Goal: Transaction & Acquisition: Purchase product/service

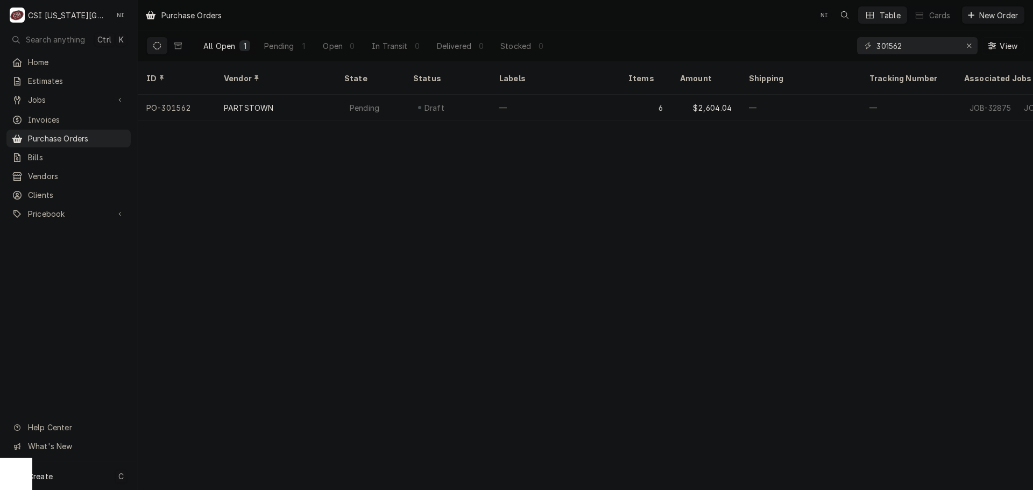
drag, startPoint x: 111, startPoint y: 478, endPoint x: 129, endPoint y: 460, distance: 25.1
click at [111, 479] on div "Create C" at bounding box center [68, 476] width 137 height 28
click at [196, 404] on div "Purchase Order" at bounding box center [201, 401] width 72 height 11
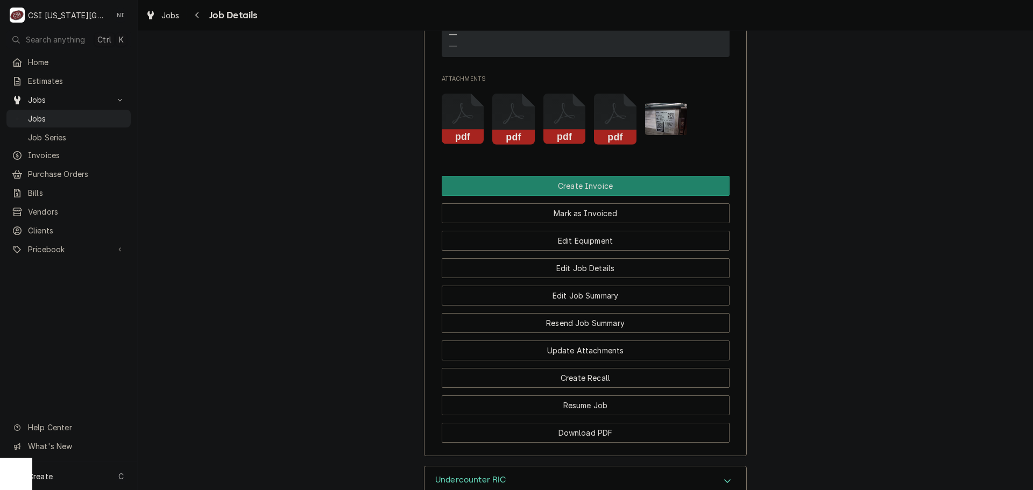
scroll to position [1628, 0]
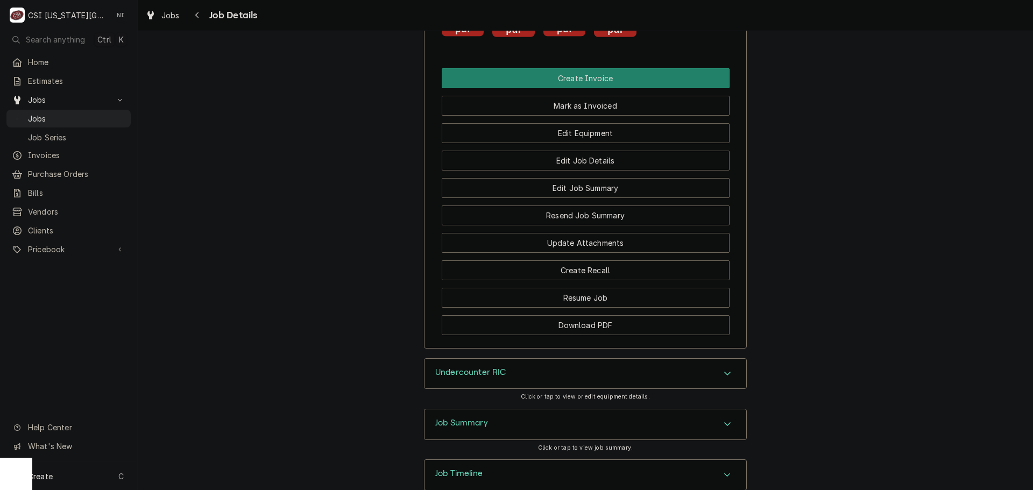
click at [723, 420] on icon "Accordion Header" at bounding box center [727, 424] width 8 height 9
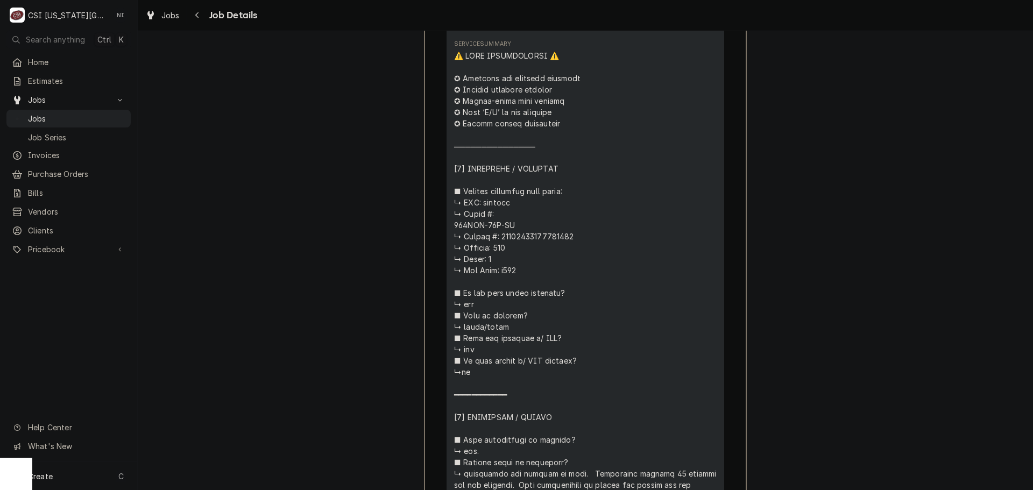
scroll to position [2596, 0]
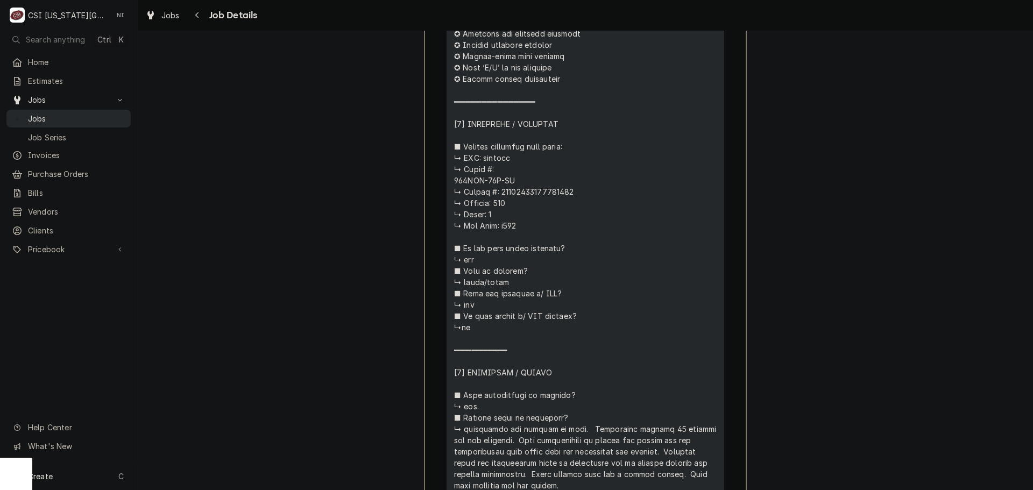
click at [104, 118] on span "Jobs" at bounding box center [76, 118] width 97 height 11
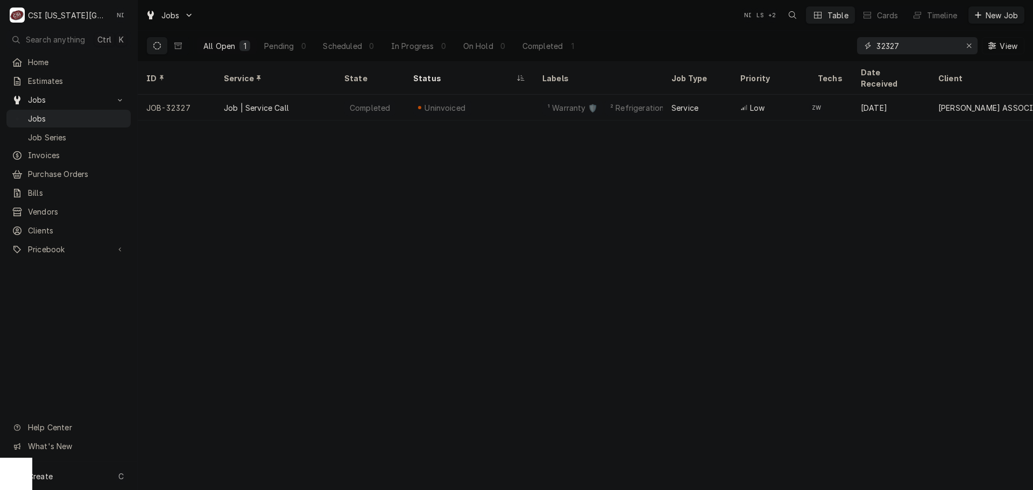
drag, startPoint x: 900, startPoint y: 46, endPoint x: 836, endPoint y: 49, distance: 64.1
click at [839, 49] on div "All Open 1 Pending 0 Scheduled 0 In Progress 0 On Hold 0 Completed 1 32327 View" at bounding box center [585, 46] width 878 height 30
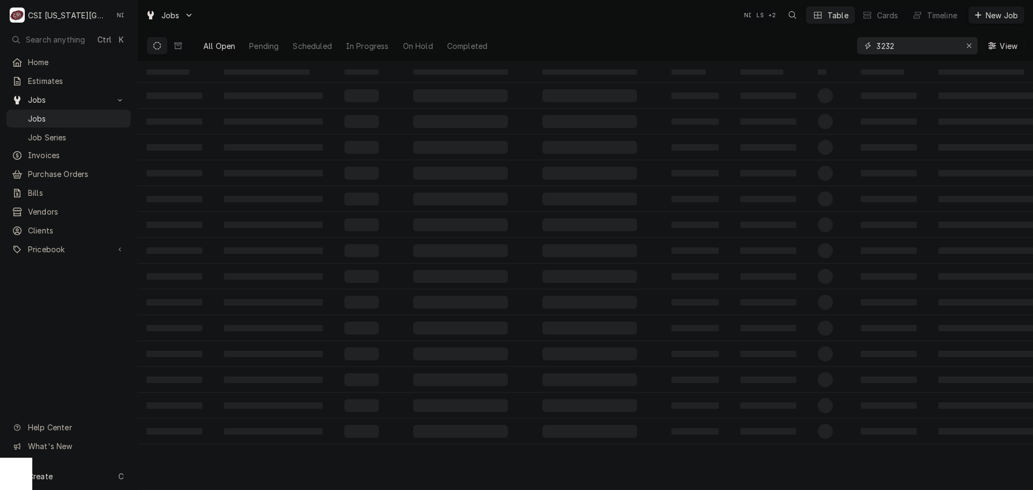
type input "32327"
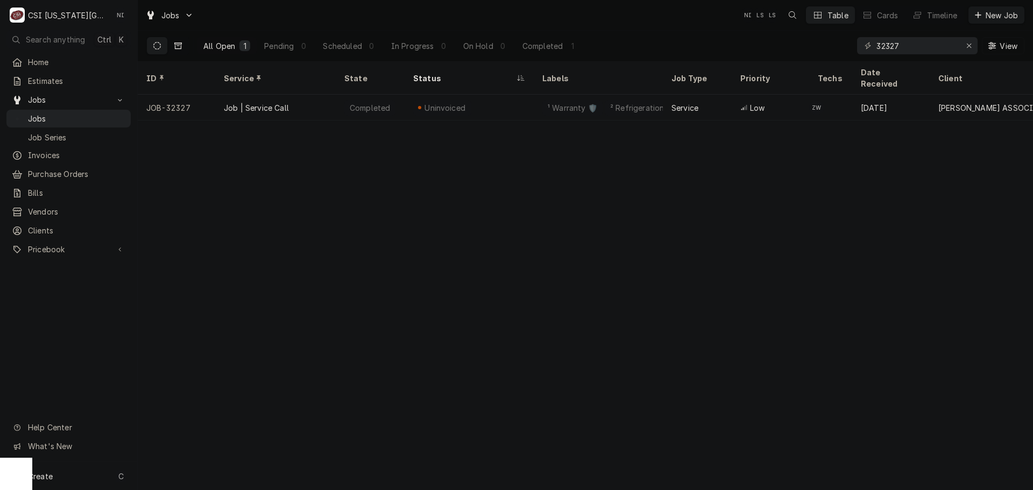
click at [178, 47] on icon "Dynamic Content Wrapper" at bounding box center [178, 46] width 8 height 8
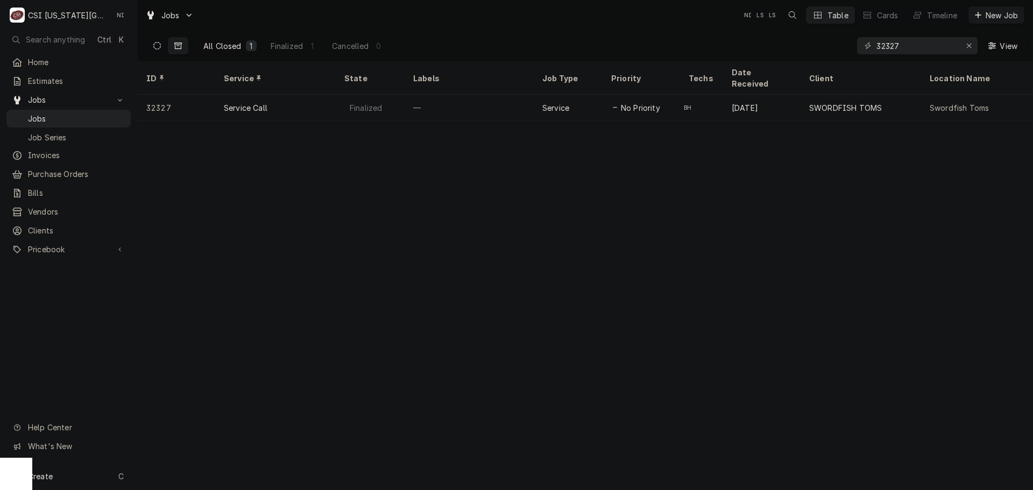
click at [162, 44] on button "Dynamic Content Wrapper" at bounding box center [157, 45] width 20 height 17
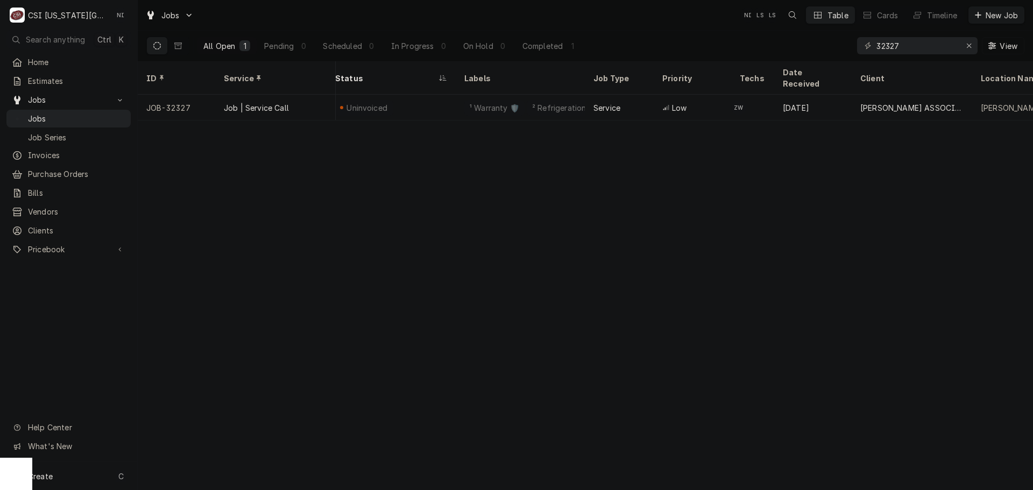
scroll to position [0, 15]
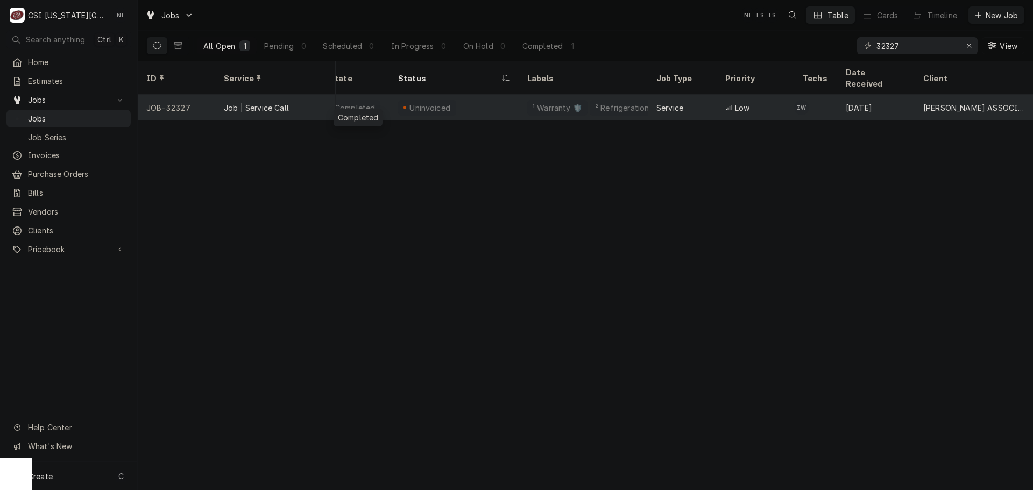
click at [351, 102] on div "Completed" at bounding box center [355, 108] width 69 height 26
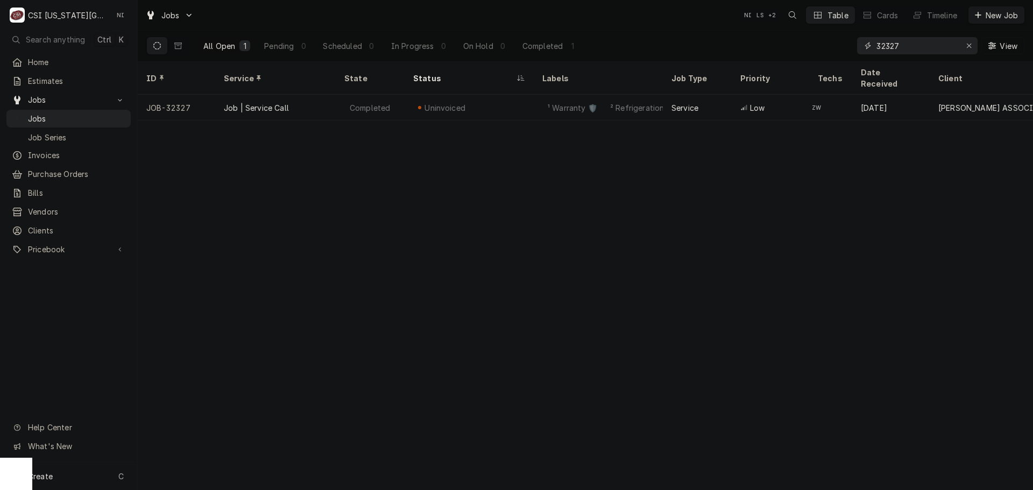
drag, startPoint x: 904, startPoint y: 45, endPoint x: 743, endPoint y: 46, distance: 161.4
click at [746, 47] on div "All Open 1 Pending 0 Scheduled 0 In Progress 0 On Hold 0 Completed 1 32327 View" at bounding box center [585, 46] width 878 height 30
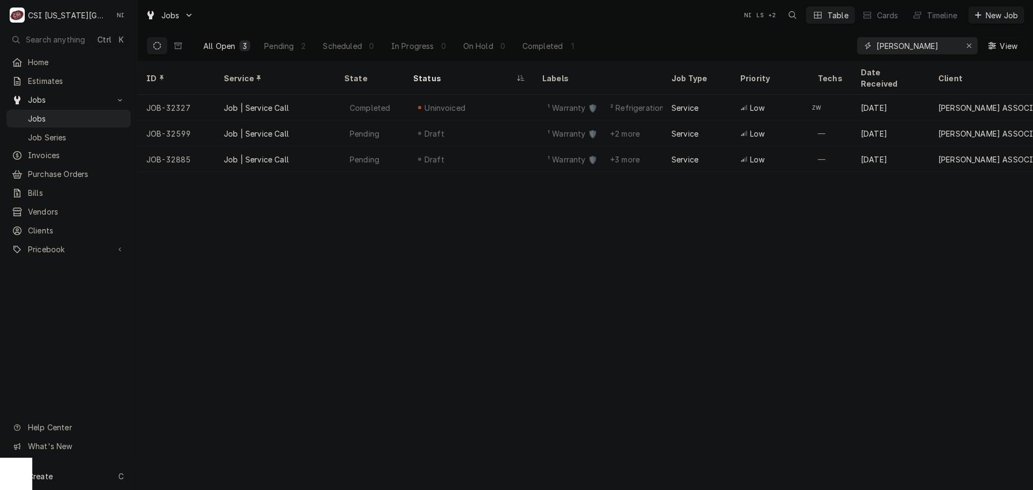
drag, startPoint x: 898, startPoint y: 49, endPoint x: 854, endPoint y: 50, distance: 44.7
click at [854, 50] on div "All Open 3 Pending 2 Scheduled 0 In Progress 0 On Hold 0 Completed 1 jose peppe…" at bounding box center [585, 46] width 878 height 30
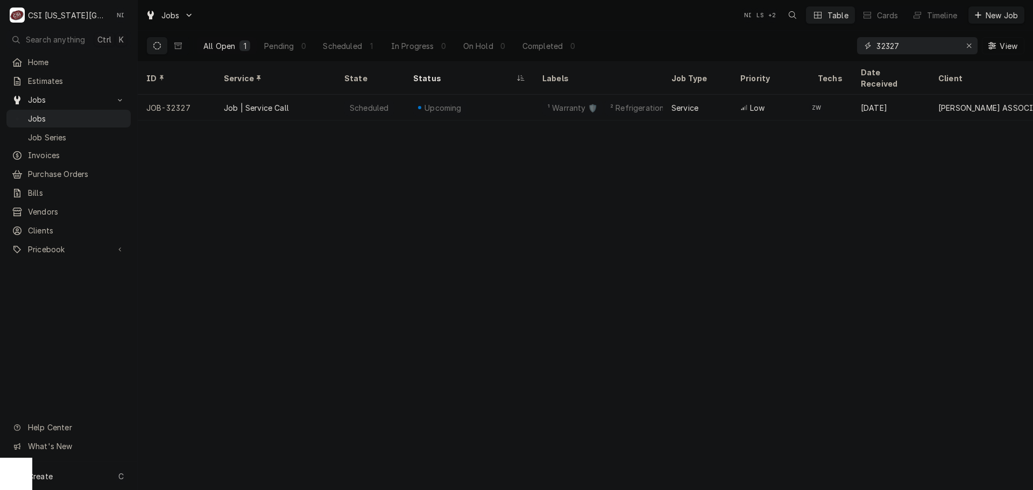
drag, startPoint x: 905, startPoint y: 46, endPoint x: 752, endPoint y: 46, distance: 152.8
click at [756, 46] on div "All Open 1 Pending 0 Scheduled 1 In Progress 0 On Hold 0 Completed 0 32327 View" at bounding box center [585, 46] width 878 height 30
type input "32839"
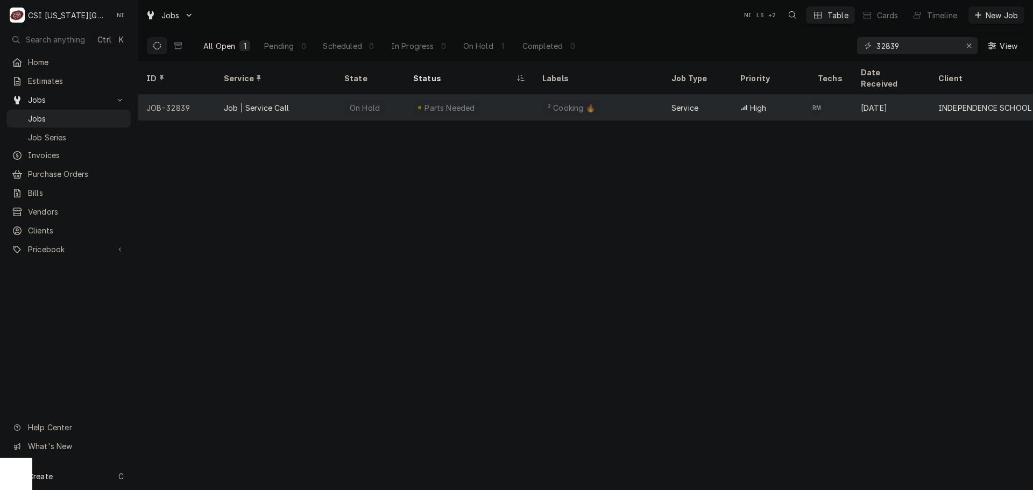
click at [439, 102] on div "Parts Needed" at bounding box center [449, 107] width 53 height 11
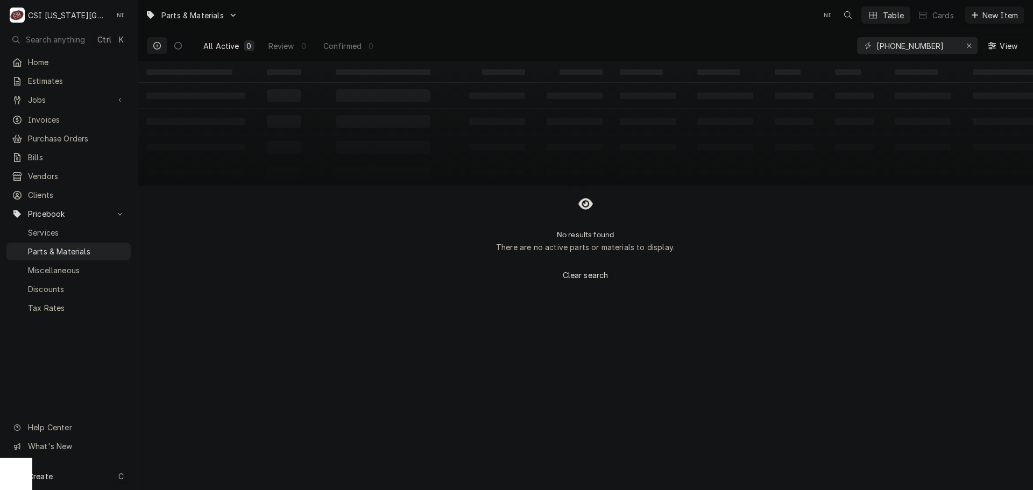
type input "[PHONE_NUMBER]"
click at [90, 477] on div "Create C" at bounding box center [68, 476] width 137 height 28
click at [309, 416] on div "Part or Material" at bounding box center [284, 414] width 74 height 13
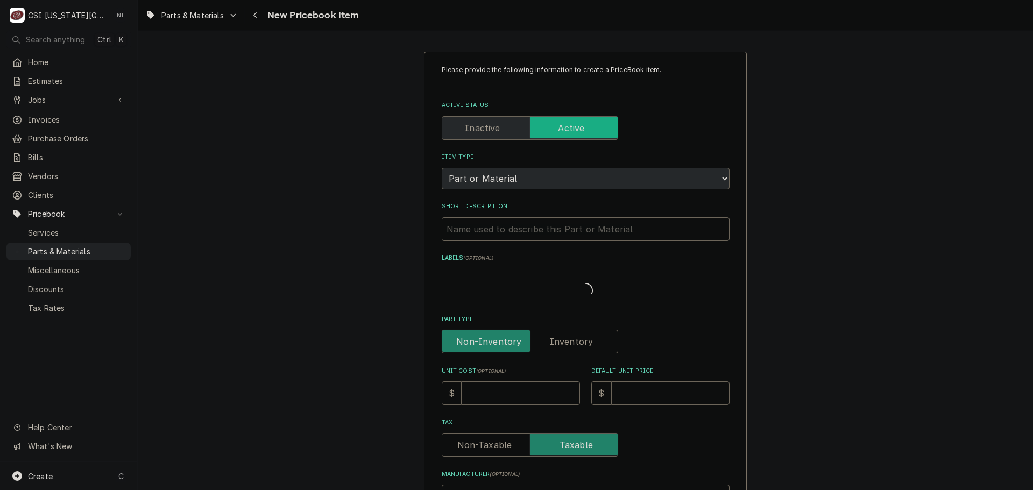
type textarea "x"
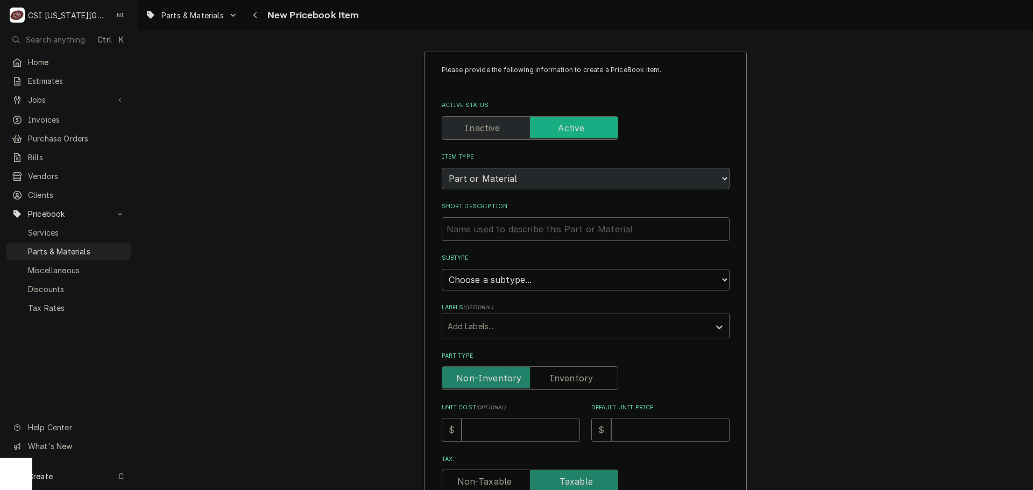
click at [495, 223] on input "Short Description" at bounding box center [586, 229] width 288 height 24
type input "v"
type textarea "x"
drag, startPoint x: 458, startPoint y: 233, endPoint x: 391, endPoint y: 237, distance: 67.9
click at [393, 238] on div "Please provide the following information to create a PriceBook item. Active Sta…" at bounding box center [585, 452] width 895 height 821
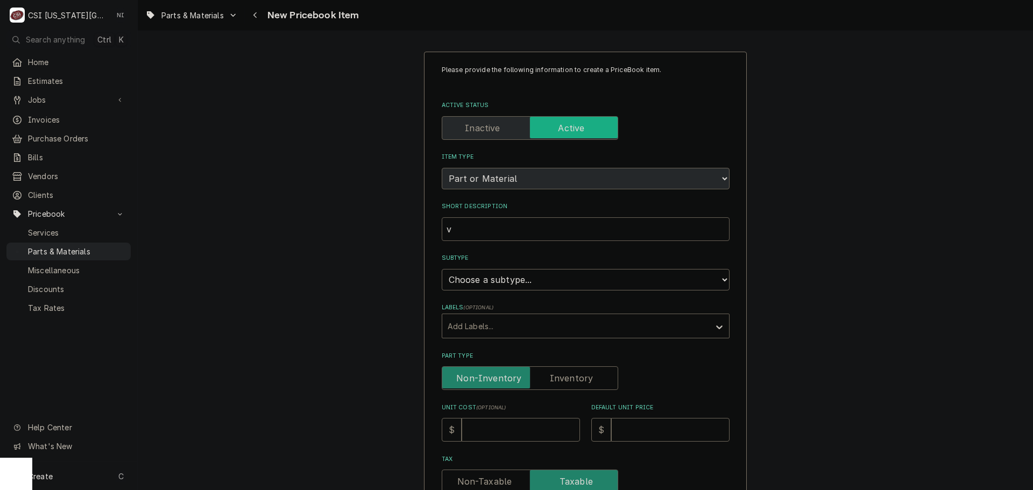
paste input "Thermocouple, E Type, Bp"
type input "Thermocouple, E Type, Bp"
type textarea "x"
type input "Thermocouple, E Type, Bp"
click at [527, 282] on select "Choose a subtype... [#2-DUAL] AFTERHRS-WH-CHG-2 [#2-DUAL] [PERSON_NAME]-EQUIP […" at bounding box center [586, 280] width 288 height 22
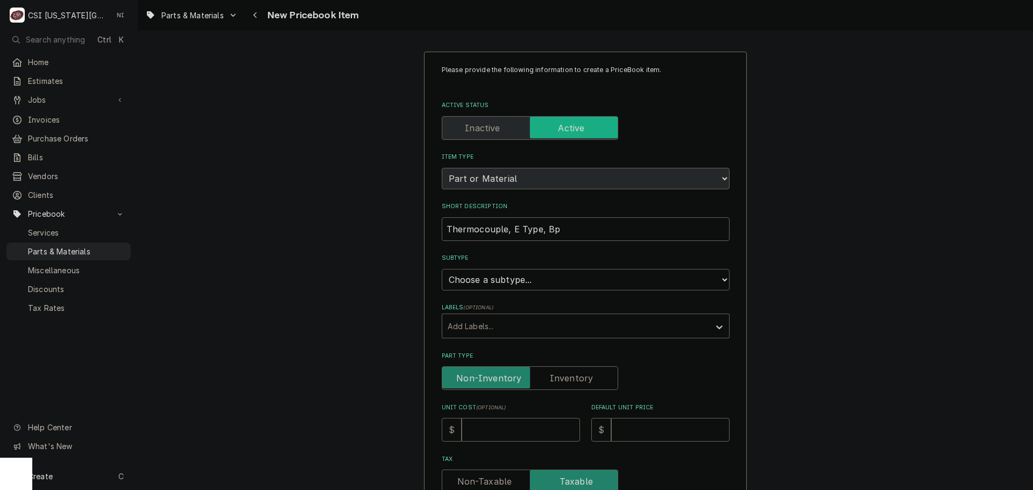
select select "45"
click at [442, 269] on select "Choose a subtype... [#2-DUAL] AFTERHRS-WH-CHG-2 [#2-DUAL] [PERSON_NAME]-EQUIP […" at bounding box center [586, 280] width 288 height 22
type textarea "x"
click at [556, 372] on label "Part Type" at bounding box center [530, 378] width 176 height 24
click at [556, 372] on input "Part Type" at bounding box center [529, 378] width 167 height 24
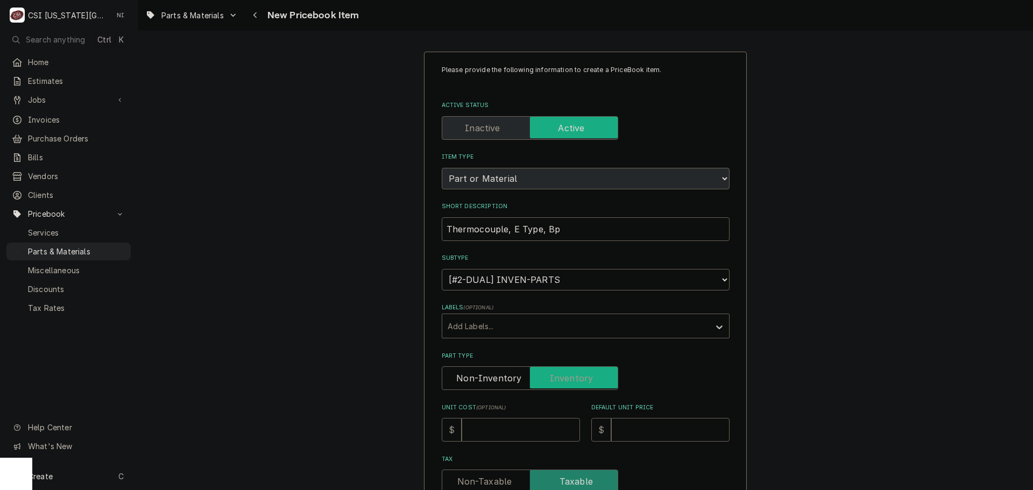
checkbox input "true"
type textarea "x"
click at [527, 427] on input "Unit Cost ( optional )" at bounding box center [521, 430] width 118 height 24
type input "2"
type textarea "x"
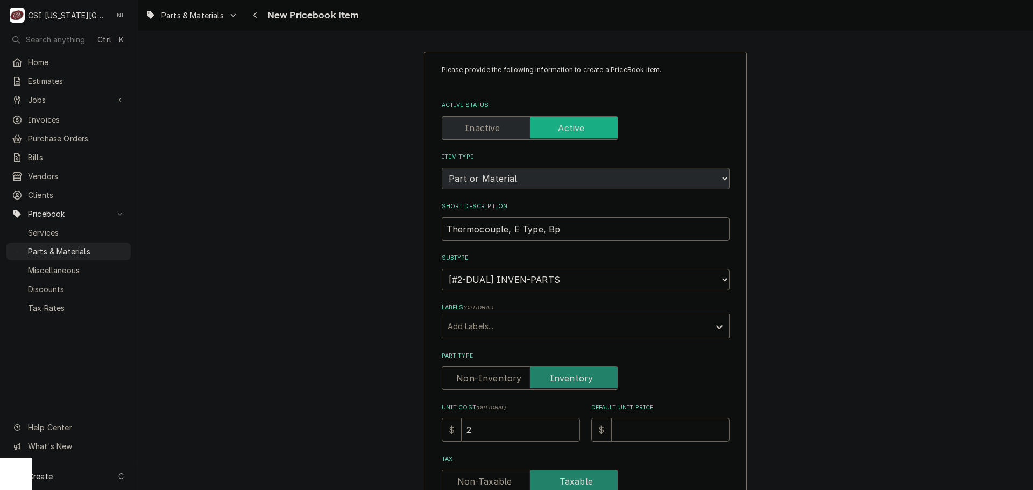
type input "28"
type textarea "x"
type input "280"
type textarea "x"
type input "28"
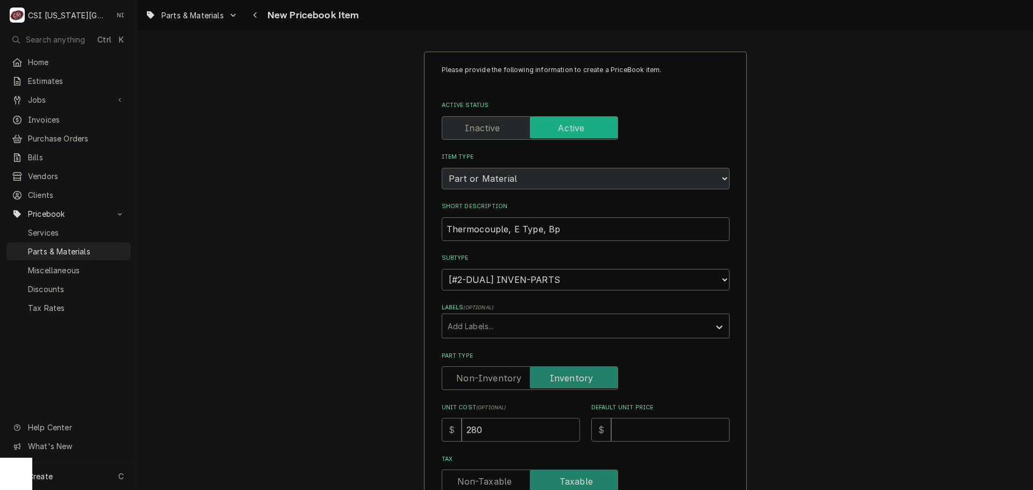
type textarea "x"
type input "2"
type textarea "x"
click at [516, 429] on input "Unit Cost ( optional )" at bounding box center [521, 430] width 118 height 24
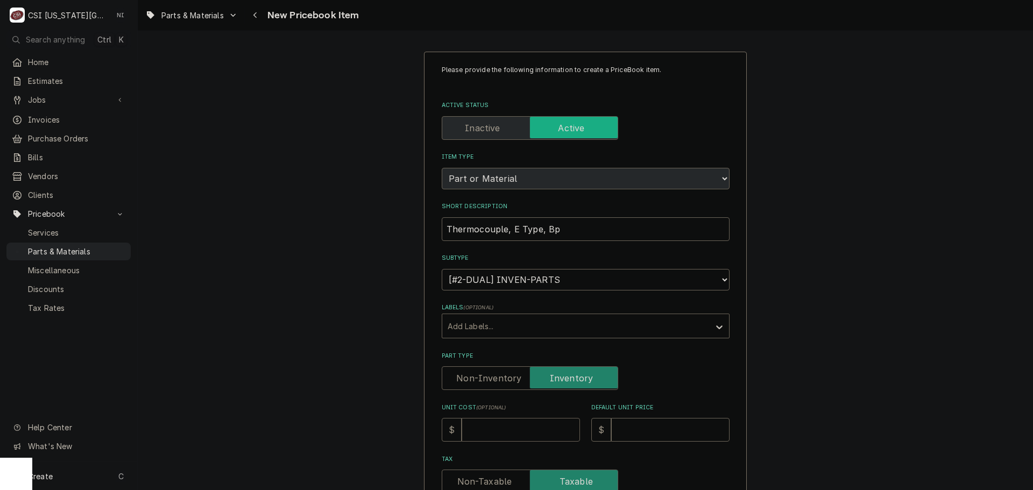
type input "3"
type textarea "x"
type input "37"
type textarea "x"
type input "373"
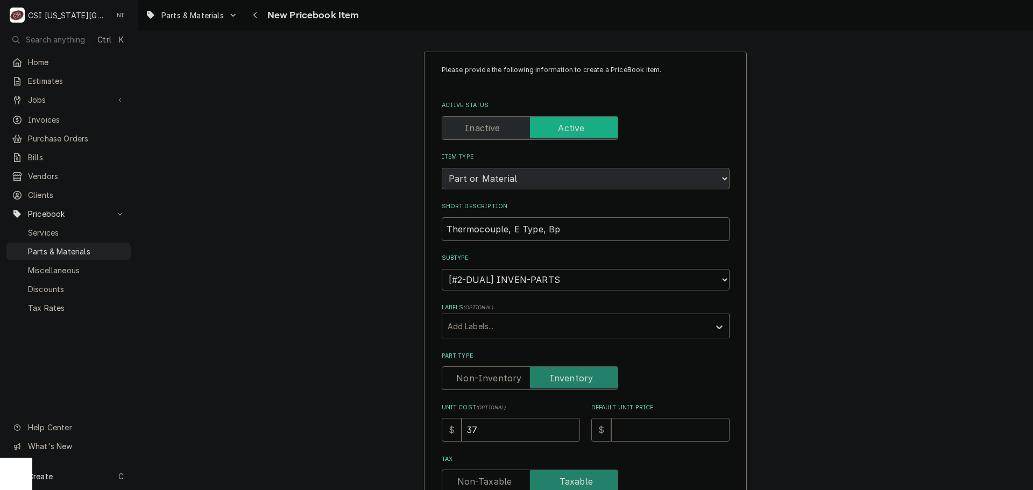
type textarea "x"
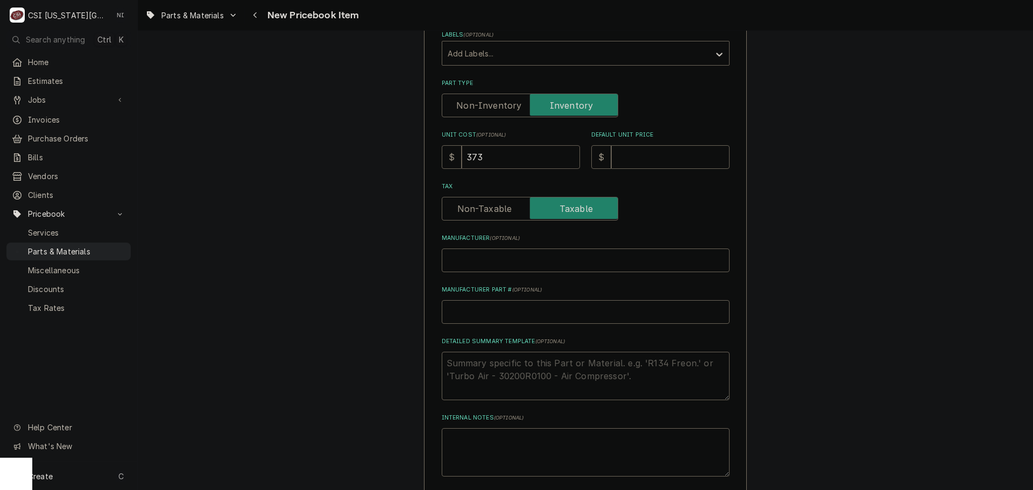
drag, startPoint x: 490, startPoint y: 159, endPoint x: 426, endPoint y: 157, distance: 64.0
type input "2"
type textarea "x"
type input "24"
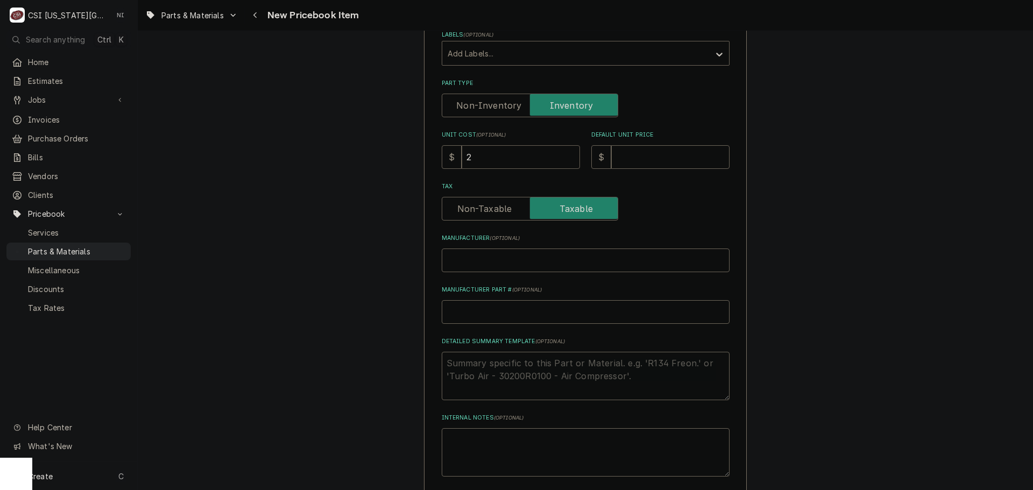
type textarea "x"
type input "243"
type textarea "x"
type input "243.0"
type textarea "x"
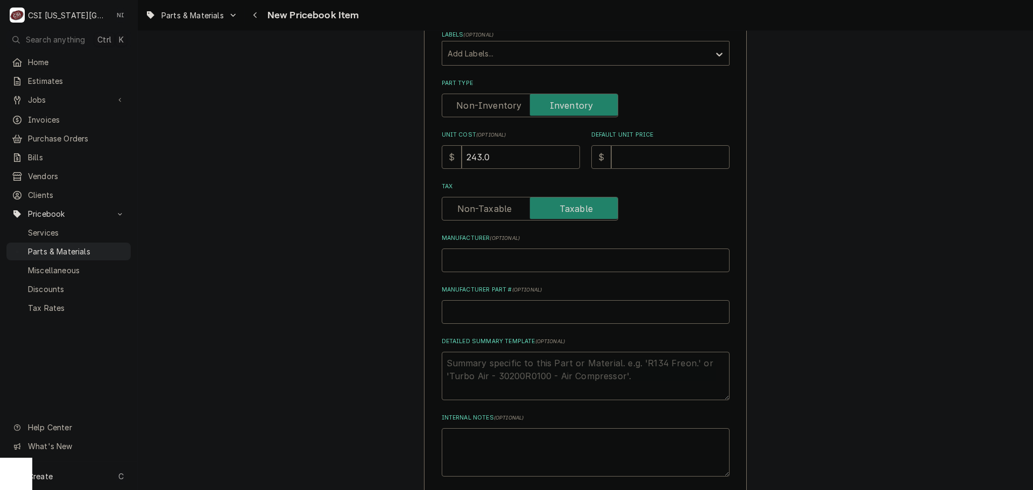
type input "243.07"
type textarea "x"
type input "243.07"
type input "3"
type textarea "x"
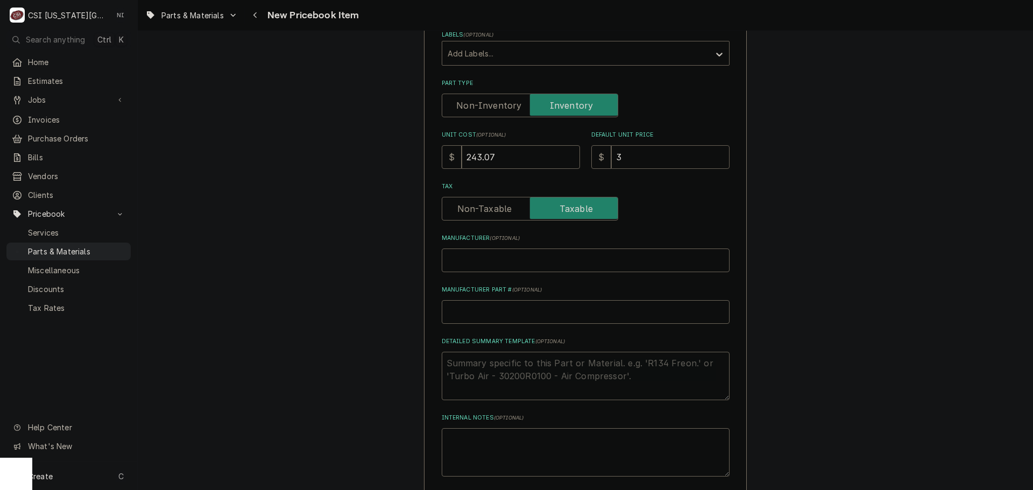
type input "37"
type textarea "x"
type input "373"
type textarea "x"
type input "373.9"
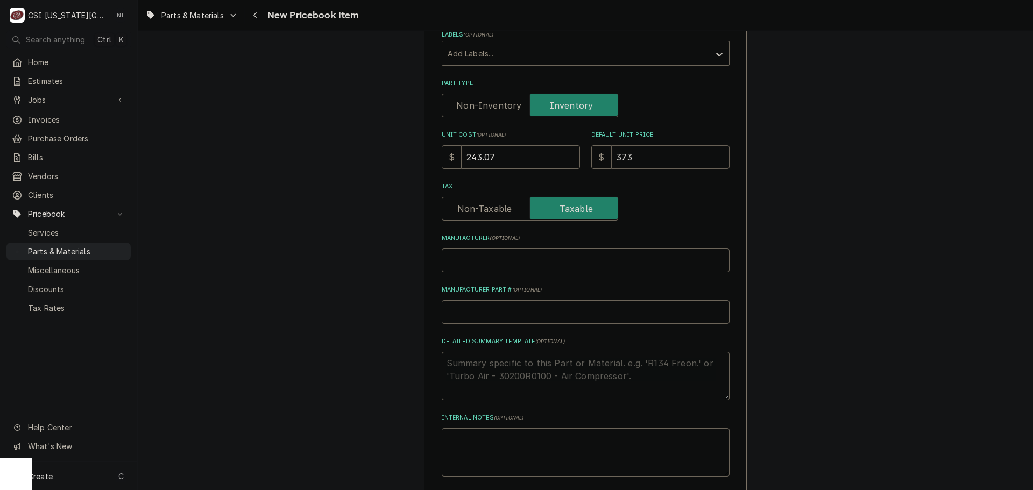
type textarea "x"
type input "373.96"
type textarea "x"
type input "373.96"
click at [493, 318] on input "Manufacturer Part # ( optional )" at bounding box center [586, 312] width 288 height 24
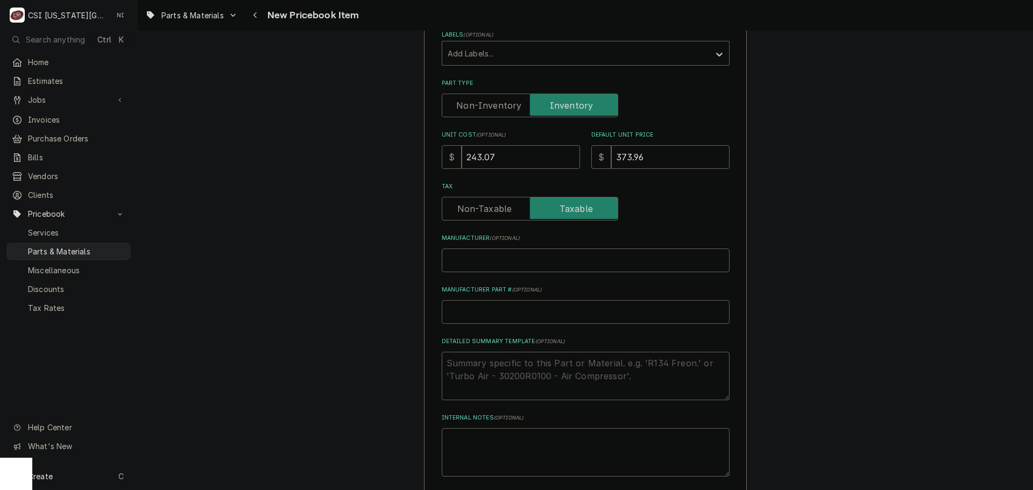
type input "U"
type textarea "x"
type input "UV"
type textarea "x"
type input "UVL"
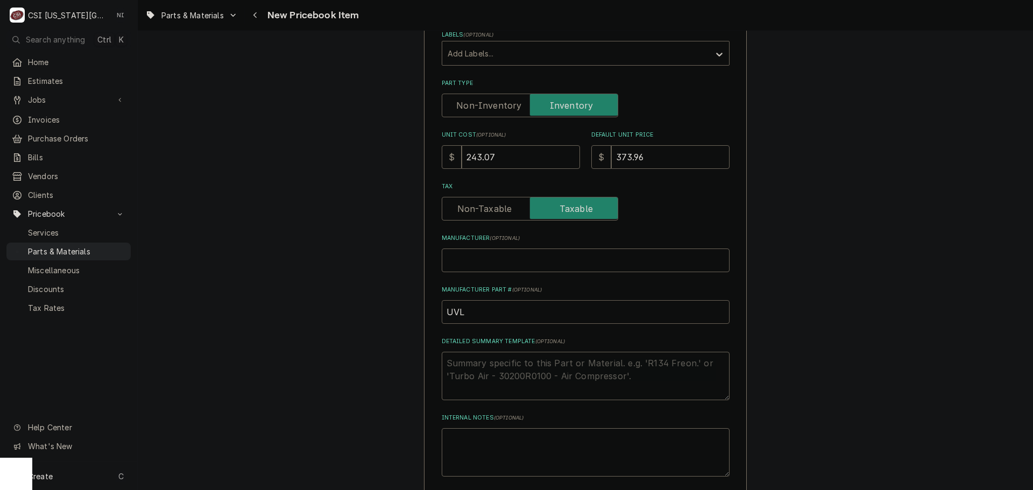
type textarea "x"
type input "UV"
type textarea "x"
type input "U"
type textarea "x"
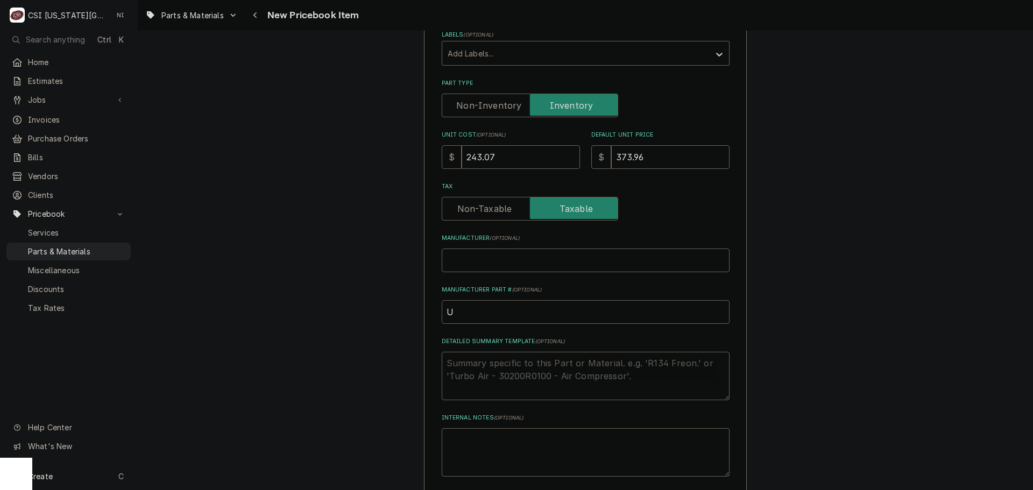
type textarea "x"
type input "V"
type textarea "x"
type input "VU"
type textarea "x"
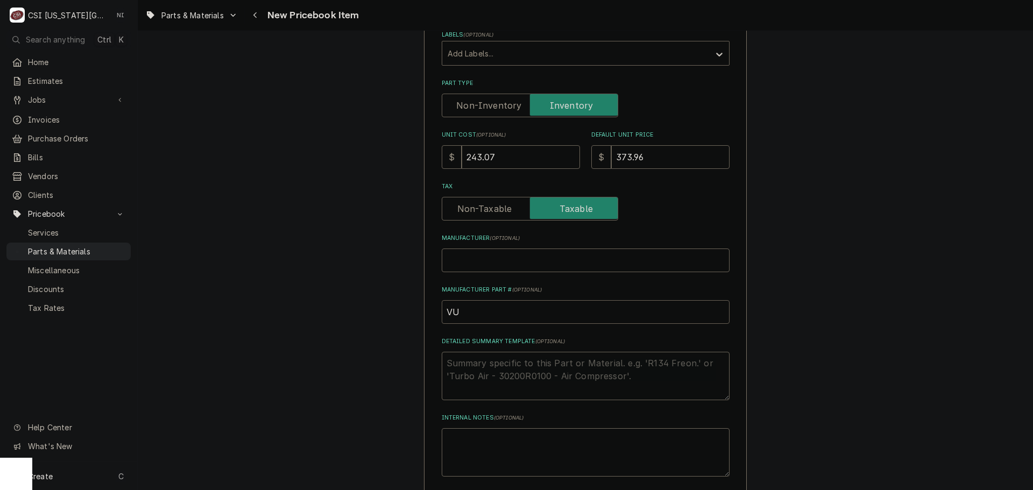
type input "VUL"
type textarea "x"
type input "VUL-"
type textarea "x"
click at [515, 312] on input "VUL-" at bounding box center [586, 312] width 288 height 24
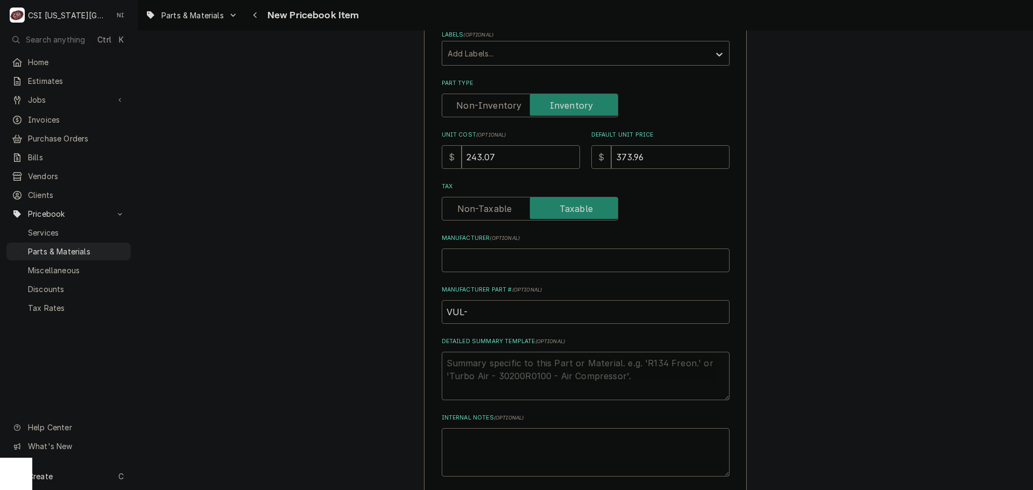
paste input "00-854646-00001"
type input "VUL-00-854646-00001"
type textarea "x"
drag, startPoint x: 521, startPoint y: 313, endPoint x: 386, endPoint y: 328, distance: 136.3
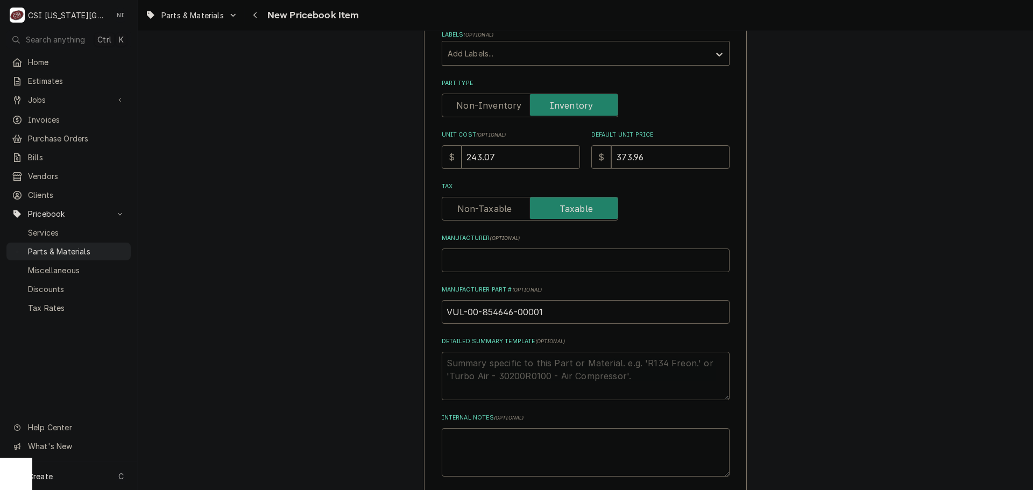
type input "VUL-00-854646-00001"
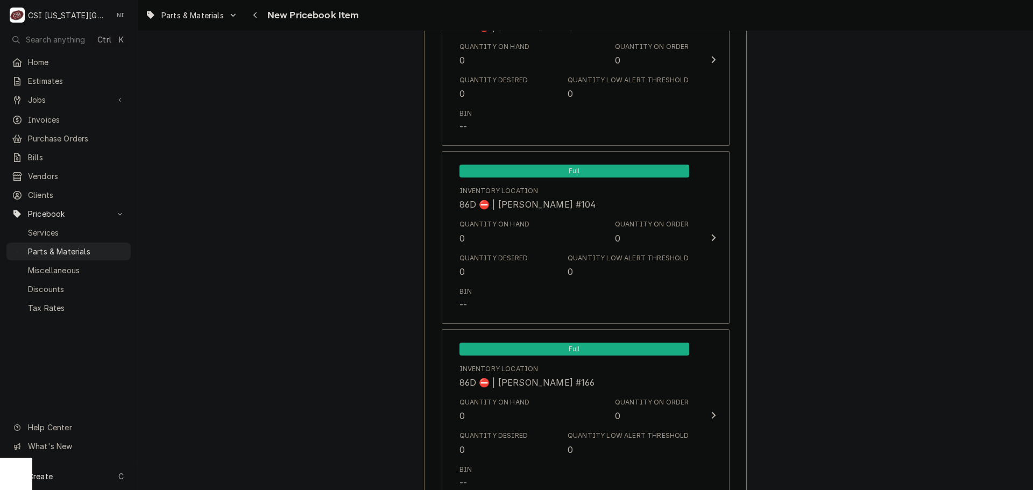
scroll to position [10187, 0]
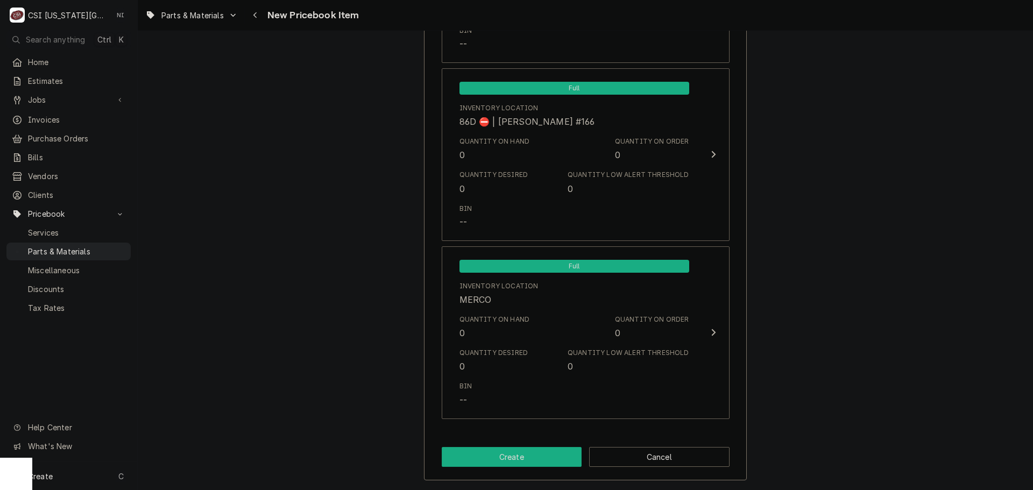
click at [497, 457] on button "Create" at bounding box center [512, 457] width 140 height 20
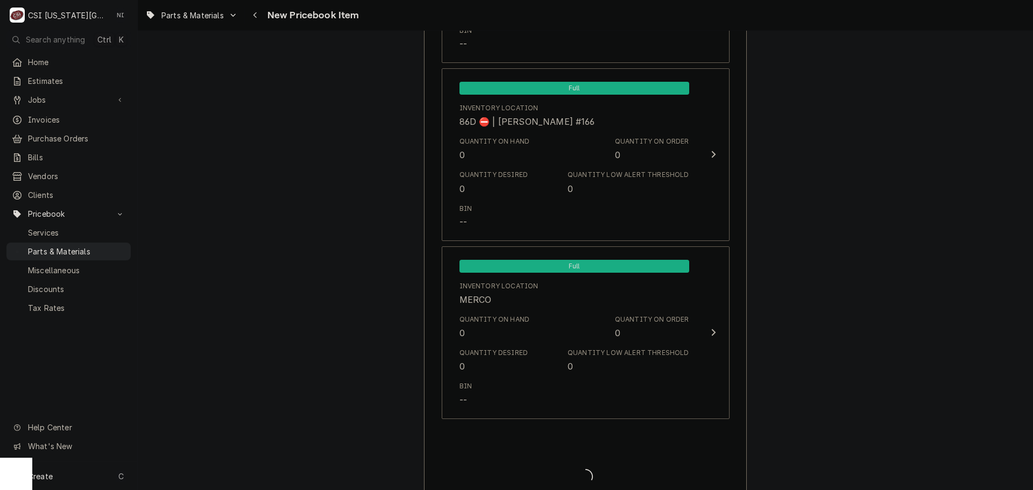
type textarea "x"
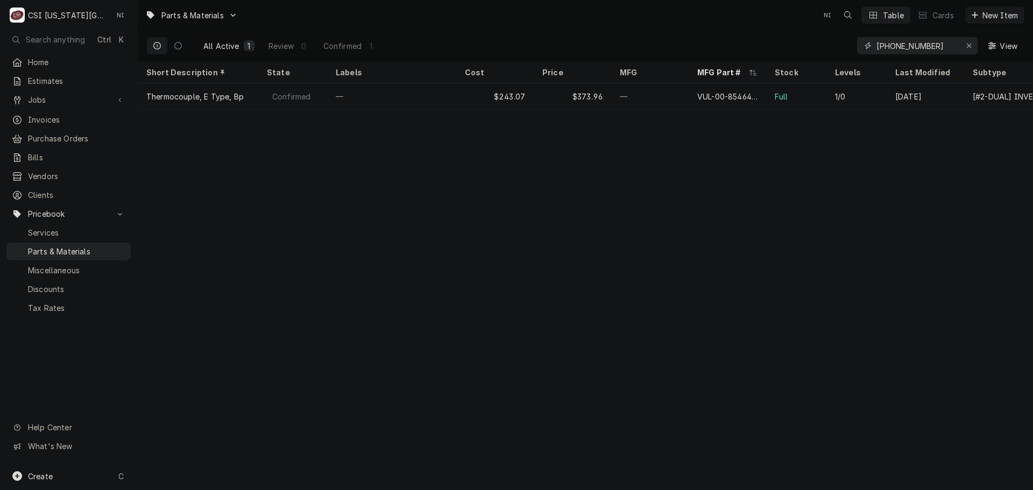
drag, startPoint x: 969, startPoint y: 45, endPoint x: 923, endPoint y: 48, distance: 45.8
click at [969, 45] on icon "Erase input" at bounding box center [969, 46] width 4 height 4
click at [922, 46] on input "Dynamic Content Wrapper" at bounding box center [926, 45] width 101 height 17
paste input "00-858844"
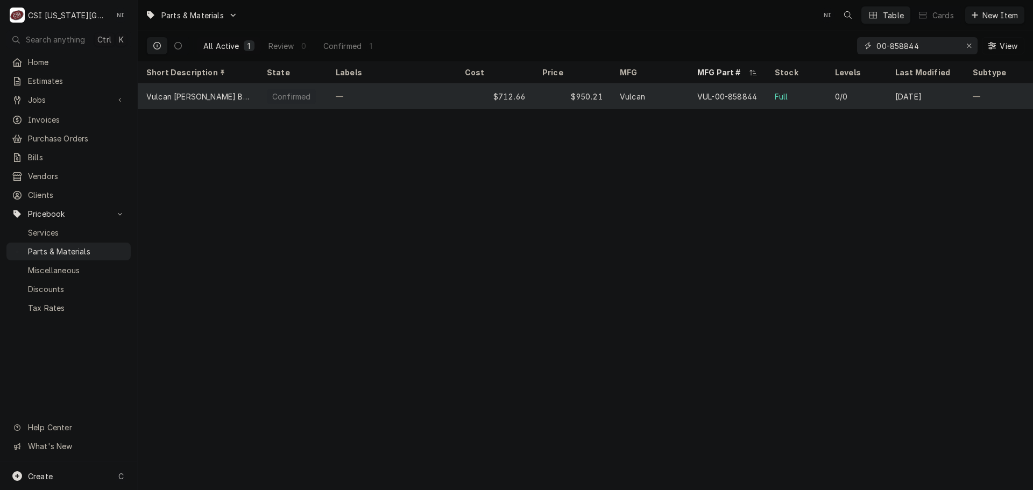
type input "00-858844"
click at [436, 96] on div "—" at bounding box center [391, 96] width 129 height 26
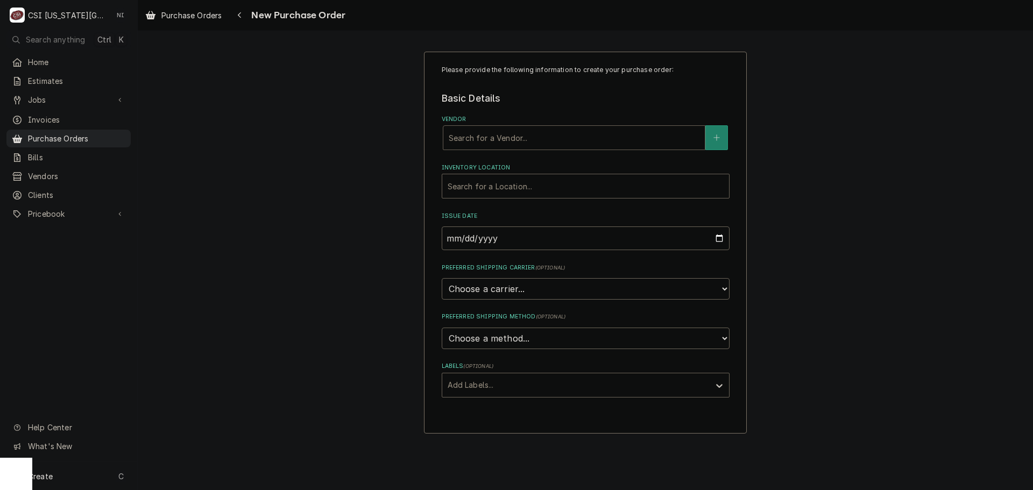
click at [572, 143] on div "Vendor" at bounding box center [574, 137] width 251 height 19
type input "HOBART"
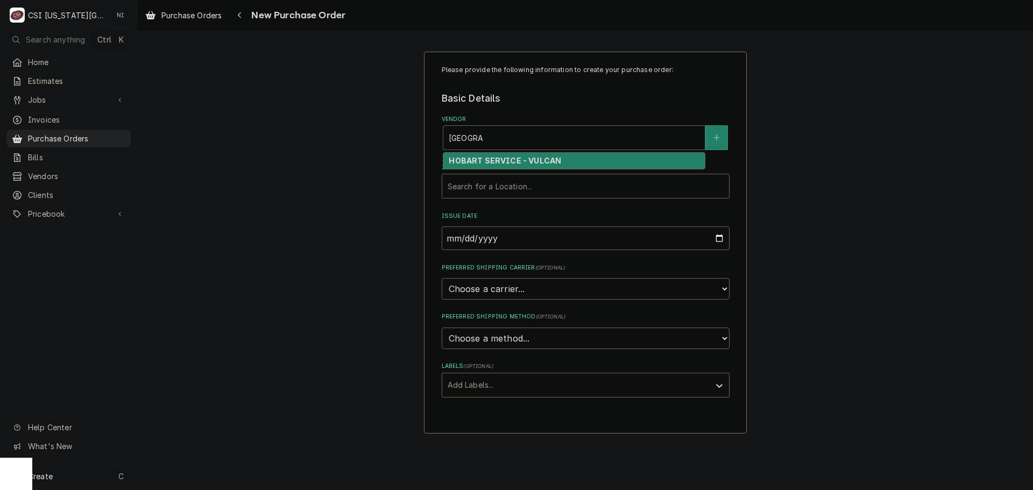
click at [484, 158] on strong "HOBART SERVICE - VULCAN" at bounding box center [505, 160] width 112 height 9
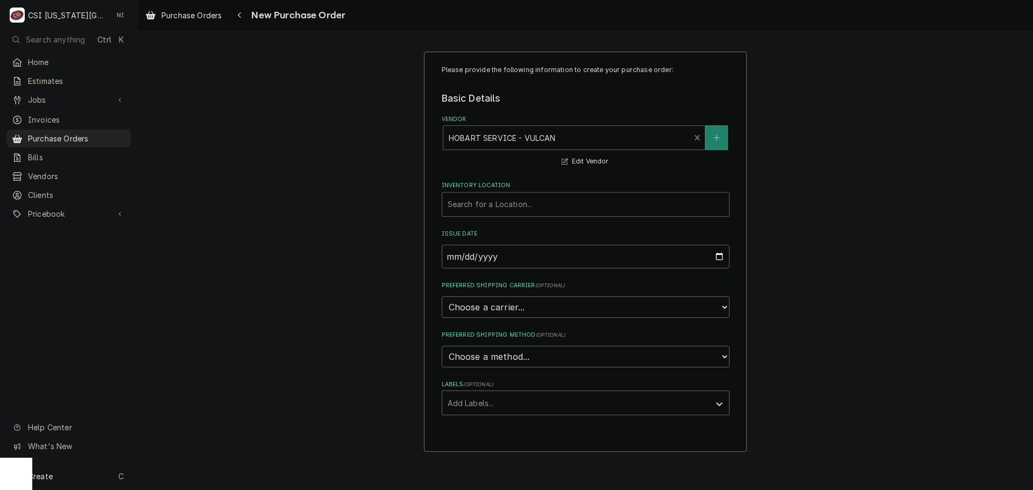
click at [498, 205] on div "Inventory Location" at bounding box center [586, 204] width 276 height 19
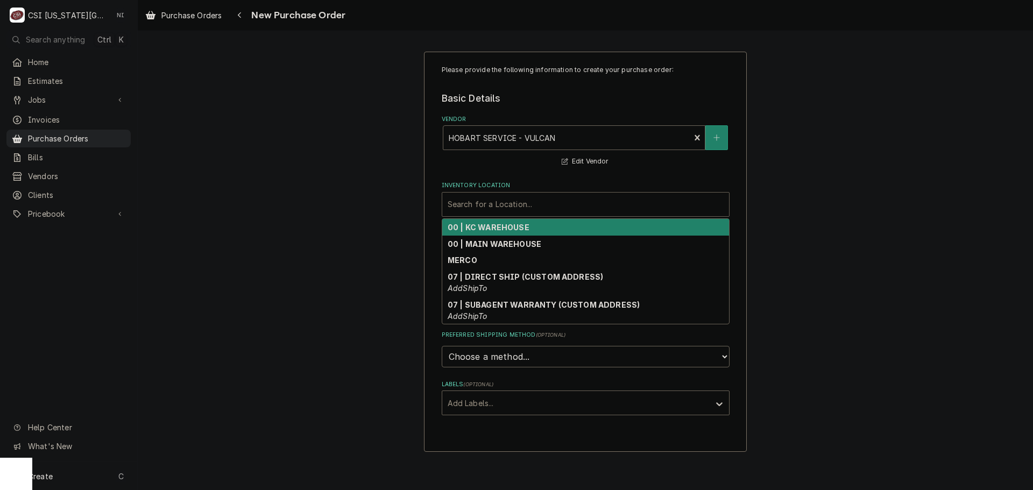
click at [496, 225] on strong "00 | KC WAREHOUSE" at bounding box center [489, 227] width 82 height 9
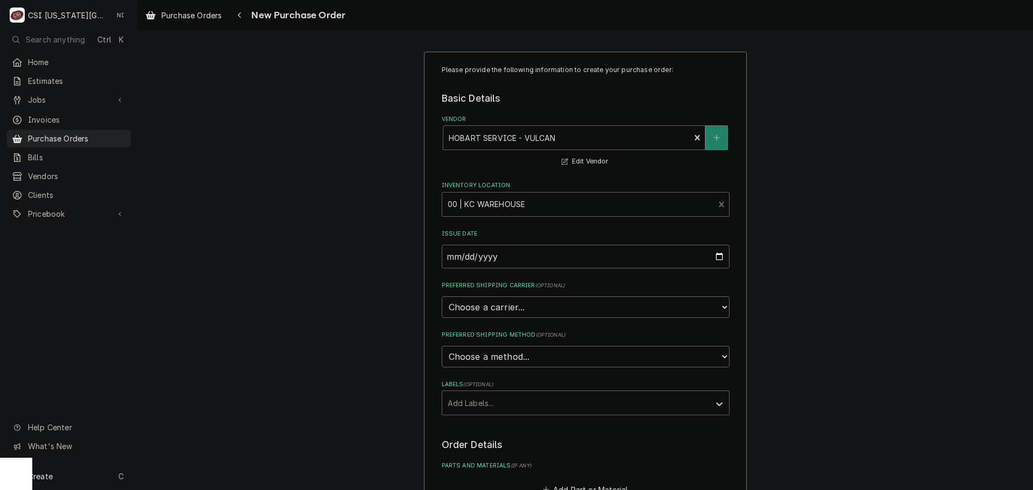
click at [517, 399] on div "Labels" at bounding box center [576, 402] width 257 height 19
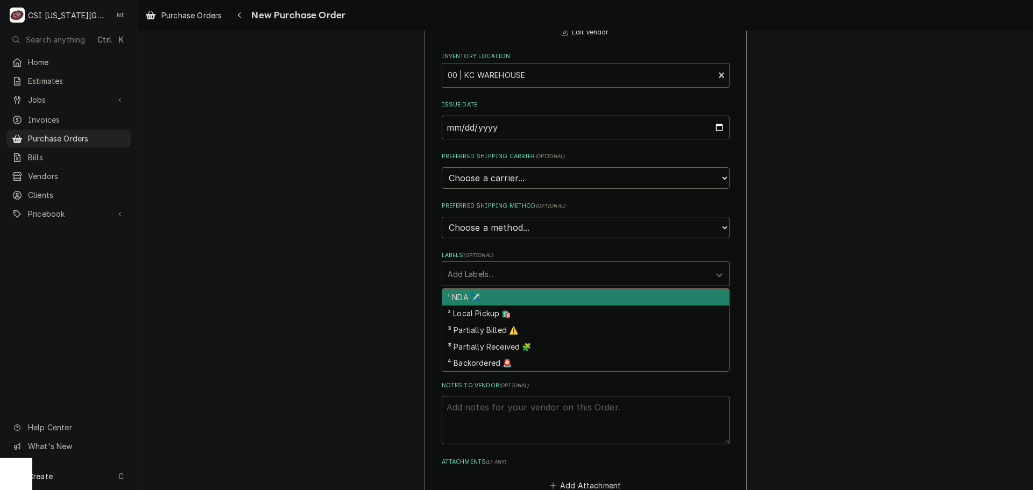
scroll to position [282, 0]
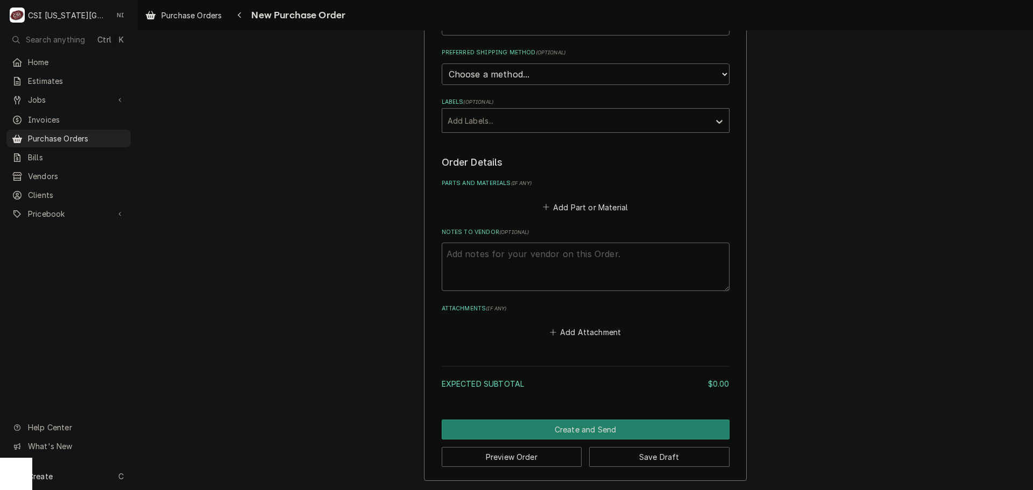
click at [918, 96] on div "Please provide the following information to create your purchase order: Basic D…" at bounding box center [585, 125] width 895 height 730
click at [568, 217] on fieldset "Order Details Parts and Materials ( if any ) Add Part or Material Notes to Vend…" at bounding box center [586, 247] width 288 height 184
click at [568, 207] on button "Add Part or Material" at bounding box center [585, 207] width 89 height 15
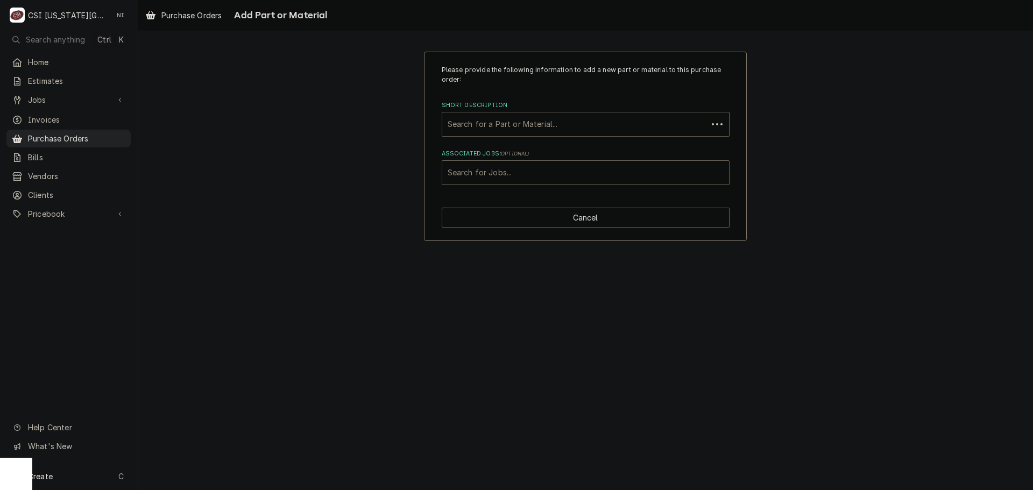
click at [515, 171] on div "Associated Jobs" at bounding box center [586, 172] width 276 height 19
type input "32839"
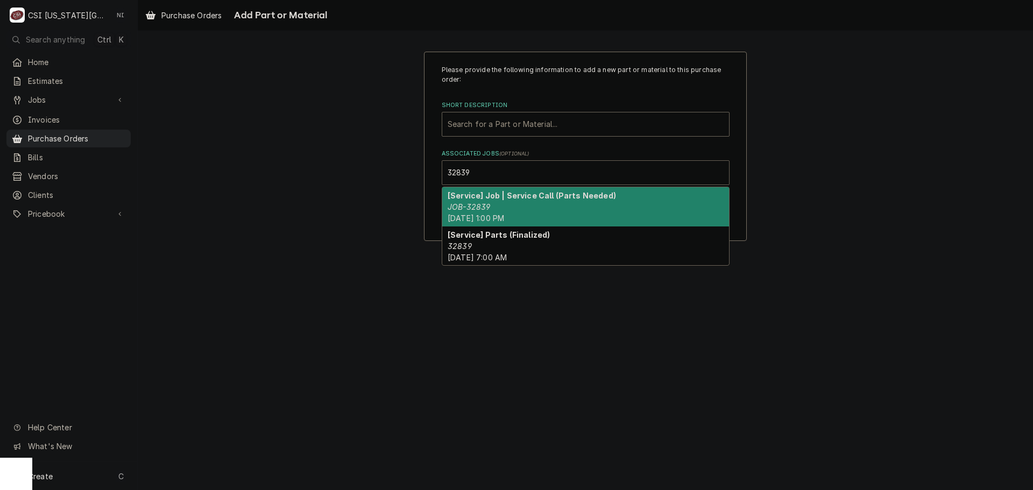
click at [488, 210] on em "JOB-32839" at bounding box center [469, 206] width 42 height 9
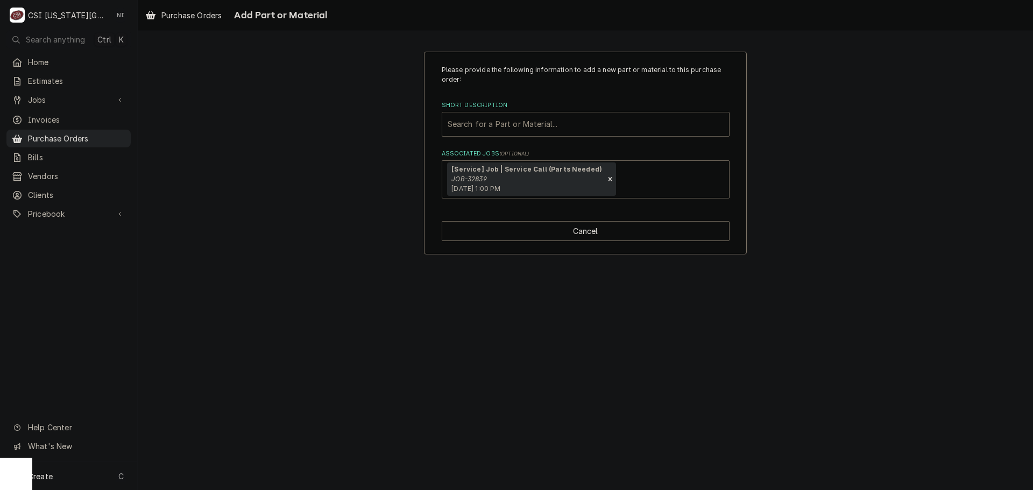
click at [491, 121] on div "Short Description" at bounding box center [586, 124] width 276 height 19
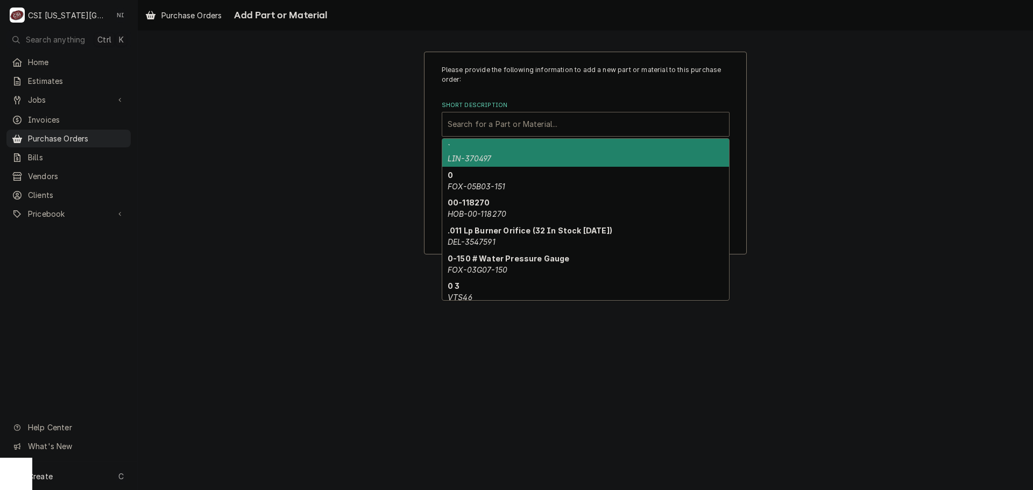
paste input "VUL-00-854646-00001"
type input "VUL-00-854646-00001"
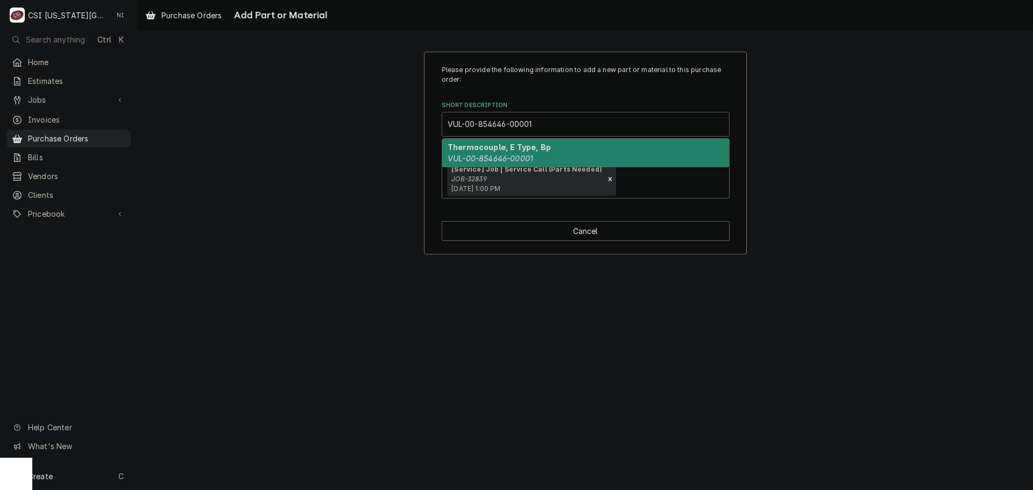
click at [506, 149] on strong "Thermocouple, E Type, Bp" at bounding box center [499, 147] width 103 height 9
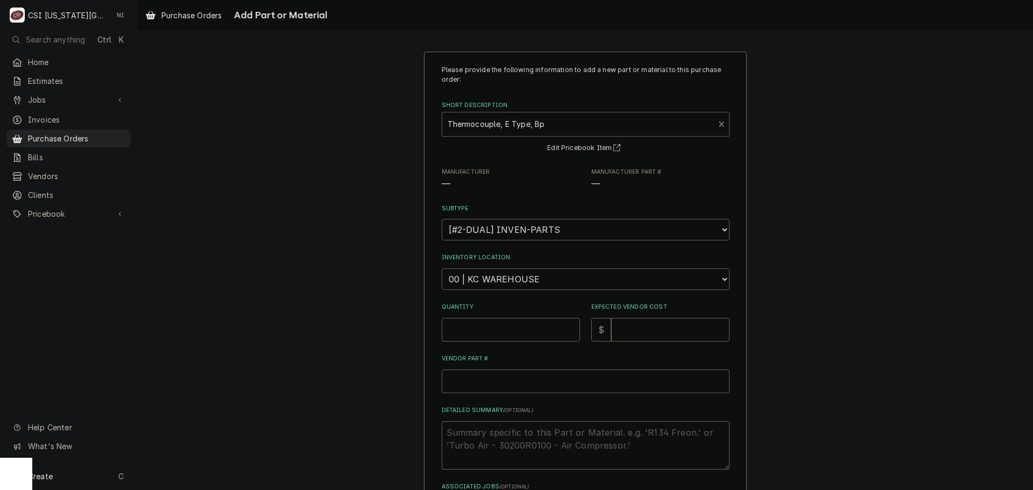
type textarea "x"
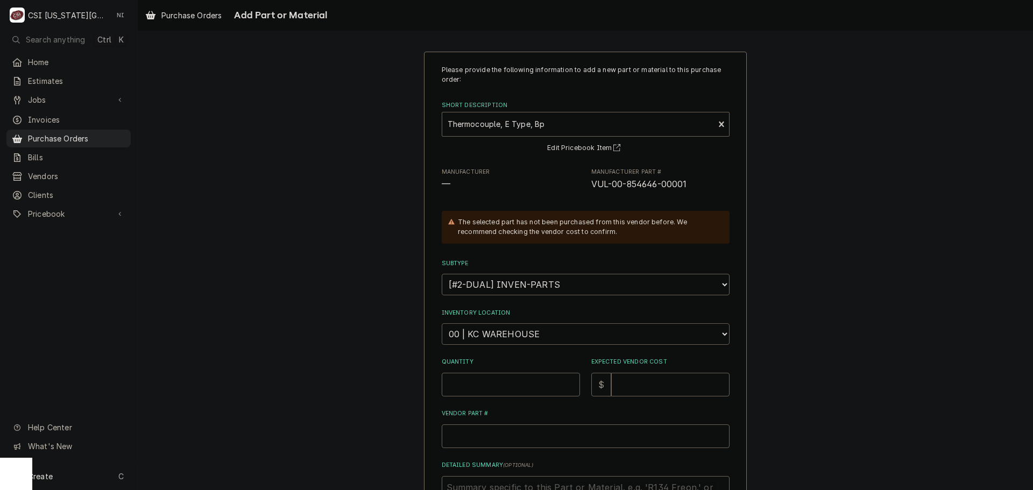
click at [519, 330] on select "Choose a location... 00 | KC WAREHOUSE 00 | MAIN WAREHOUSE 01 | BRIAN BREAZIER …" at bounding box center [586, 334] width 288 height 22
click at [821, 214] on div "Please provide the following information to add a new part or material to this …" at bounding box center [585, 347] width 895 height 610
click at [537, 339] on select "Choose a location... 00 | KC WAREHOUSE 00 | MAIN WAREHOUSE 01 | BRIAN BREAZIER …" at bounding box center [586, 334] width 288 height 22
select select "2782"
click at [442, 323] on select "Choose a location... 00 | KC WAREHOUSE 00 | MAIN WAREHOUSE 01 | BRIAN BREAZIER …" at bounding box center [586, 334] width 288 height 22
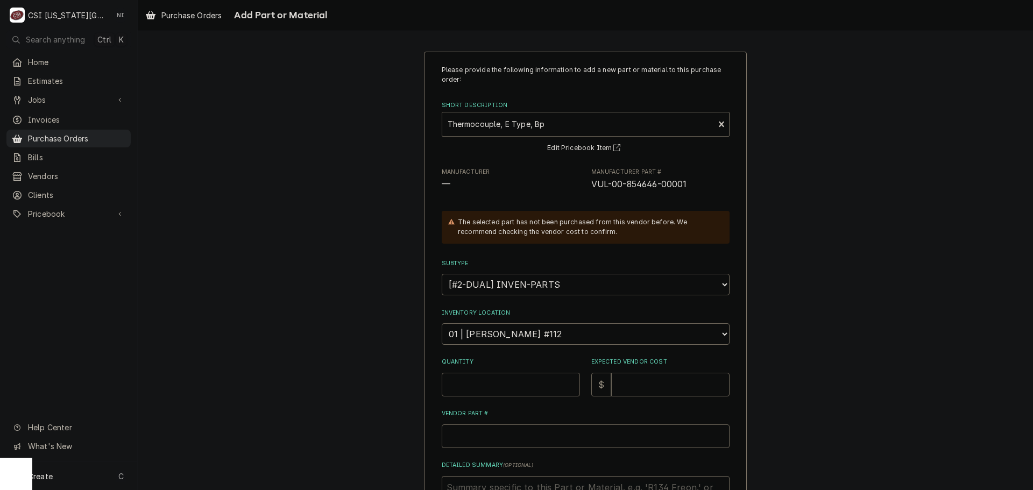
click at [519, 384] on input "Quantity" at bounding box center [511, 385] width 138 height 24
type textarea "x"
type input "1"
type textarea "x"
type input "2"
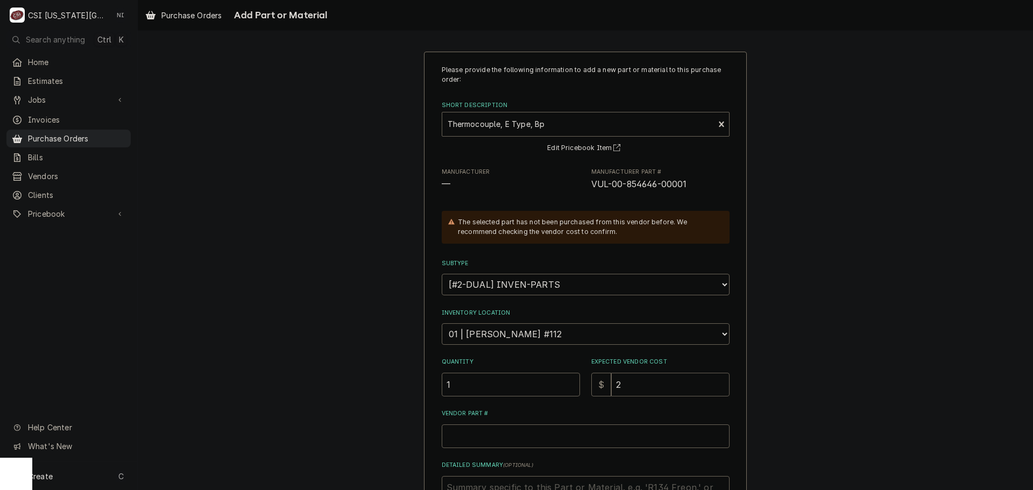
type textarea "x"
type input "24"
type textarea "x"
type input "243"
type textarea "x"
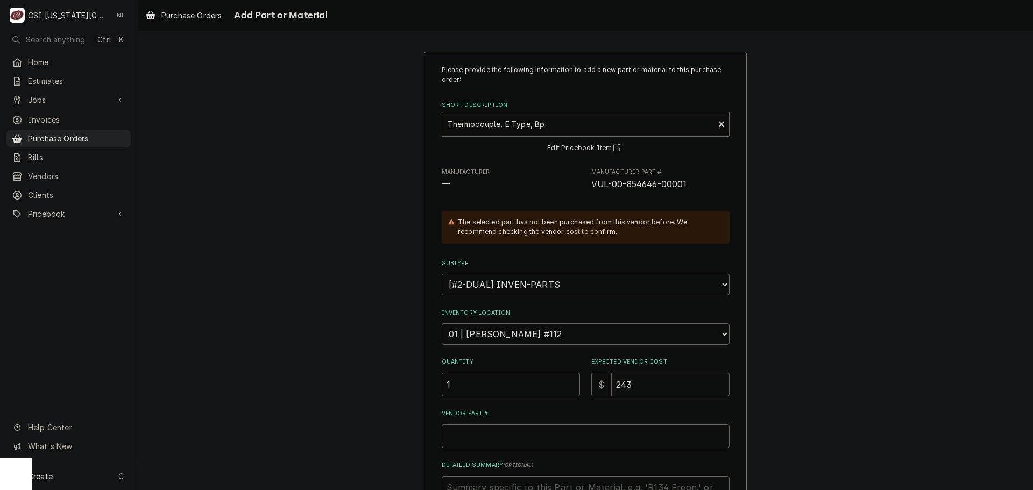
type input "243.0"
type textarea "x"
type input "243.07"
drag, startPoint x: 680, startPoint y: 186, endPoint x: 587, endPoint y: 190, distance: 92.6
click at [591, 190] on span "VUL-00-854646-00001" at bounding box center [660, 184] width 138 height 13
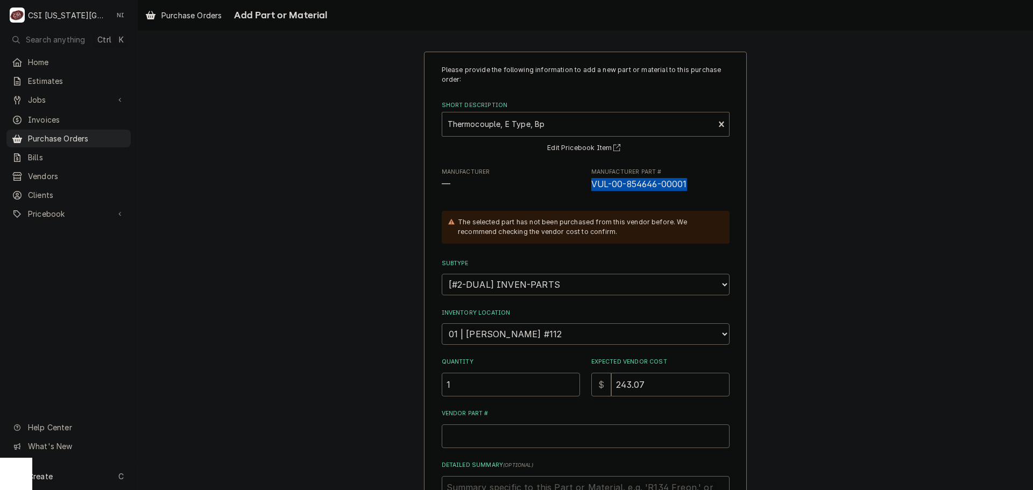
copy span "VUL-00-854646-00001"
click at [480, 444] on input "Vendor Part #" at bounding box center [586, 436] width 288 height 24
paste input "VUL-00-854646-00001"
type textarea "x"
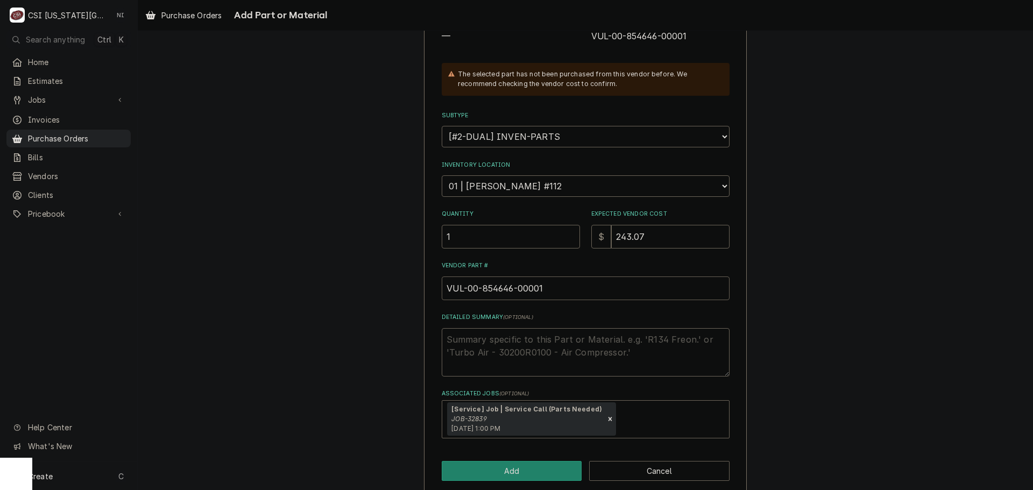
scroll to position [162, 0]
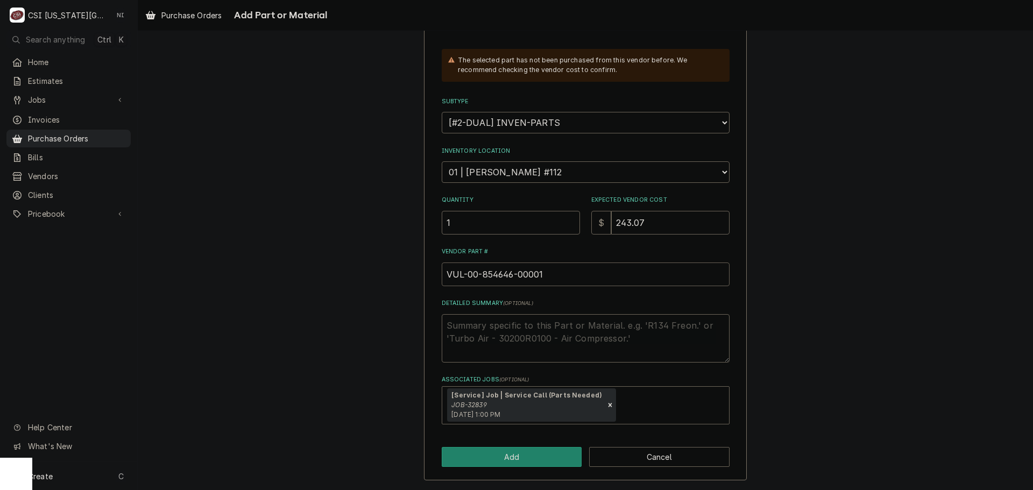
drag, startPoint x: 462, startPoint y: 279, endPoint x: 394, endPoint y: 280, distance: 67.8
click at [394, 280] on div "Please provide the following information to add a new part or material to this …" at bounding box center [585, 185] width 895 height 610
type input "VUL-00-854646-00001"
click at [980, 264] on div "Please provide the following information to add a new part or material to this …" at bounding box center [585, 185] width 895 height 610
click at [528, 452] on button "Add" at bounding box center [512, 457] width 140 height 20
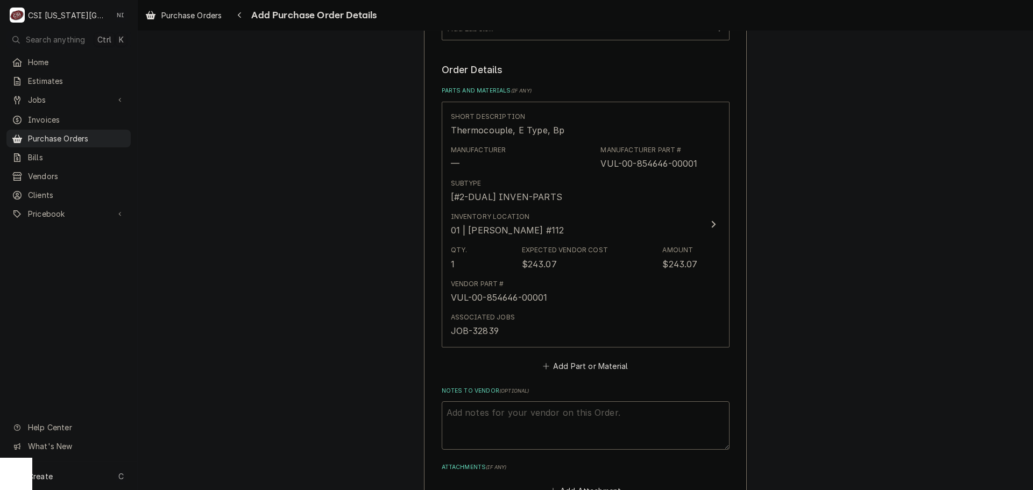
scroll to position [534, 0]
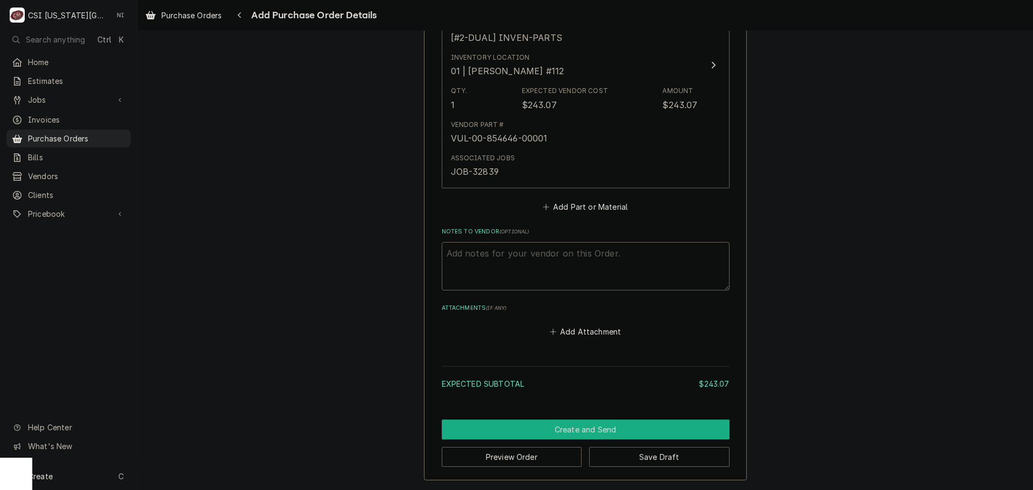
drag, startPoint x: 695, startPoint y: 431, endPoint x: 1027, endPoint y: 394, distance: 333.9
click at [695, 431] on button "Create and Send" at bounding box center [586, 430] width 288 height 20
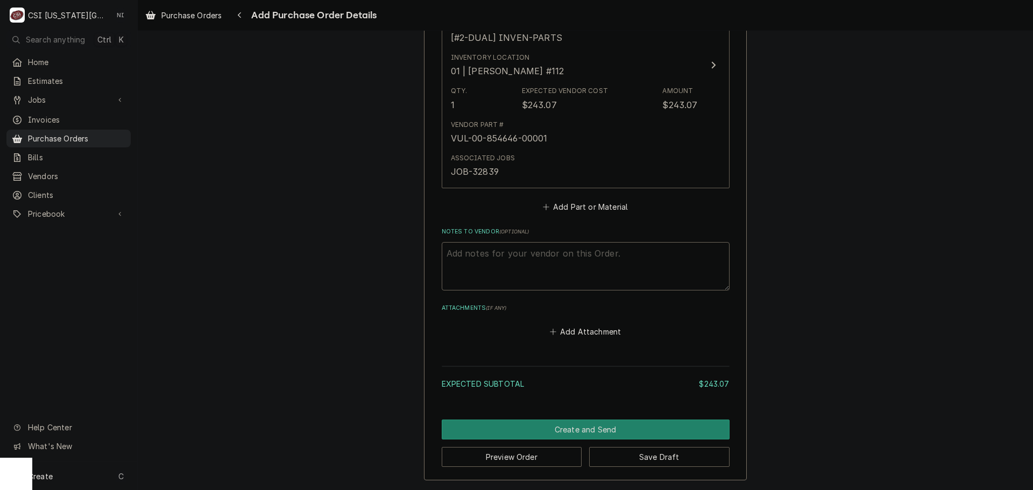
scroll to position [528, 0]
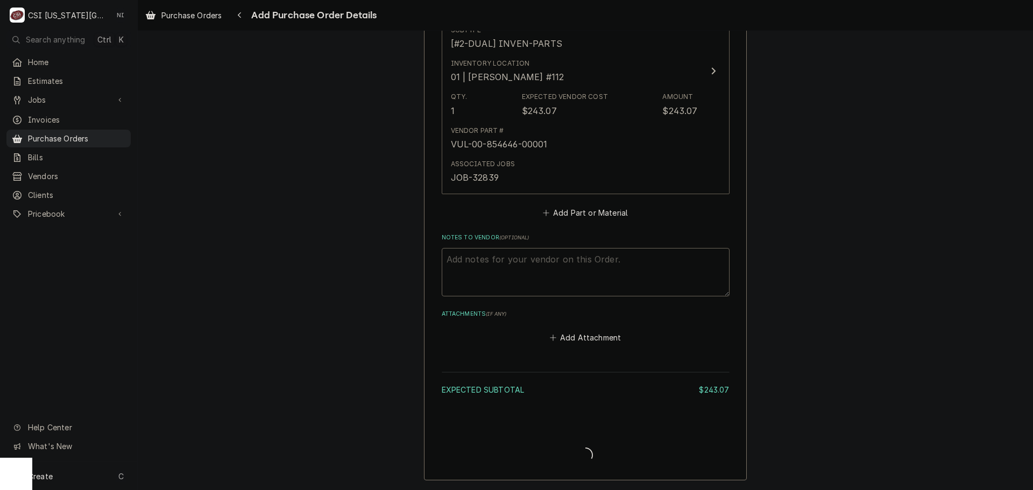
type textarea "x"
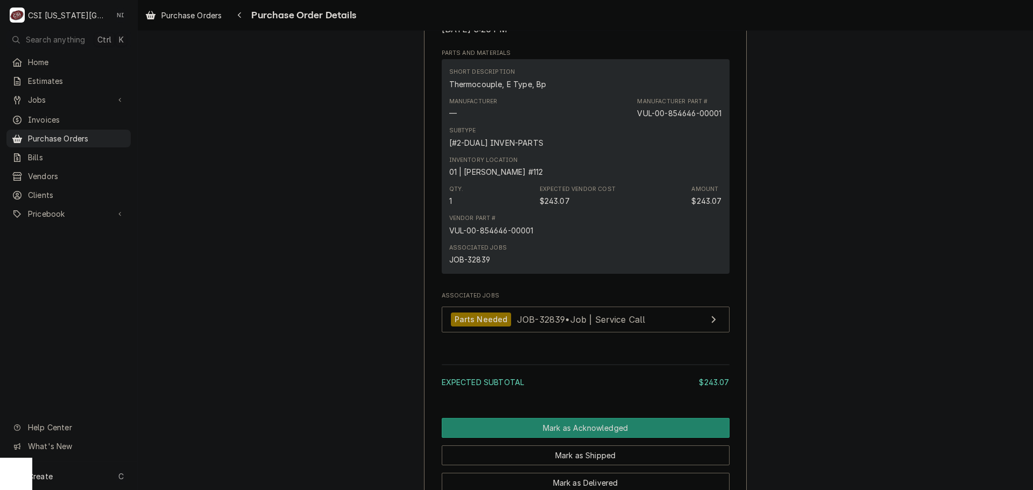
scroll to position [418, 0]
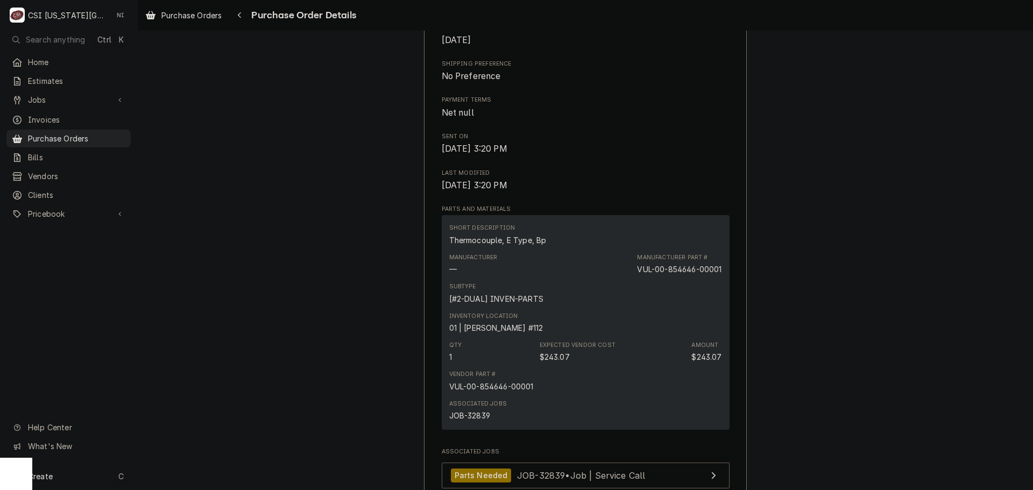
click at [74, 475] on div "Create C" at bounding box center [68, 476] width 137 height 28
click at [206, 397] on div "Purchase Order" at bounding box center [201, 401] width 72 height 11
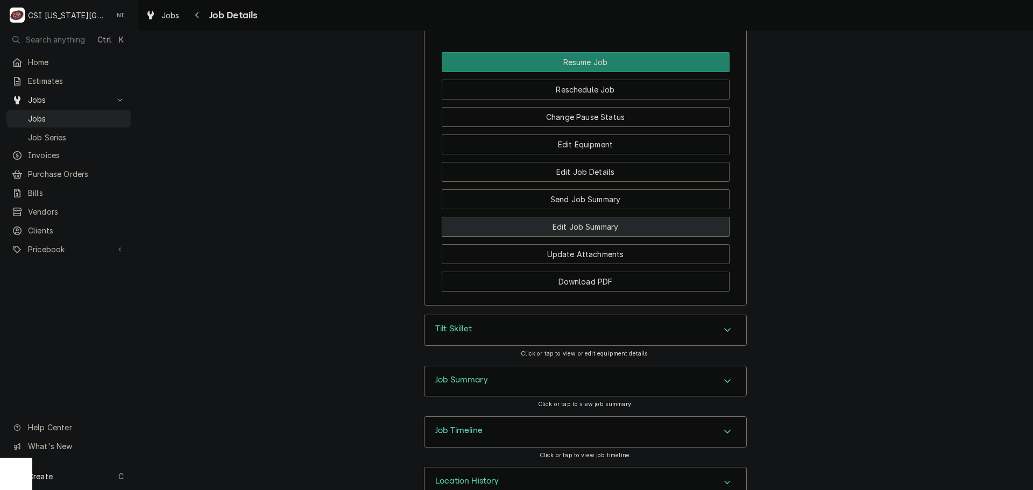
scroll to position [1614, 0]
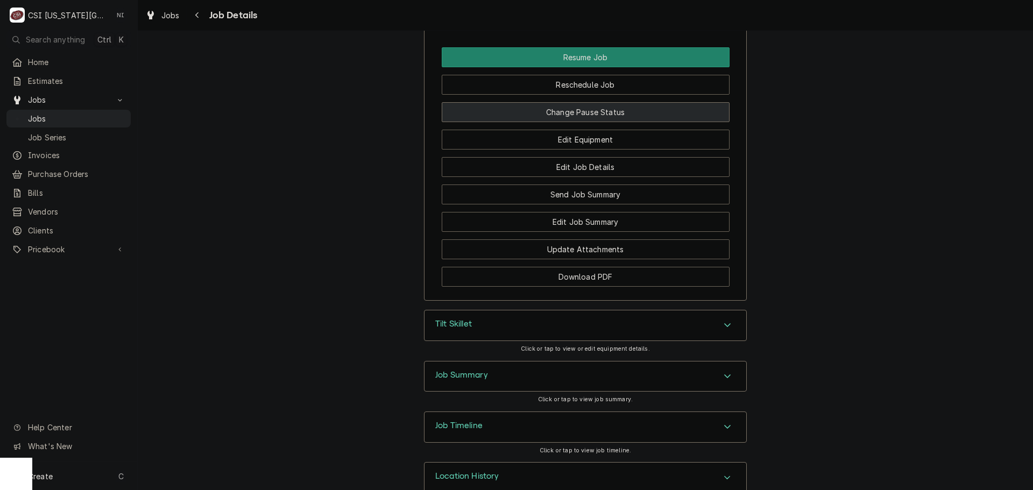
click at [638, 115] on button "Change Pause Status" at bounding box center [586, 112] width 288 height 20
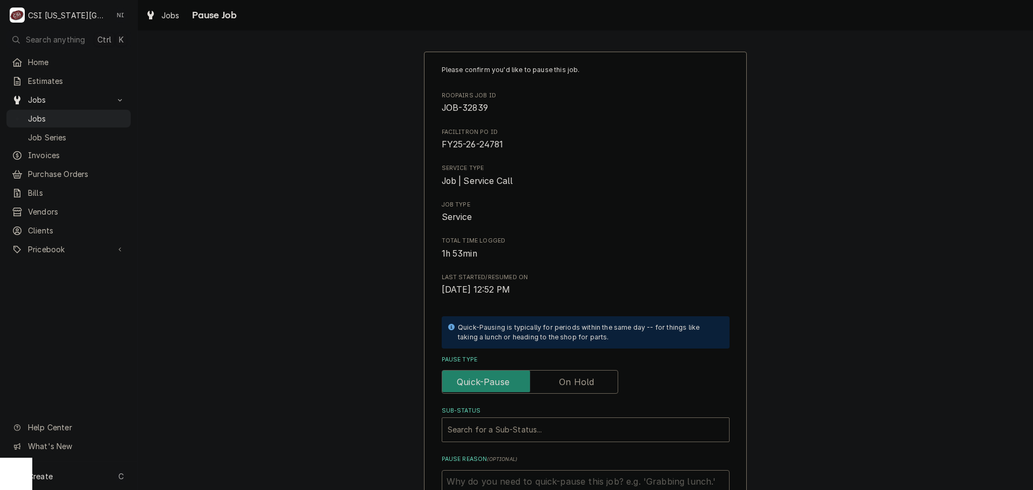
click at [583, 385] on label "Pause Type" at bounding box center [530, 382] width 176 height 24
click at [583, 385] on input "Pause Type" at bounding box center [529, 382] width 167 height 24
checkbox input "true"
click at [566, 426] on div "Sub-Status" at bounding box center [575, 429] width 254 height 19
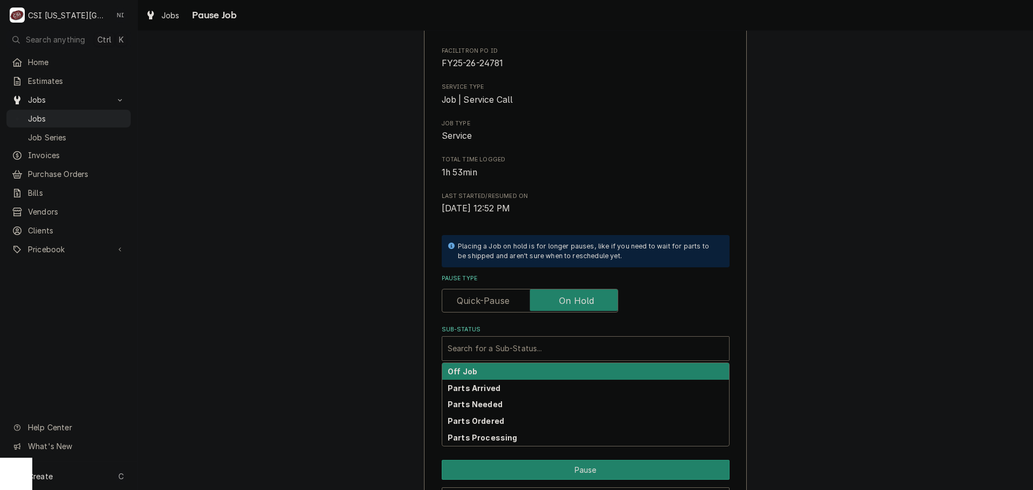
scroll to position [149, 0]
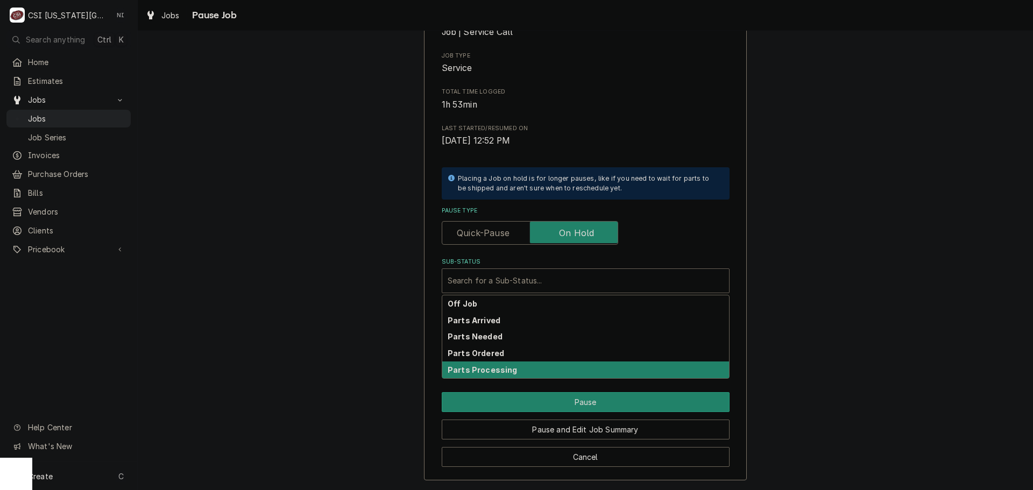
click at [515, 353] on div "Parts Ordered" at bounding box center [585, 353] width 287 height 17
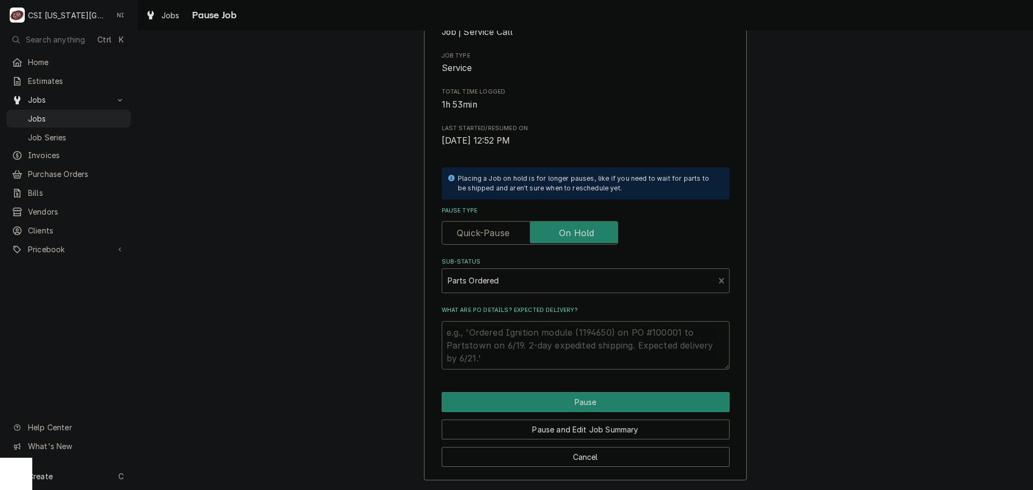
click at [523, 345] on textarea "What are PO details? Expected delivery?" at bounding box center [586, 345] width 288 height 48
type textarea "x"
type textarea "3"
type textarea "x"
type textarea "30"
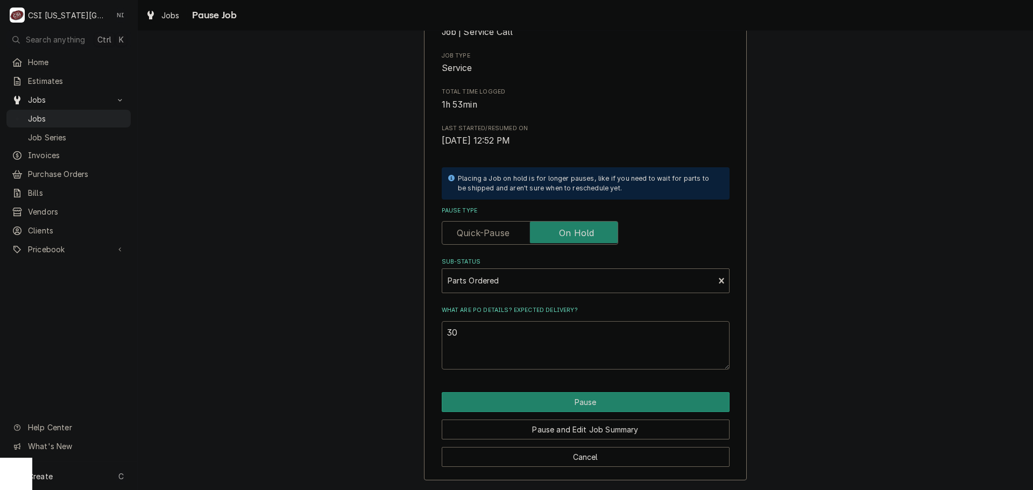
type textarea "x"
type textarea "301"
type textarea "x"
type textarea "3015"
type textarea "x"
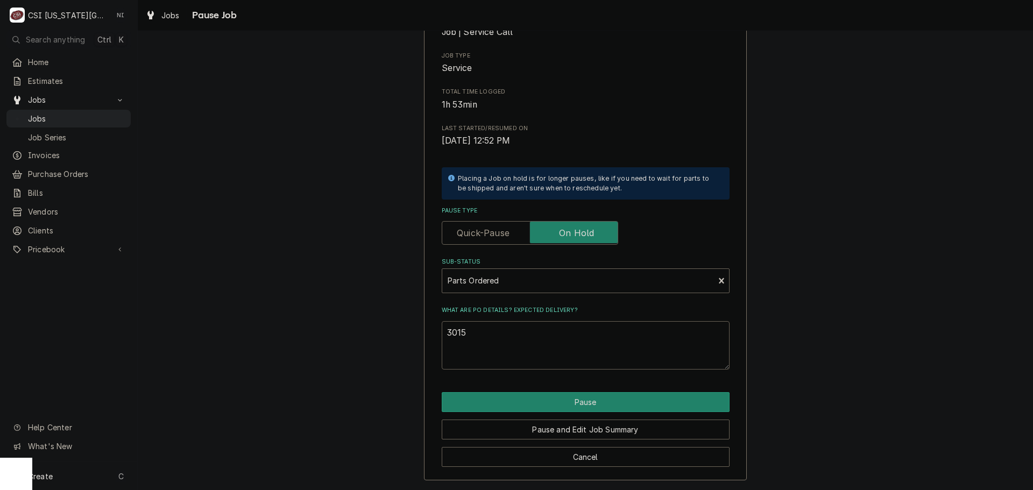
type textarea "30156"
type textarea "x"
type textarea "301565"
type textarea "x"
type textarea "PPa301565"
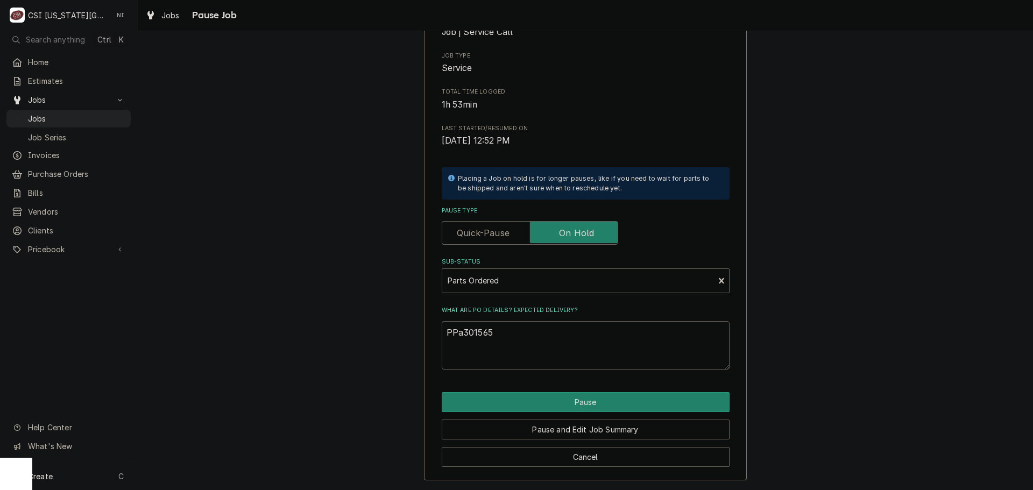
type textarea "x"
type textarea "PPar301565"
type textarea "x"
type textarea "PPart301565"
type textarea "x"
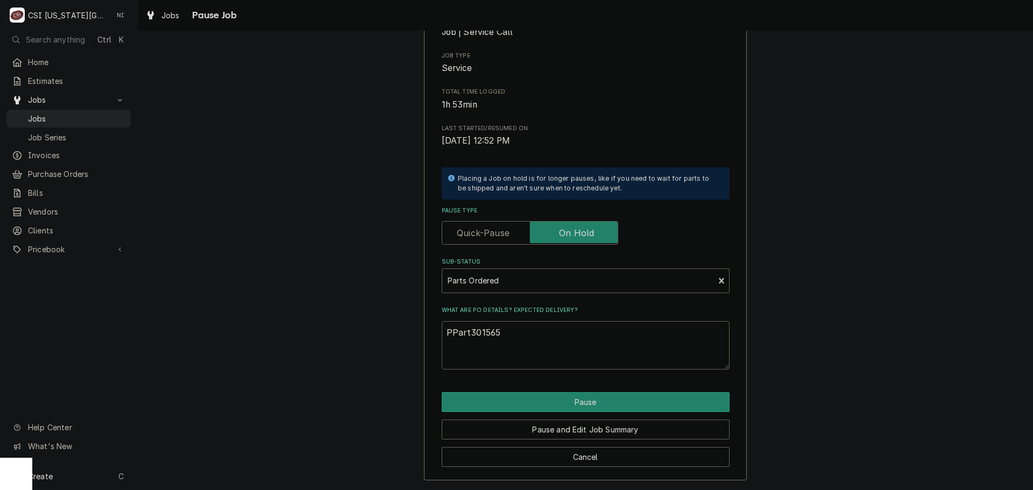
type textarea "PParts301565"
type textarea "x"
type textarea "PParts 301565"
type textarea "x"
type textarea "PParts301565"
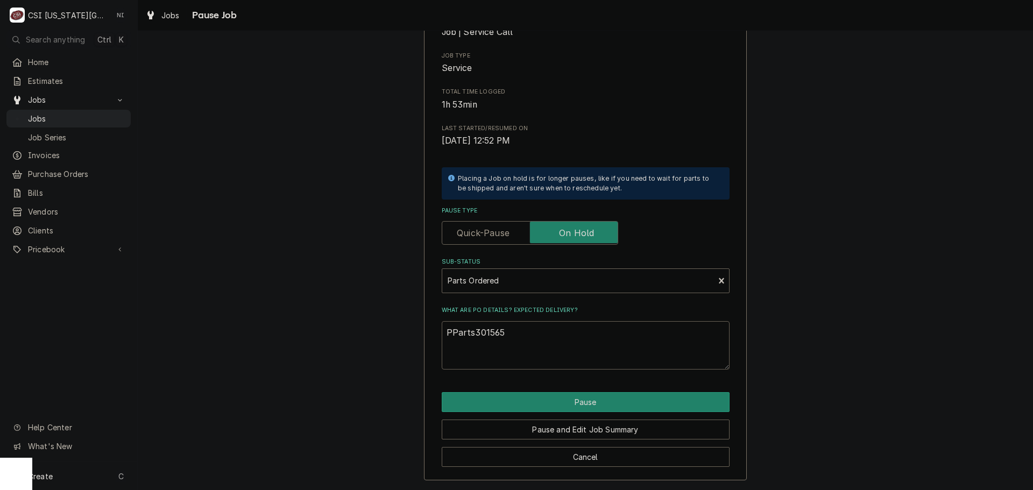
type textarea "x"
type textarea "PPart301565"
type textarea "x"
type textarea "PPar301565"
type textarea "x"
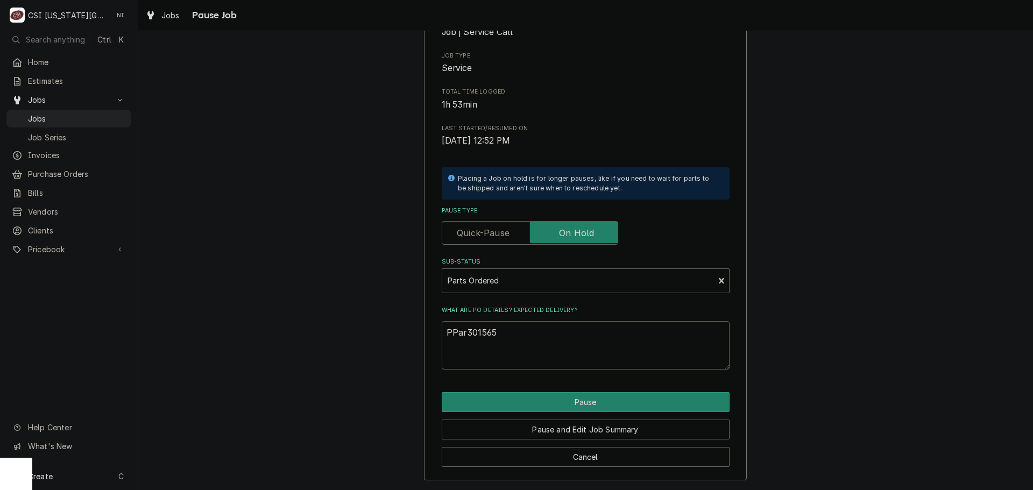
type textarea "PPa301565"
type textarea "x"
type textarea "PP301565"
type textarea "x"
type textarea "P301565"
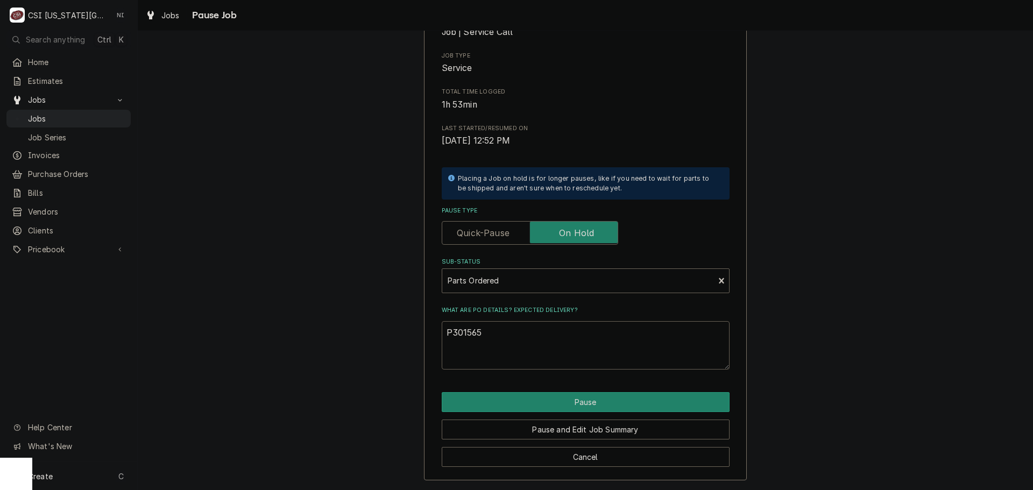
type textarea "x"
type textarea "Pa301565"
type textarea "x"
type textarea "Par301565"
type textarea "x"
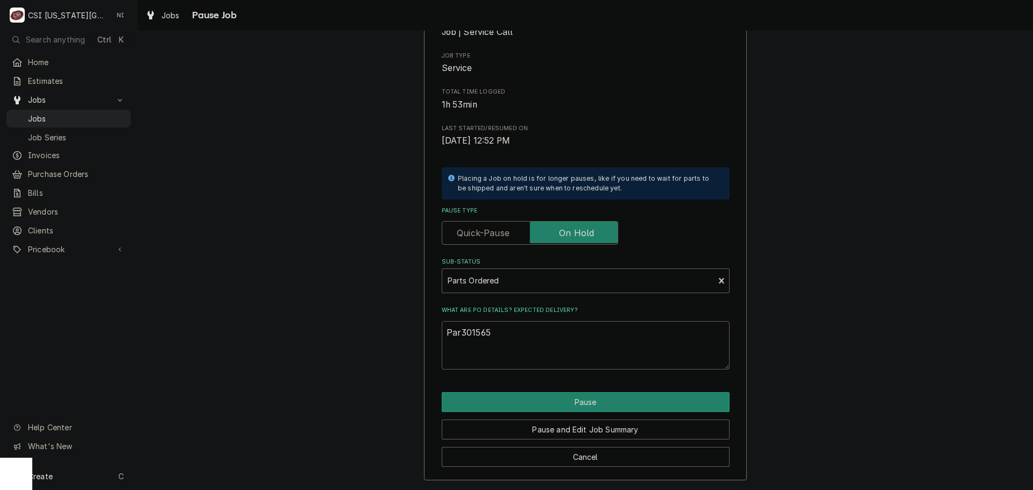
type textarea "Part301565"
type textarea "x"
type textarea "Parts301565"
type textarea "x"
type textarea "Parts 301565"
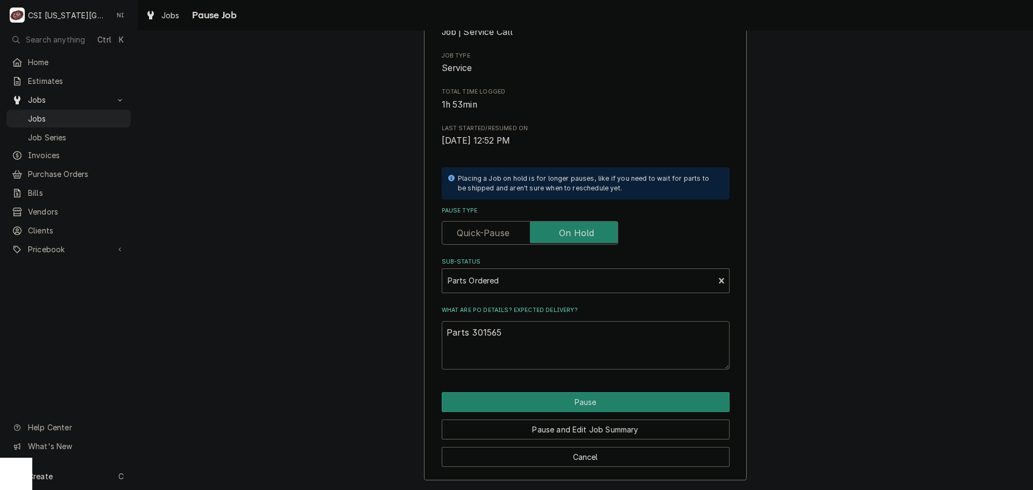
type textarea "x"
type textarea "Parts o301565"
type textarea "x"
type textarea "Parts or301565"
type textarea "x"
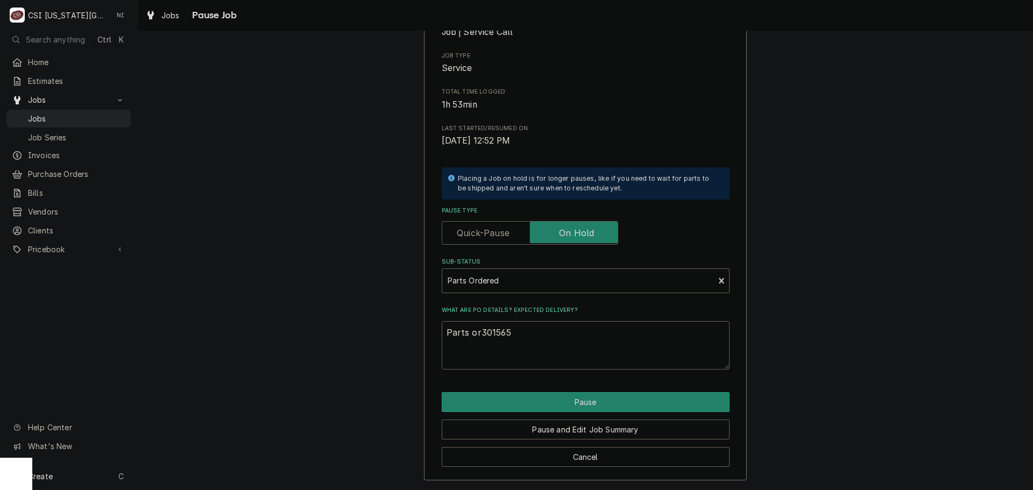
type textarea "Parts ord301565"
type textarea "x"
type textarea "Parts orde301565"
type textarea "x"
type textarea "Parts order301565"
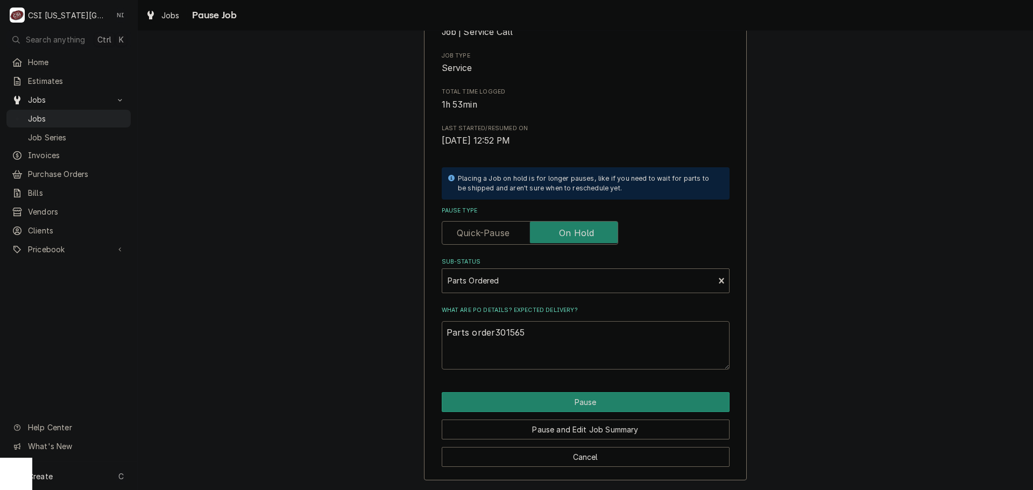
type textarea "x"
type textarea "Parts ordere301565"
type textarea "x"
type textarea "Parts ordered301565"
type textarea "x"
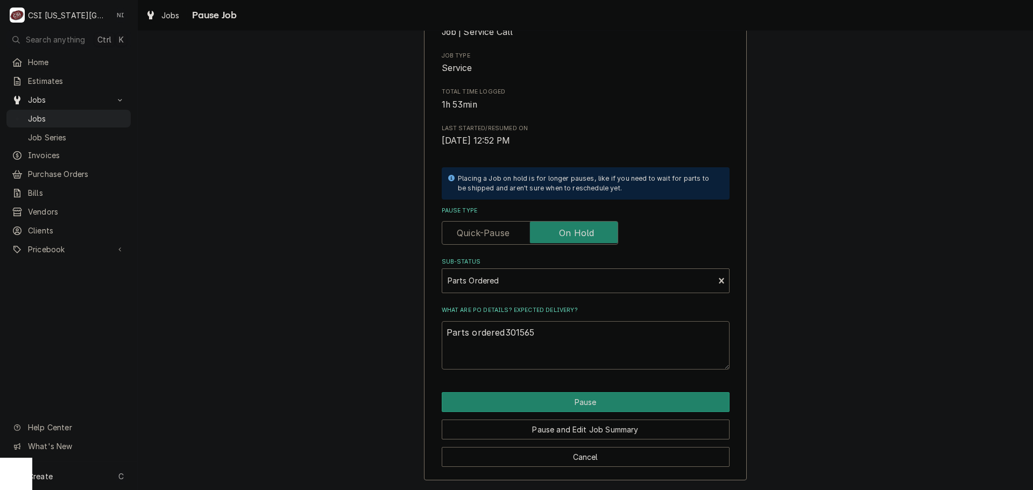
type textarea "Parts ordered 301565"
type textarea "x"
type textarea "Parts ordered P301565"
type textarea "x"
type textarea "Parts ordered PO301565"
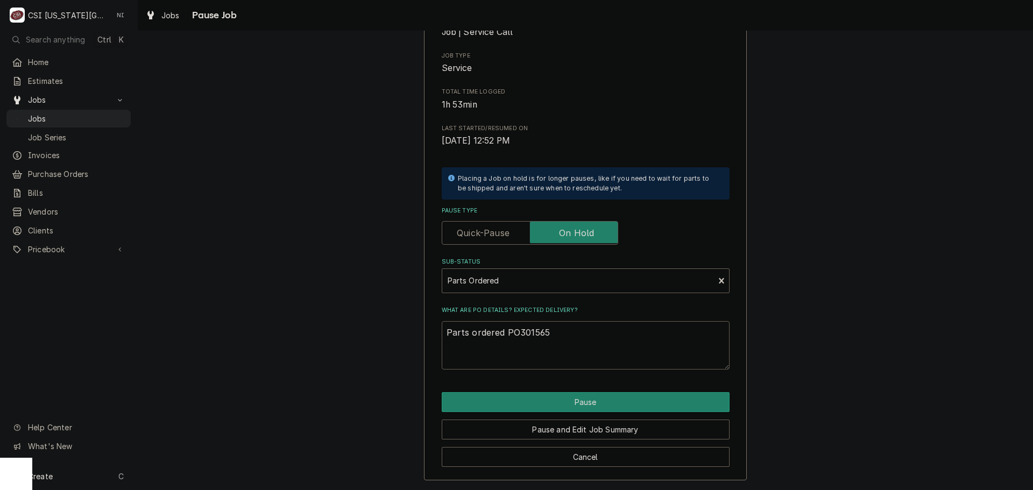
type textarea "x"
type textarea "Parts ordered PO 301565"
type textarea "x"
type textarea "Parts ordered PO301565"
click at [590, 399] on button "Pause" at bounding box center [586, 402] width 288 height 20
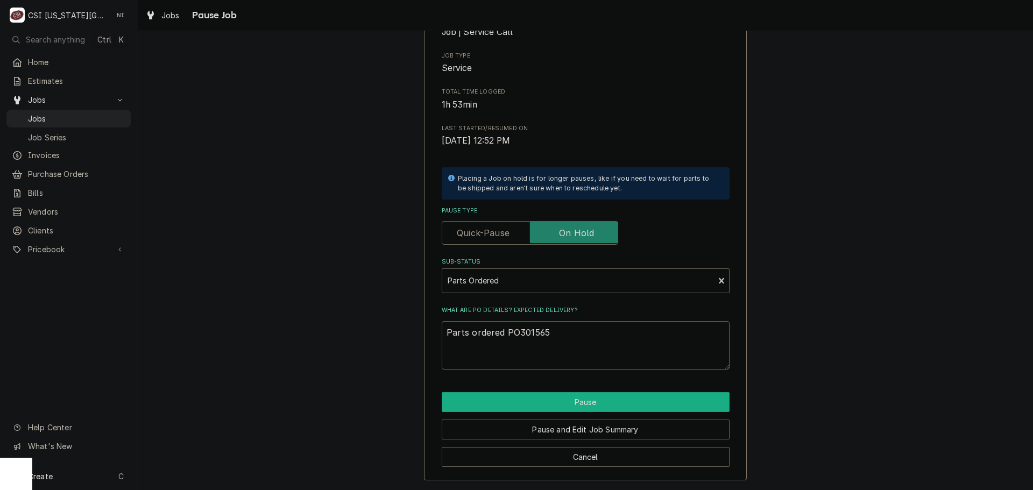
type textarea "x"
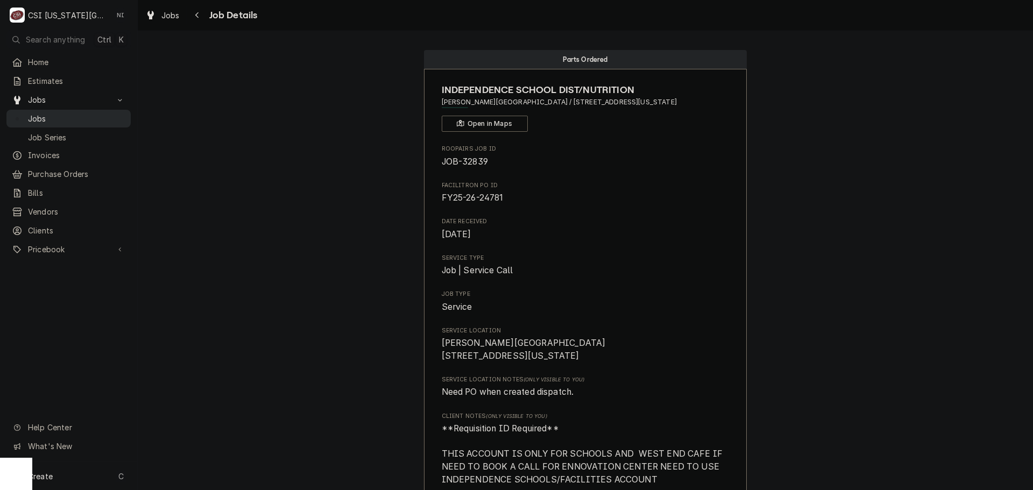
click at [97, 117] on span "Jobs" at bounding box center [76, 118] width 97 height 11
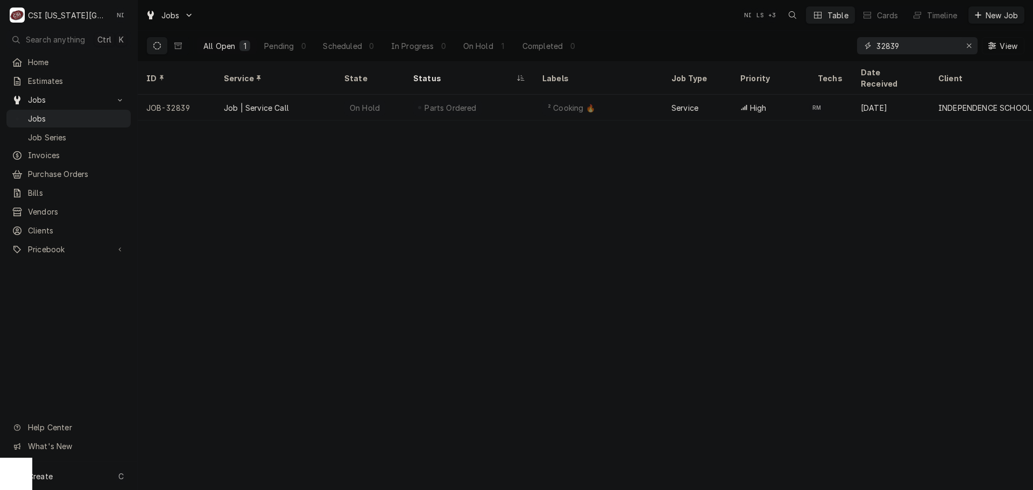
click at [967, 48] on icon "Erase input" at bounding box center [969, 46] width 6 height 8
paste input "32889"
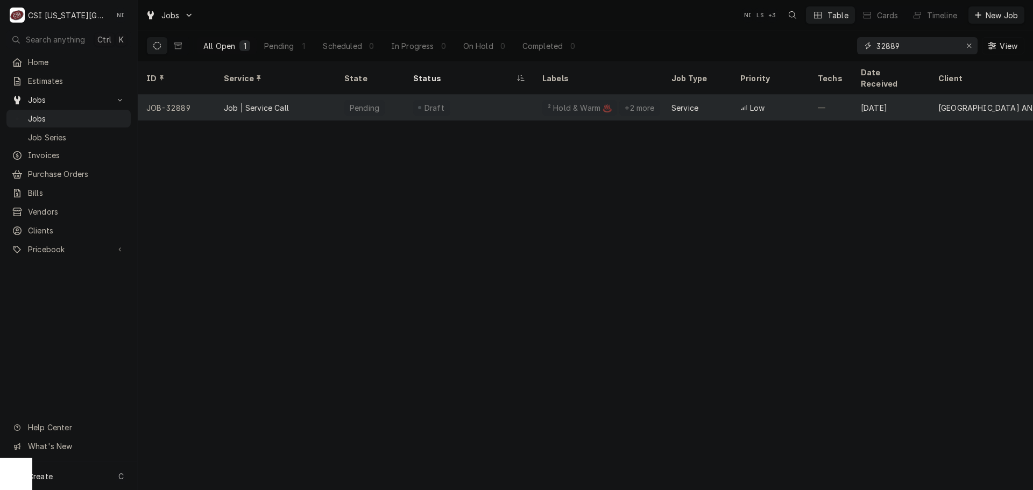
type input "32889"
click at [523, 95] on div "Draft" at bounding box center [468, 108] width 129 height 26
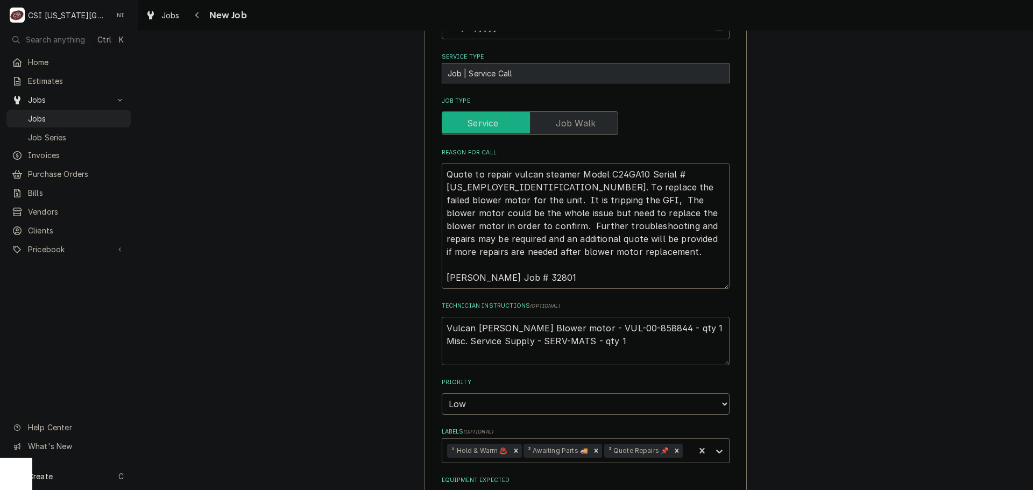
scroll to position [430, 0]
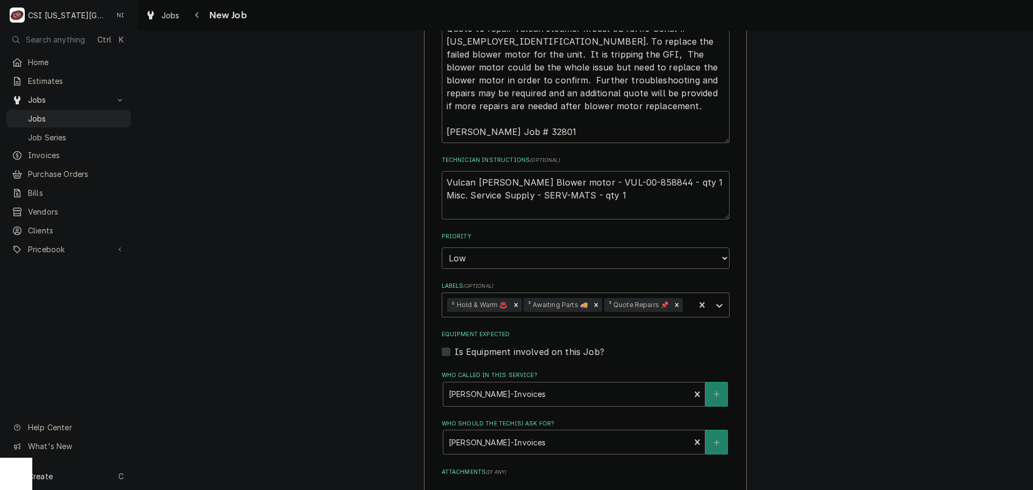
drag, startPoint x: 626, startPoint y: 182, endPoint x: 578, endPoint y: 183, distance: 47.9
click at [578, 183] on textarea "Vulcan [PERSON_NAME] Blower motor - VUL-00-858844 - qty 1 Misc. Service Supply …" at bounding box center [586, 195] width 288 height 48
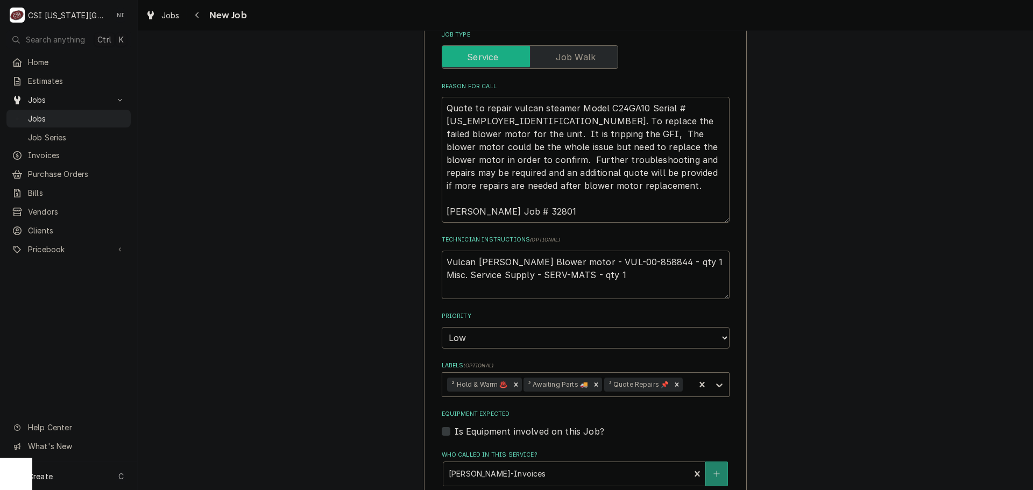
scroll to position [339, 0]
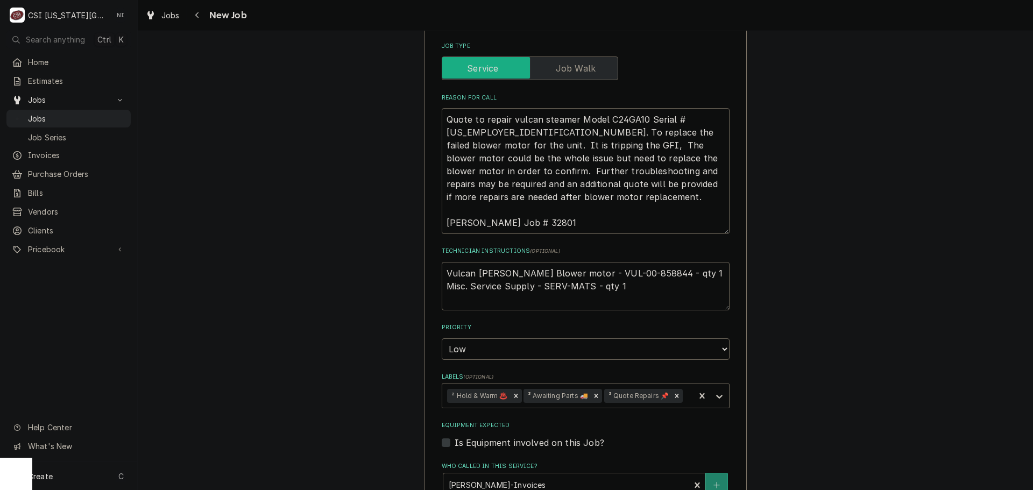
type textarea "x"
click at [444, 273] on textarea "Vulcan [PERSON_NAME] Blower motor - VUL-00-858844 - qty 1 Misc. Service Supply …" at bounding box center [586, 286] width 288 height 48
type textarea "Vulcan [PERSON_NAME] Blower motor - VUL-00-858844 - qty 1 Misc. Service Supply …"
type textarea "x"
type textarea "Vulcan Hart Blower motor - VUL-00-858844 - qty 1 Misc. Service Supply - SERV-MA…"
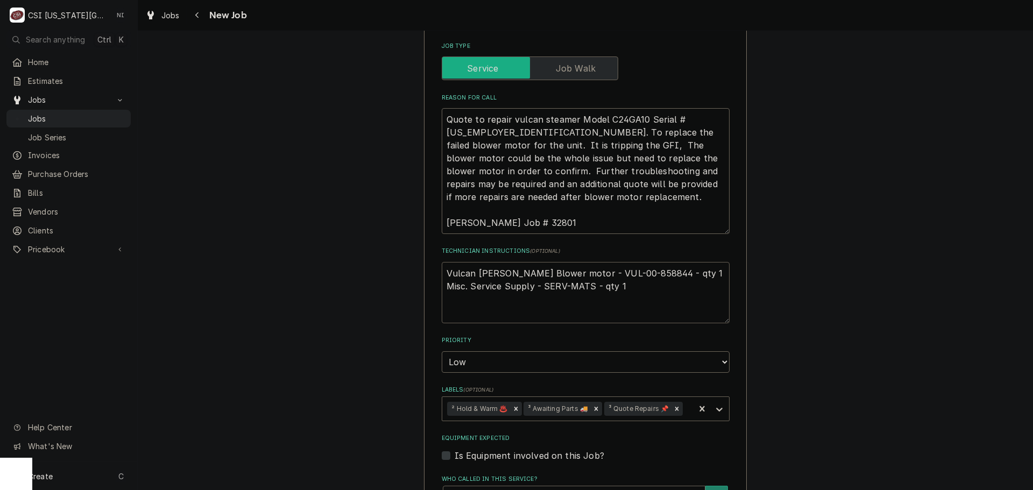
type textarea "x"
type textarea "P Vulcan Hart Blower motor - VUL-00-858844 - qty 1 Misc. Service Supply - SERV-…"
type textarea "x"
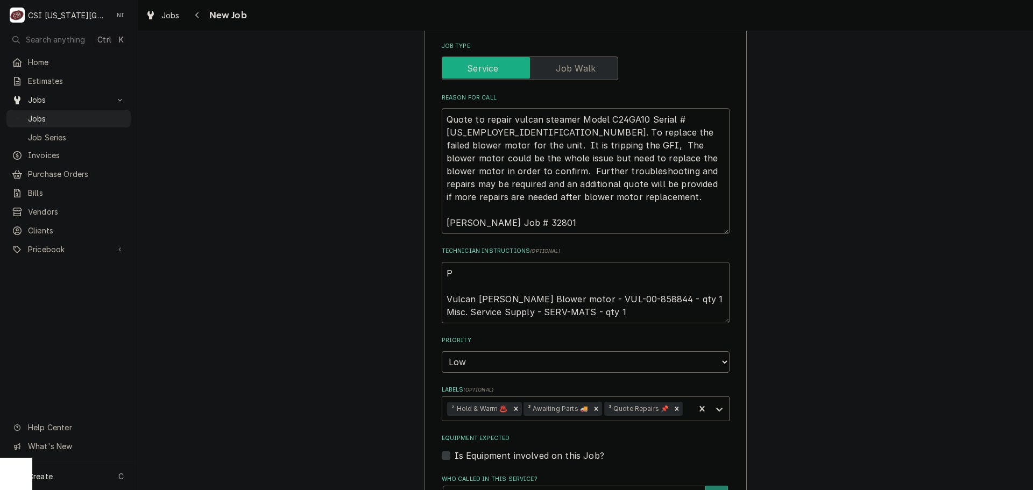
type textarea "Pa Vulcan Hart Blower motor - VUL-00-858844 - qty 1 Misc. Service Supply - SERV…"
type textarea "x"
type textarea "Par Vulcan Hart Blower motor - VUL-00-858844 - qty 1 Misc. Service Supply - SER…"
type textarea "x"
type textarea "Part Vulcan Hart Blower motor - VUL-00-858844 - qty 1 Misc. Service Supply - SE…"
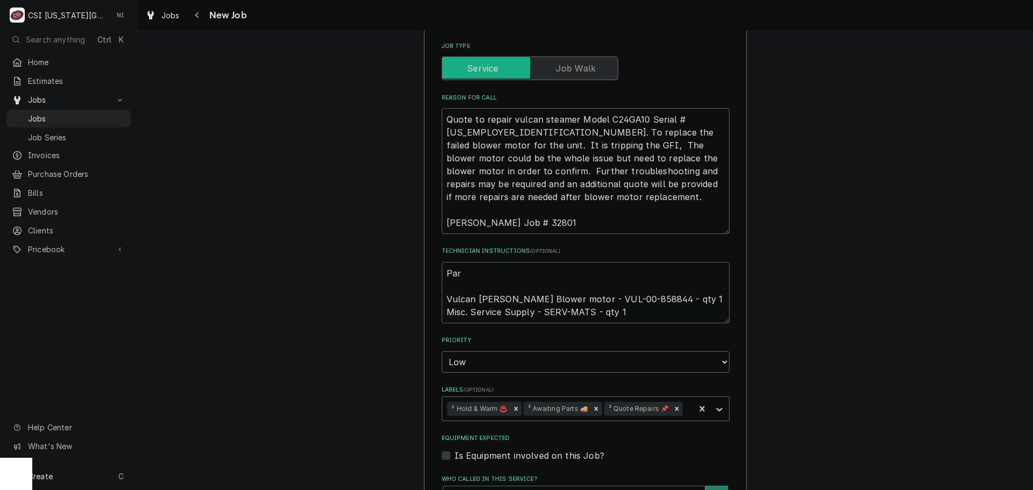
type textarea "x"
type textarea "Parts Vulcan Hart Blower motor - VUL-00-858844 - qty 1 Misc. Service Supply - S…"
type textarea "x"
type textarea "Parts Vulcan Hart Blower motor - VUL-00-858844 - qty 1 Misc. Service Supply - S…"
type textarea "x"
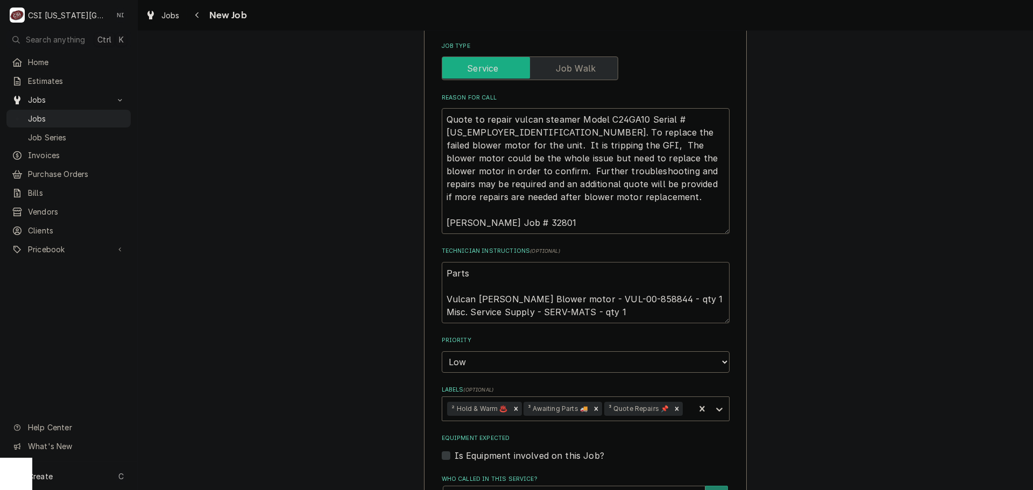
type textarea "Parts o Vulcan Hart Blower motor - VUL-00-858844 - qty 1 Misc. Service Supply -…"
type textarea "x"
type textarea "Parts or Vulcan Hart Blower motor - VUL-00-858844 - qty 1 Misc. Service Supply …"
type textarea "x"
type textarea "Parts ord Vulcan Hart Blower motor - VUL-00-858844 - qty 1 Misc. Service Supply…"
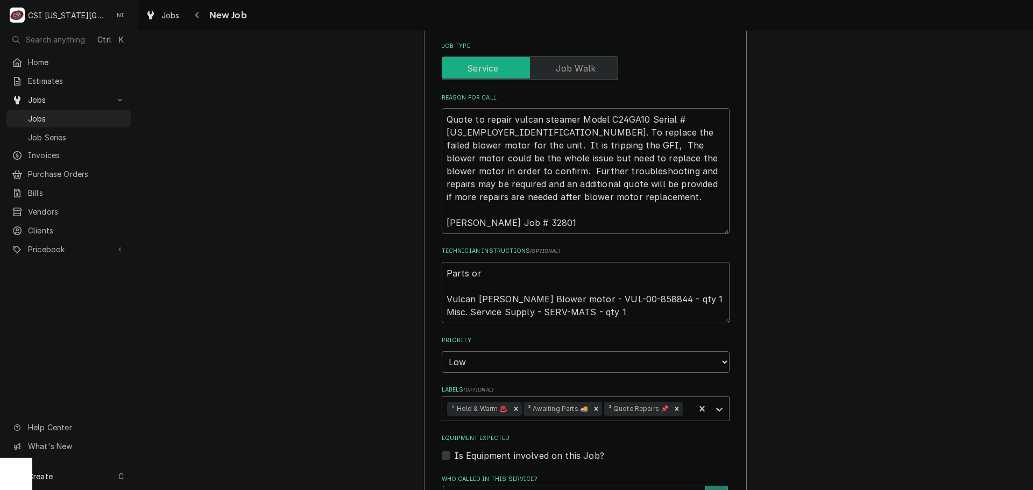
type textarea "x"
type textarea "Parts orde Vulcan Hart Blower motor - VUL-00-858844 - qty 1 Misc. Service Suppl…"
type textarea "x"
type textarea "Parts order Vulcan Hart Blower motor - VUL-00-858844 - qty 1 Misc. Service Supp…"
type textarea "x"
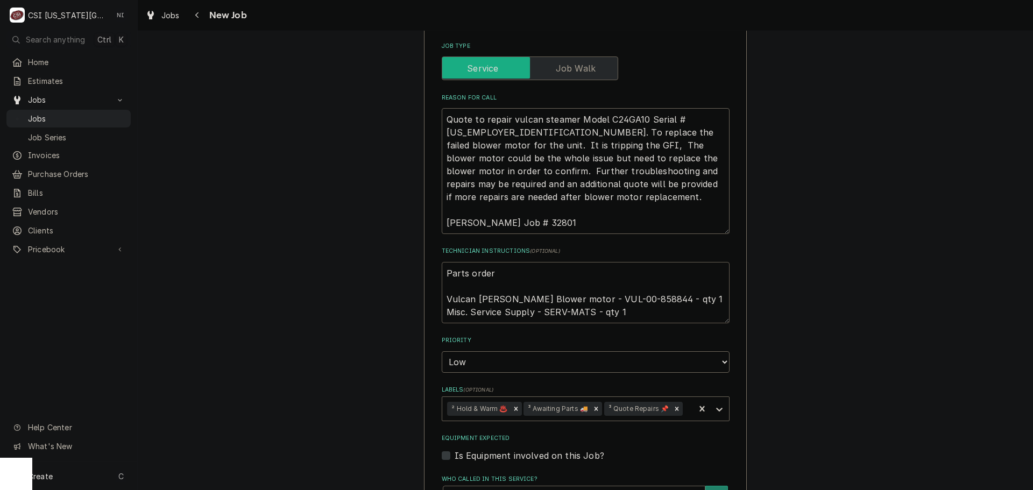
type textarea "Parts ordere Vulcan Hart Blower motor - VUL-00-858844 - qty 1 Misc. Service Sup…"
type textarea "x"
type textarea "Parts ordered Vulcan Hart Blower motor - VUL-00-858844 - qty 1 Misc. Service Su…"
type textarea "x"
type textarea "Parts ordered Vulcan Hart Blower motor - VUL-00-858844 - qty 1 Misc. Service Su…"
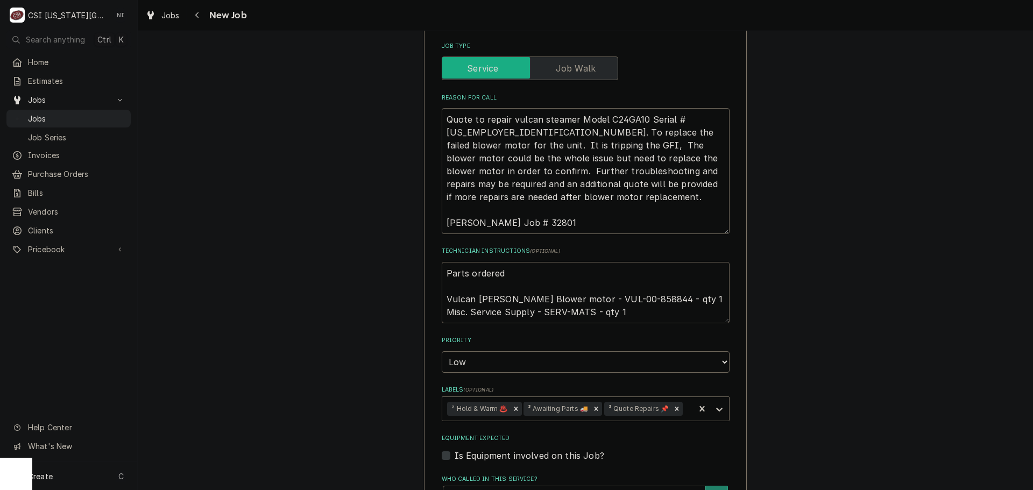
type textarea "x"
type textarea "Parts ordered o Vulcan Hart Blower motor - VUL-00-858844 - qty 1 Misc. Service …"
type textarea "x"
type textarea "Parts ordered on Vulcan Hart Blower motor - VUL-00-858844 - qty 1 Misc. Service…"
type textarea "x"
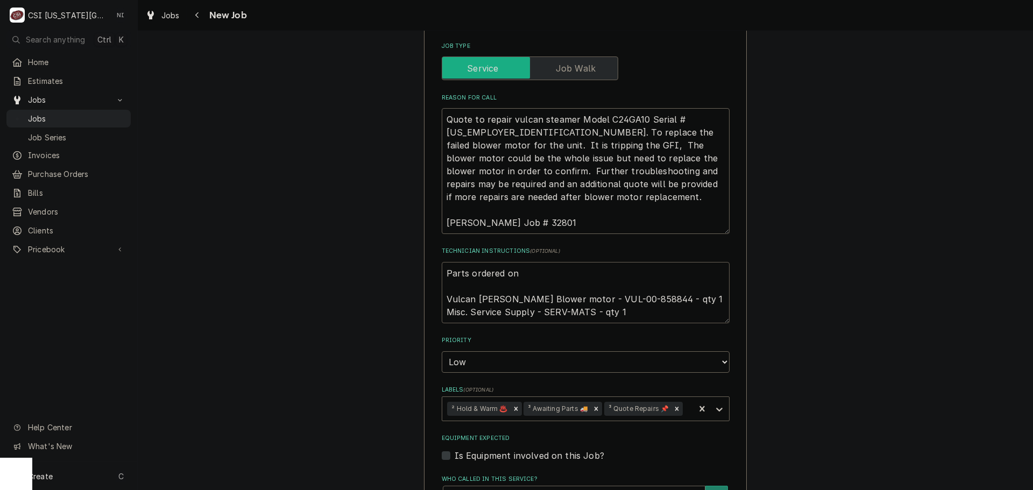
type textarea "Parts ordered onP Vulcan Hart Blower motor - VUL-00-858844 - qty 1 Misc. Servic…"
type textarea "x"
type textarea "Parts ordered onPo Vulcan Hart Blower motor - VUL-00-858844 - qty 1 Misc. Servi…"
type textarea "x"
type textarea "Parts ordered onPo Vulcan Hart Blower motor - VUL-00-858844 - qty 1 Misc. Servi…"
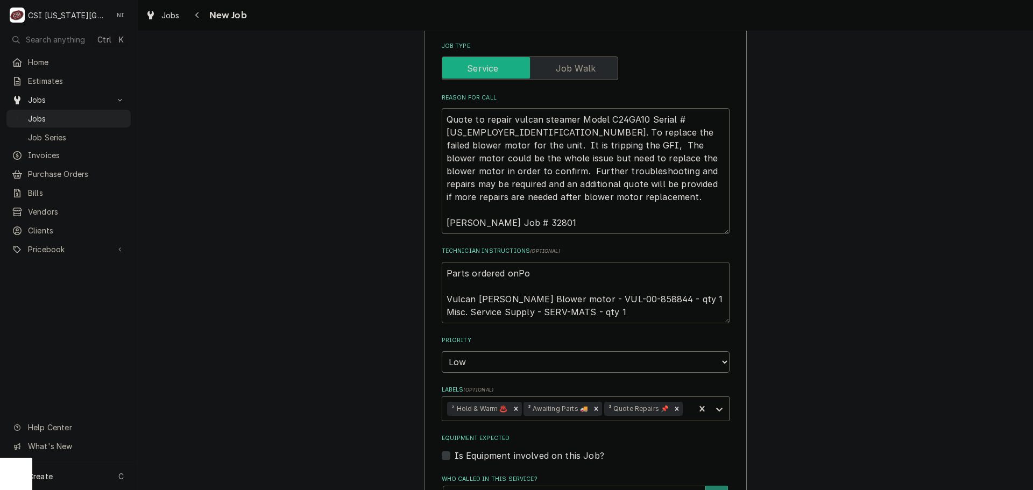
type textarea "x"
type textarea "Parts ordered onPo Vulcan Hart Blower motor - VUL-00-858844 - qty 1 Misc. Servi…"
type textarea "x"
type textarea "Parts ordered onP Vulcan Hart Blower motor - VUL-00-858844 - qty 1 Misc. Servic…"
type textarea "x"
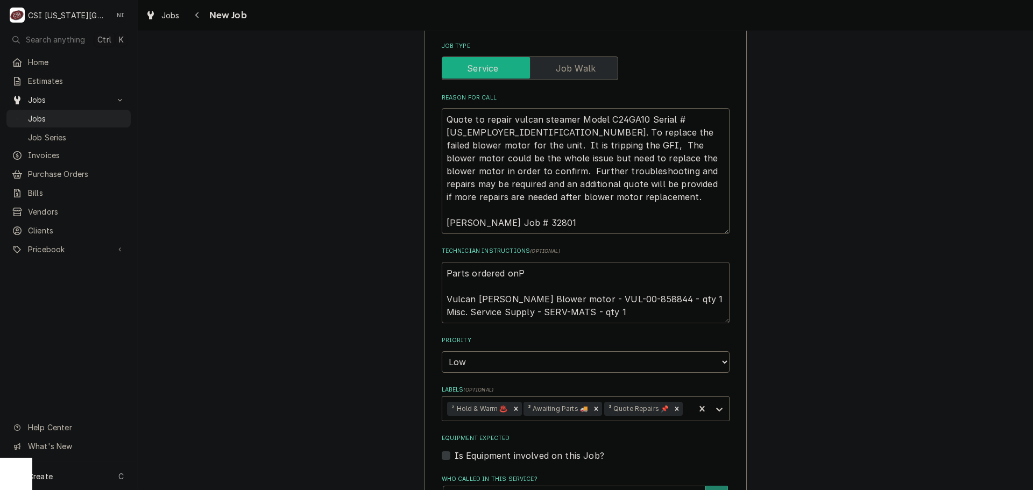
type textarea "Parts ordered on Vulcan Hart Blower motor - VUL-00-858844 - qty 1 Misc. Service…"
type textarea "x"
type textarea "Parts ordered o Vulcan Hart Blower motor - VUL-00-858844 - qty 1 Misc. Service …"
type textarea "x"
type textarea "Parts ordered on Vulcan Hart Blower motor - VUL-00-858844 - qty 1 Misc. Service…"
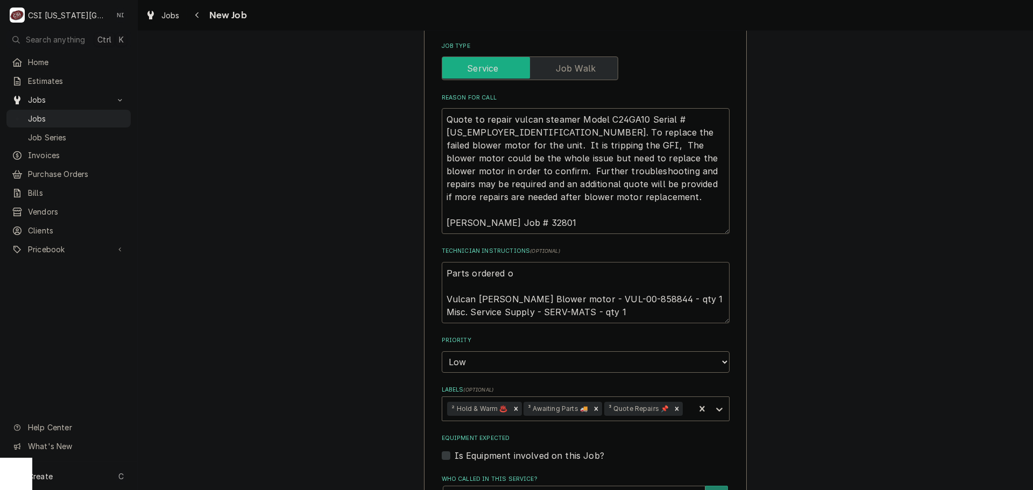
type textarea "x"
type textarea "Parts ordered on Vulcan Hart Blower motor - VUL-00-858844 - qty 1 Misc. Service…"
type textarea "x"
type textarea "Parts ordered on P Vulcan Hart Blower motor - VUL-00-858844 - qty 1 Misc. Servi…"
type textarea "x"
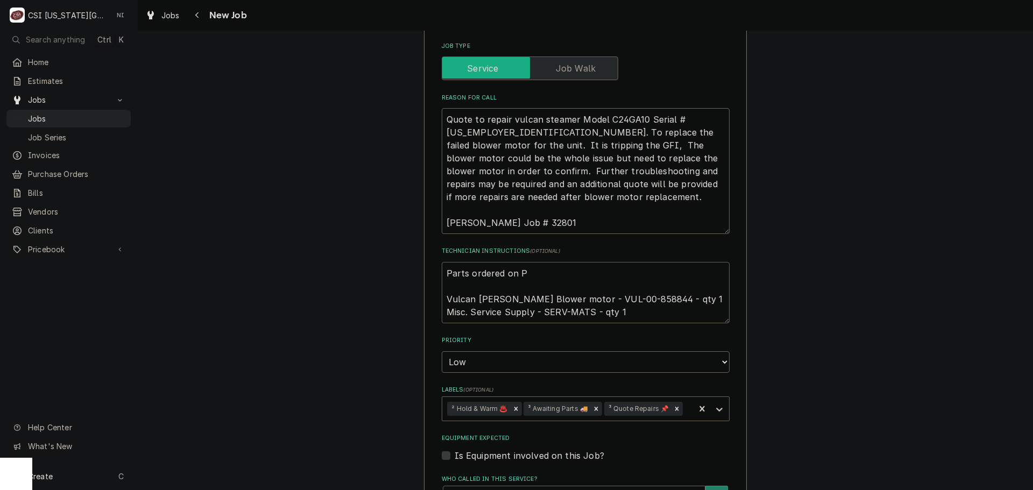
type textarea "Parts ordered on PO Vulcan Hart Blower motor - VUL-00-858844 - qty 1 Misc. Serv…"
type textarea "x"
type textarea "Parts ordered on PO Vulcan Hart Blower motor - VUL-00-858844 - qty 1 Misc. Serv…"
type textarea "x"
type textarea "Parts ordered on PO 3 Vulcan Hart Blower motor - VUL-00-858844 - qty 1 Misc. Se…"
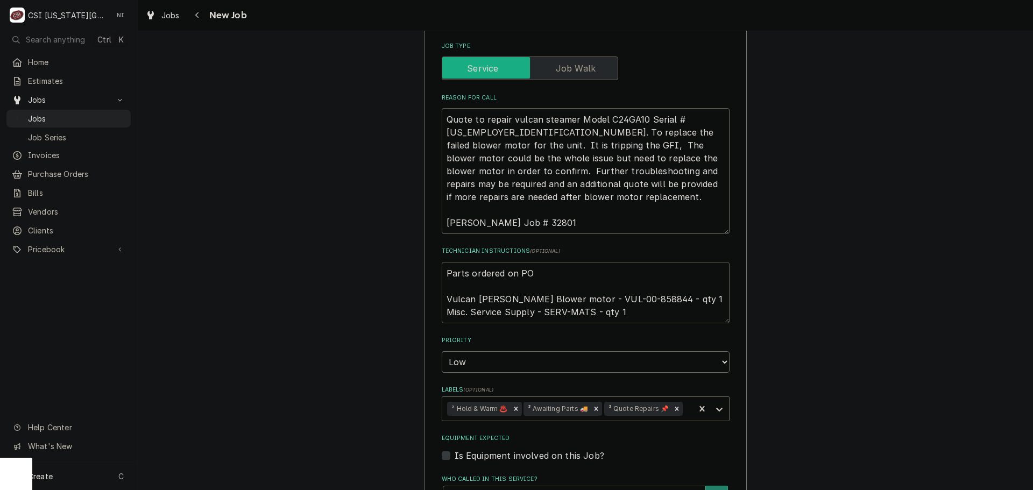
type textarea "x"
type textarea "Parts ordered on PO 30 Vulcan Hart Blower motor - VUL-00-858844 - qty 1 Misc. S…"
type textarea "x"
type textarea "Parts ordered on PO 301 Vulcan Hart Blower motor - VUL-00-858844 - qty 1 Misc. …"
type textarea "x"
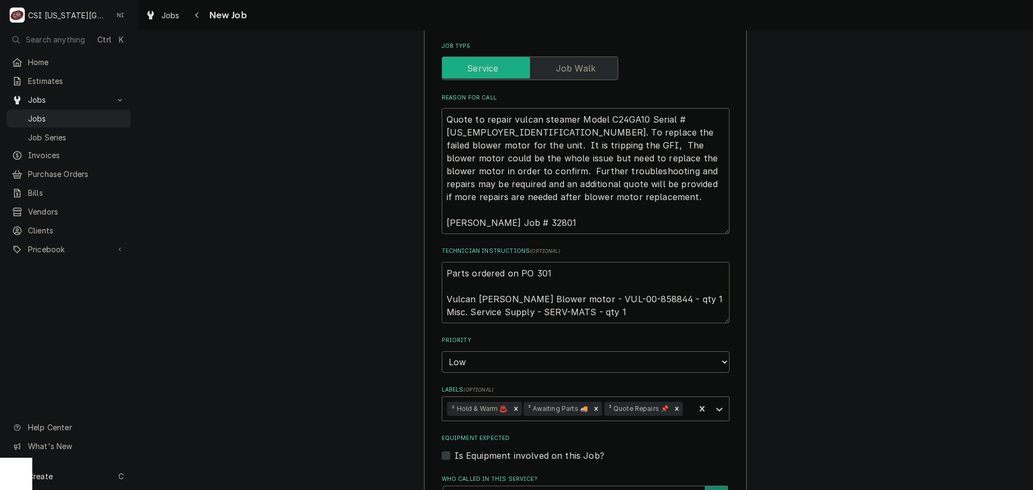
type textarea "Parts ordered on PO 3015 Vulcan Hart Blower motor - VUL-00-858844 - qty 1 Misc.…"
type textarea "x"
type textarea "Parts ordered on PO 30156 Vulcan Hart Blower motor - VUL-00-858844 - qty 1 Misc…"
type textarea "x"
type textarea "Parts ordered on PO 301566 Vulcan Hart Blower motor - VUL-00-858844 - qty 1 Mis…"
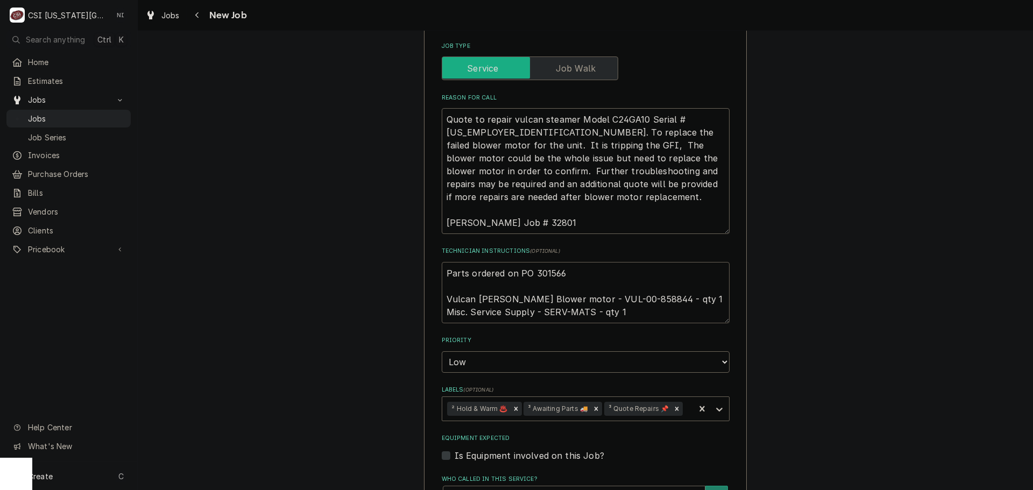
type textarea "x"
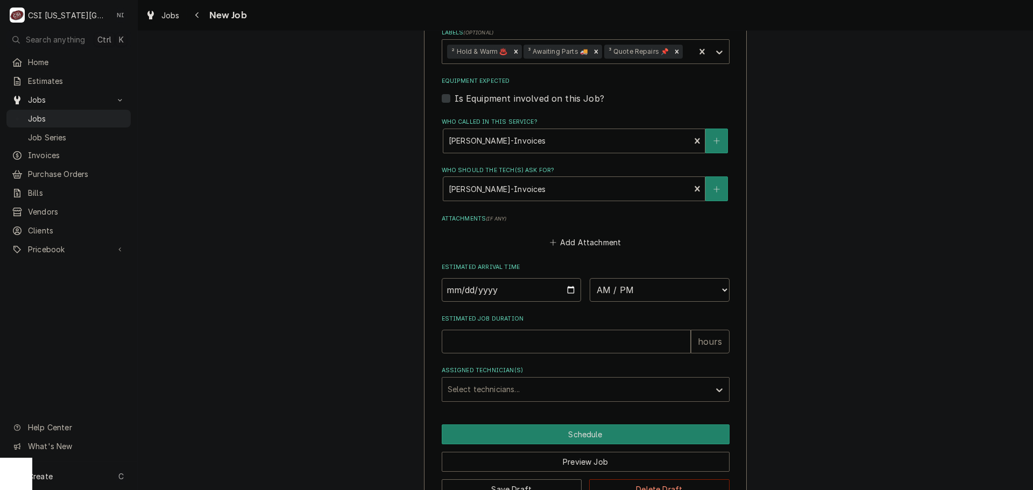
scroll to position [729, 0]
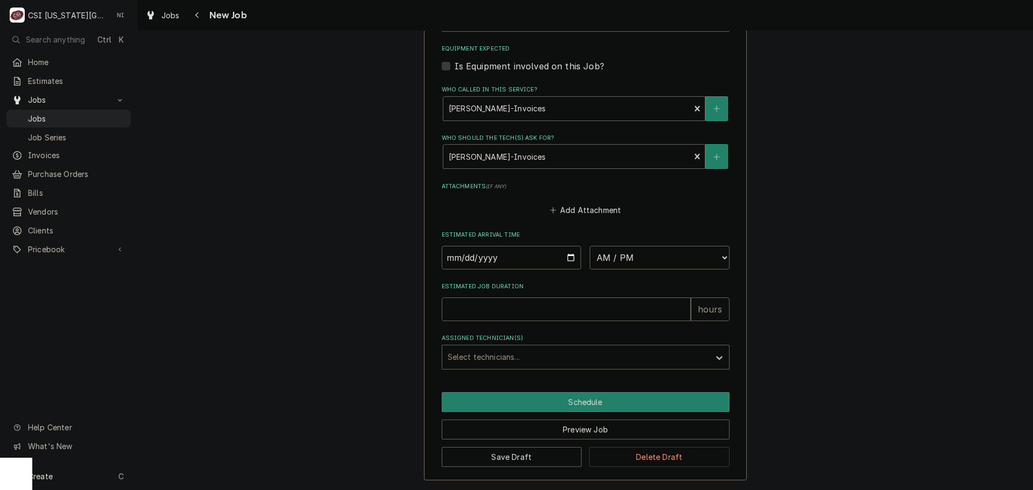
type textarea "Parts ordered on PO 301566 Vulcan Hart Blower motor - VUL-00-858844 - qty 1 Mis…"
click at [505, 455] on button "Save Draft" at bounding box center [512, 457] width 140 height 20
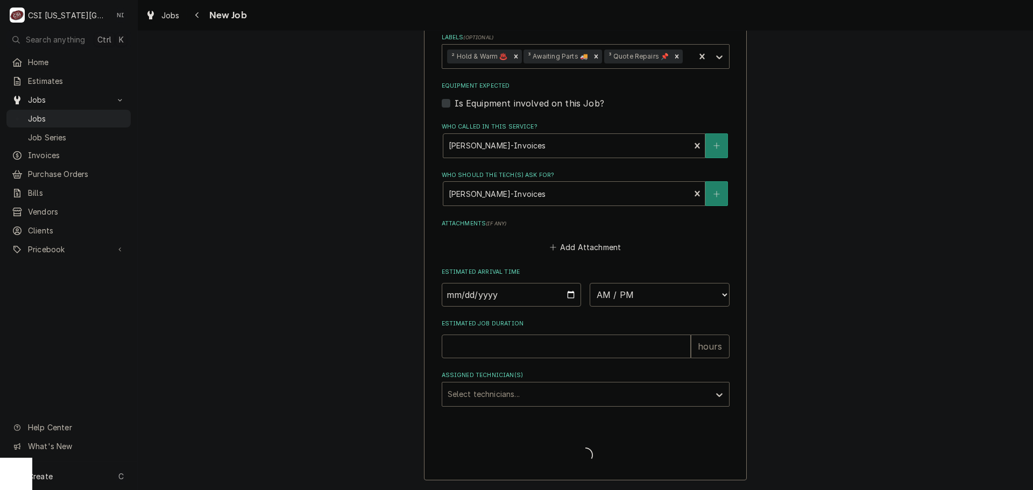
type textarea "x"
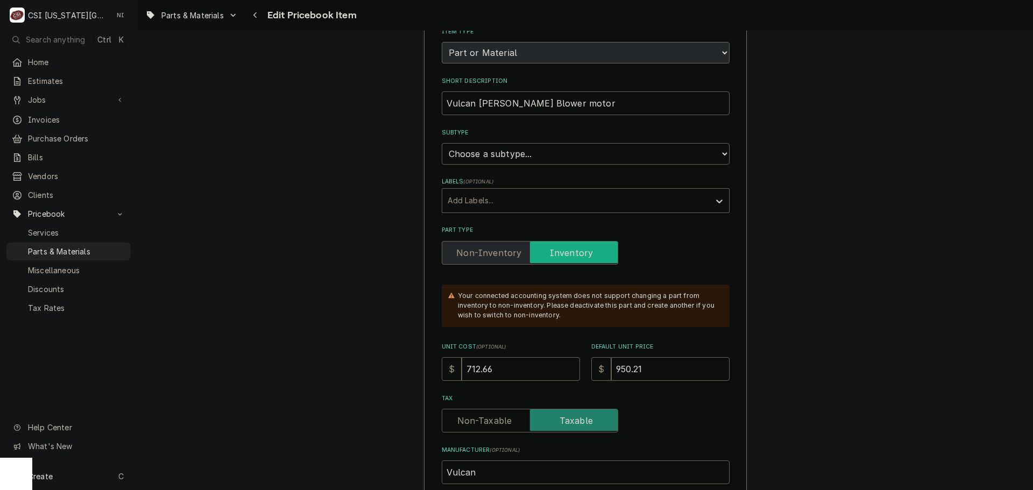
scroll to position [269, 0]
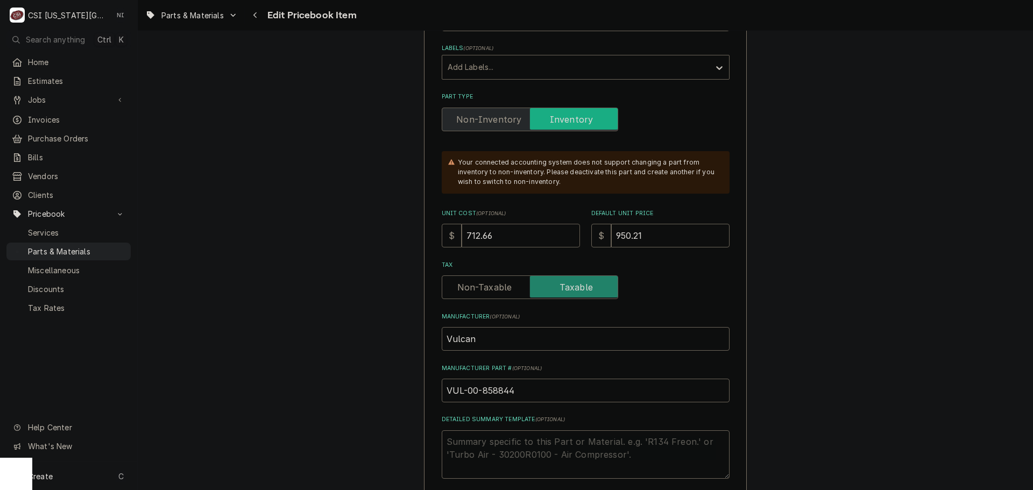
drag, startPoint x: 481, startPoint y: 237, endPoint x: 448, endPoint y: 237, distance: 33.4
click at [448, 237] on div "$ 712.66" at bounding box center [511, 236] width 138 height 24
type textarea "x"
type input "6"
type textarea "x"
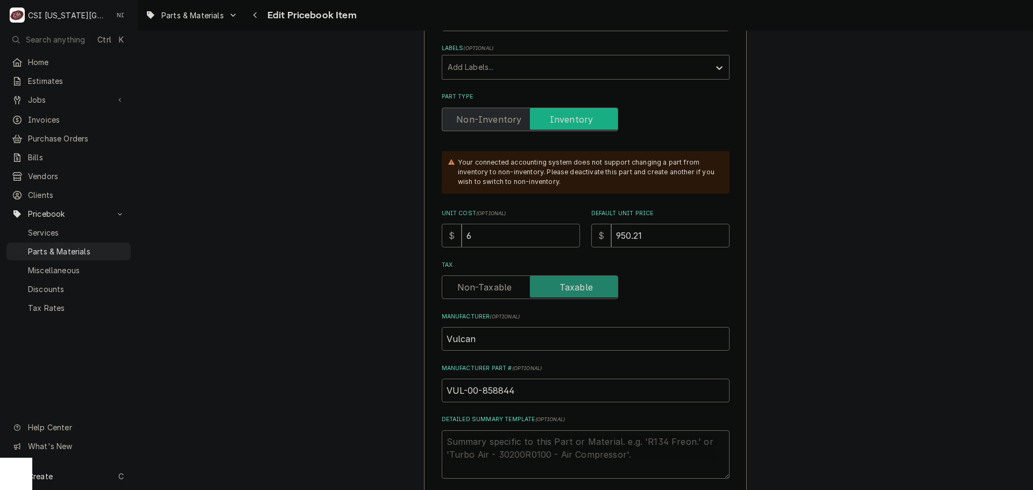
type input "61"
type textarea "x"
type input "617"
type textarea "x"
type input "617.6"
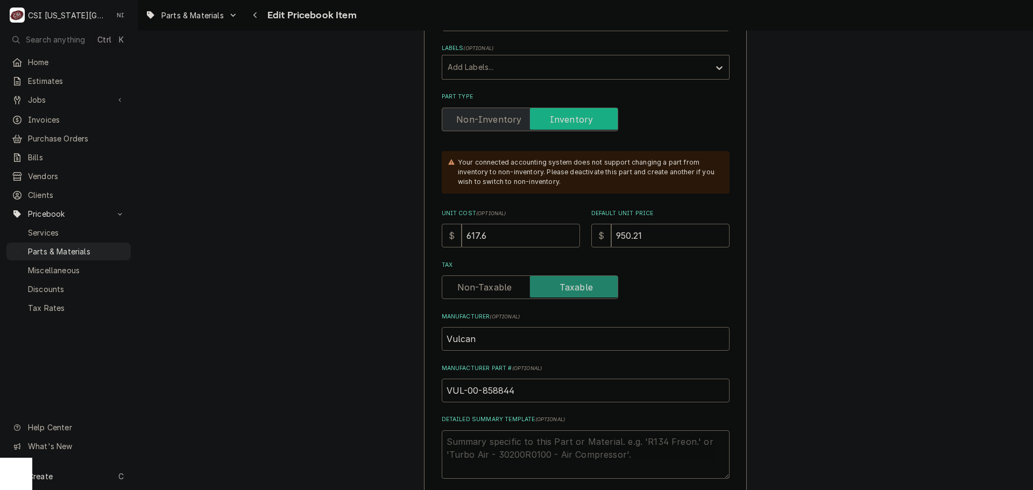
type textarea "x"
type input "617.64"
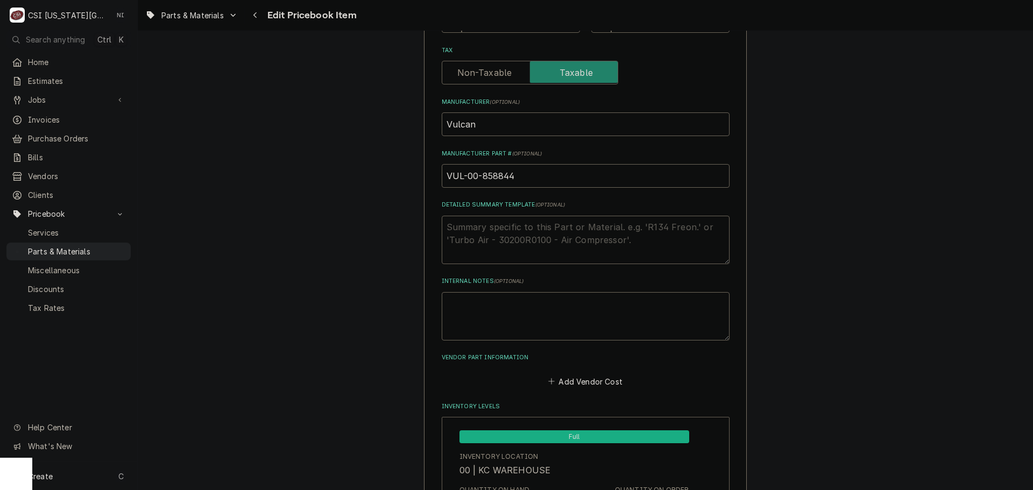
scroll to position [484, 0]
drag, startPoint x: 520, startPoint y: 180, endPoint x: 386, endPoint y: 184, distance: 134.0
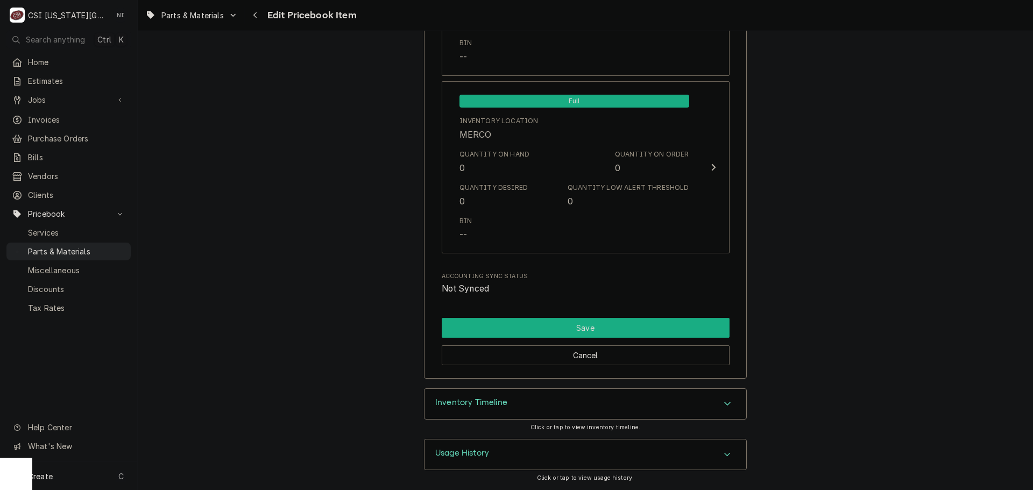
click at [614, 320] on button "Save" at bounding box center [586, 328] width 288 height 20
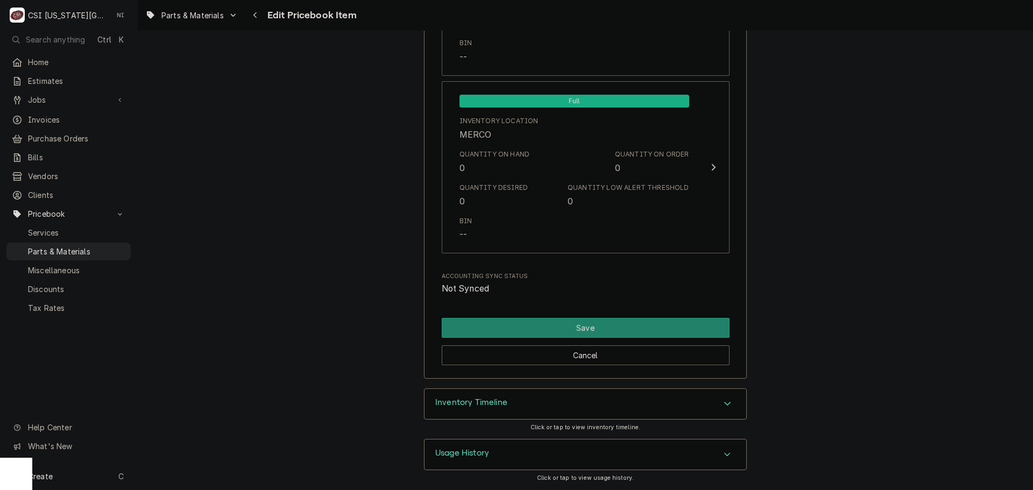
scroll to position [10421, 0]
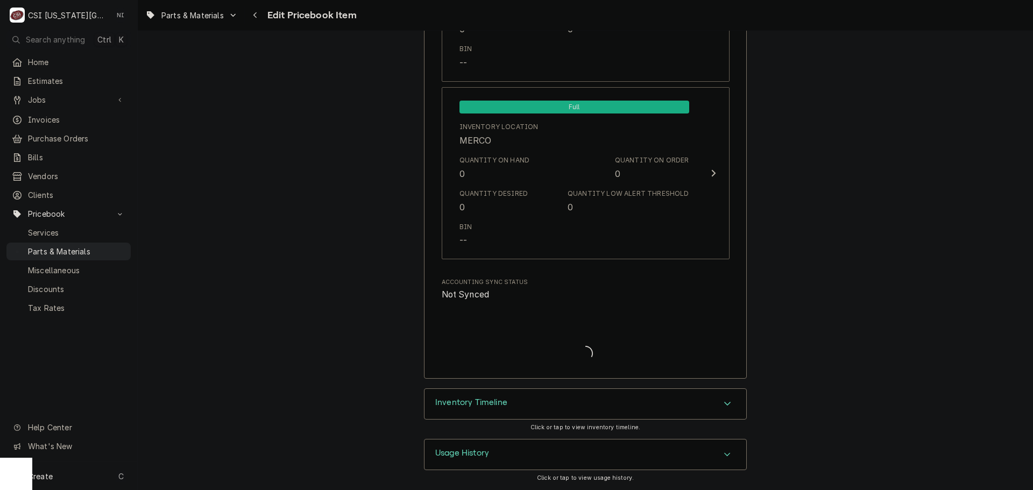
type textarea "x"
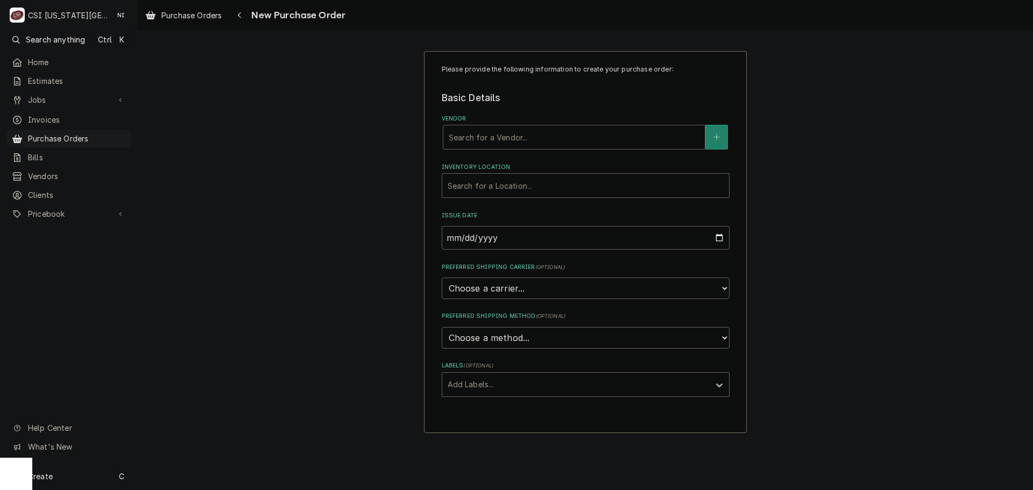
click at [545, 139] on div "Vendor" at bounding box center [574, 136] width 251 height 19
type input "hobart"
click at [527, 164] on strong "HOBART SERVICE - VULCAN" at bounding box center [505, 159] width 112 height 9
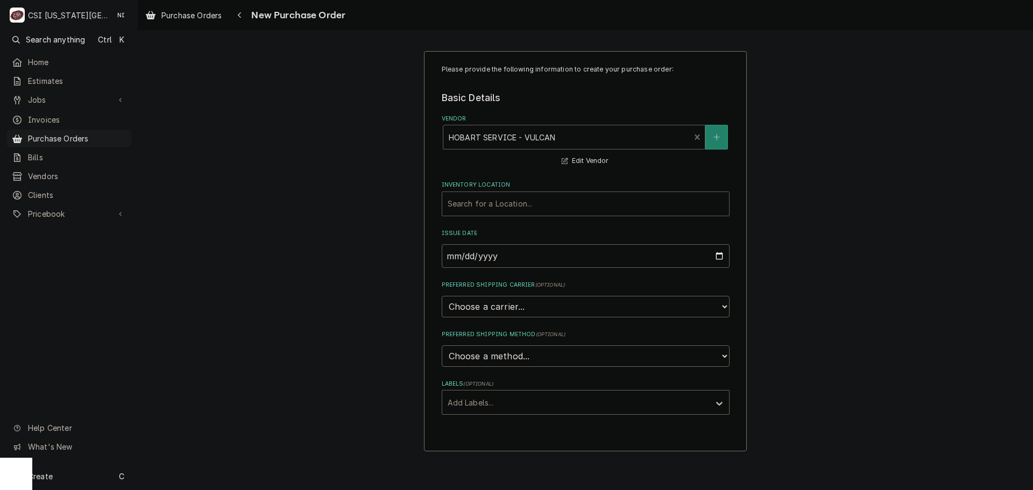
click at [504, 210] on div "Inventory Location" at bounding box center [586, 203] width 276 height 19
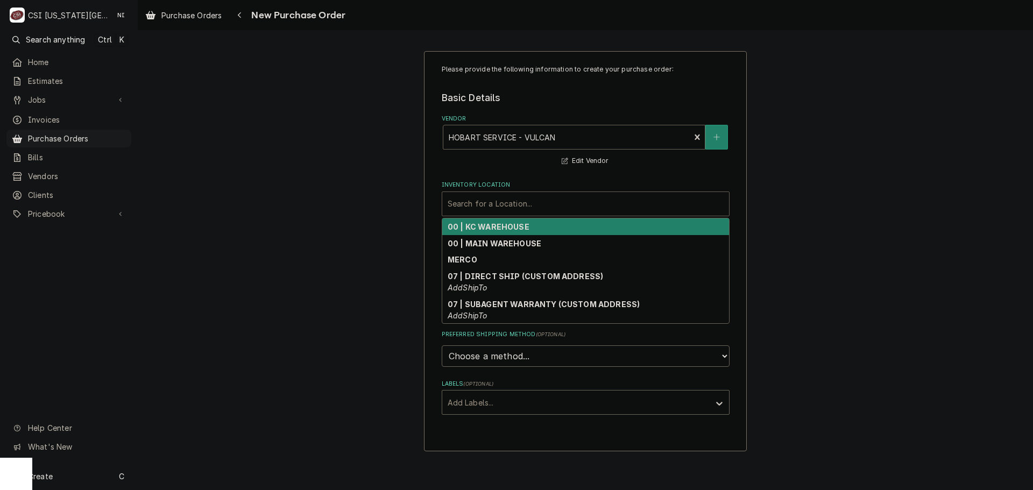
click at [500, 228] on strong "00 | KC WAREHOUSE" at bounding box center [489, 226] width 82 height 9
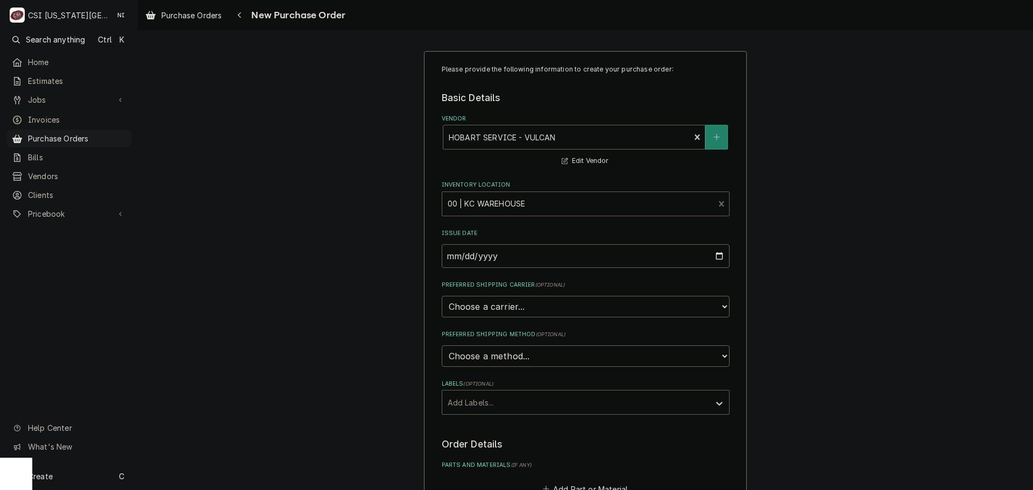
click at [506, 402] on div "Labels" at bounding box center [576, 402] width 257 height 19
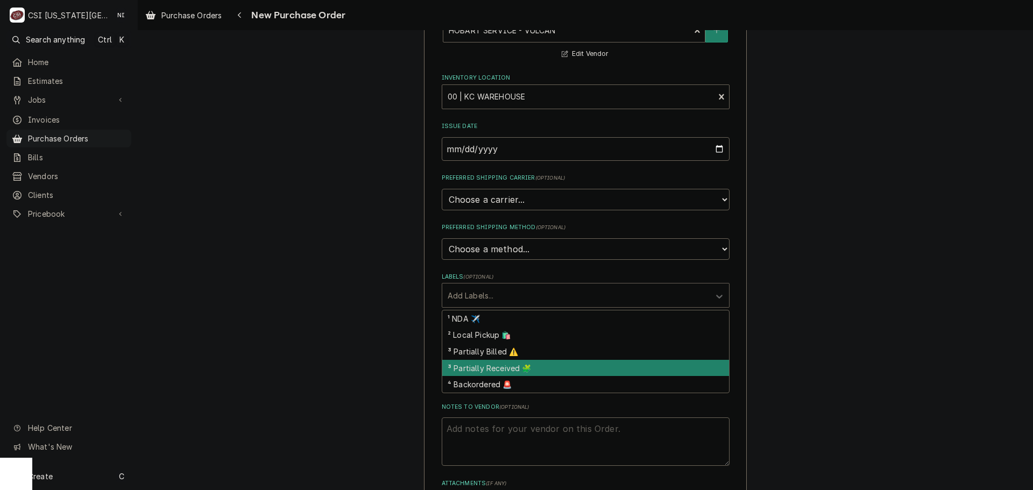
scroll to position [108, 0]
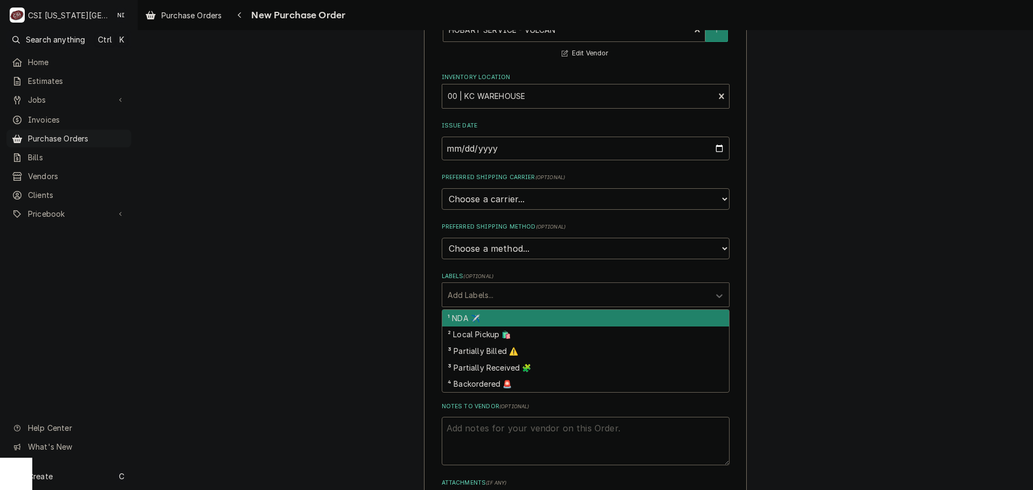
click at [914, 296] on div "Please provide the following information to create your purchase order: Basic D…" at bounding box center [585, 299] width 895 height 730
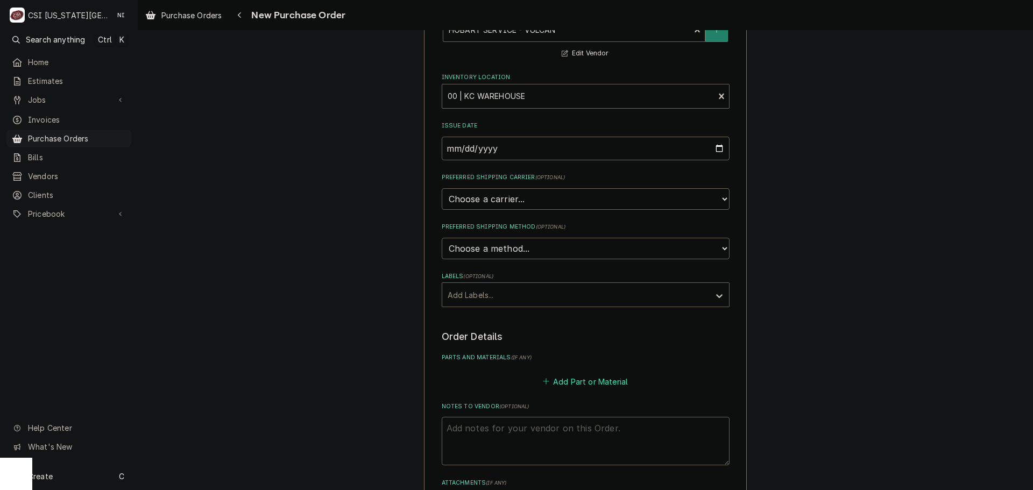
click at [591, 377] on button "Add Part or Material" at bounding box center [585, 381] width 89 height 15
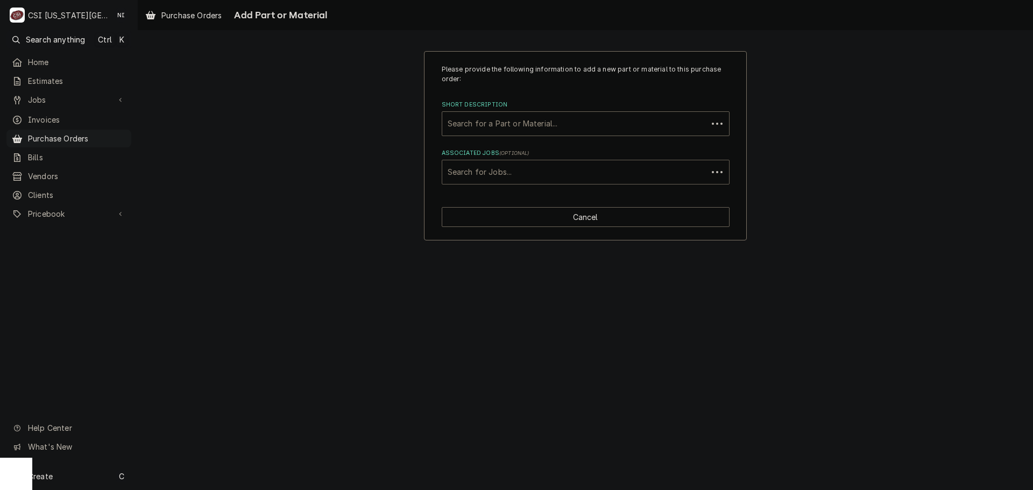
click at [506, 173] on div "Associated Jobs" at bounding box center [575, 171] width 254 height 19
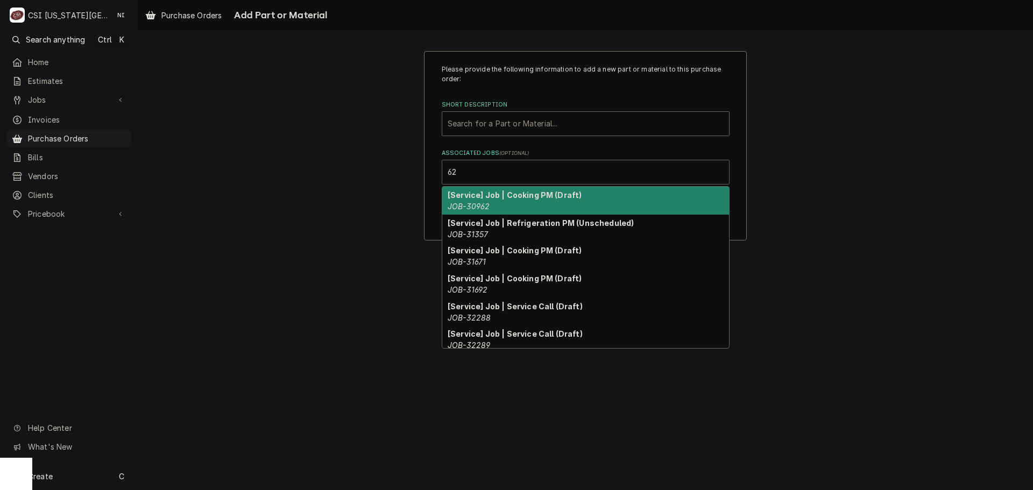
type input "6"
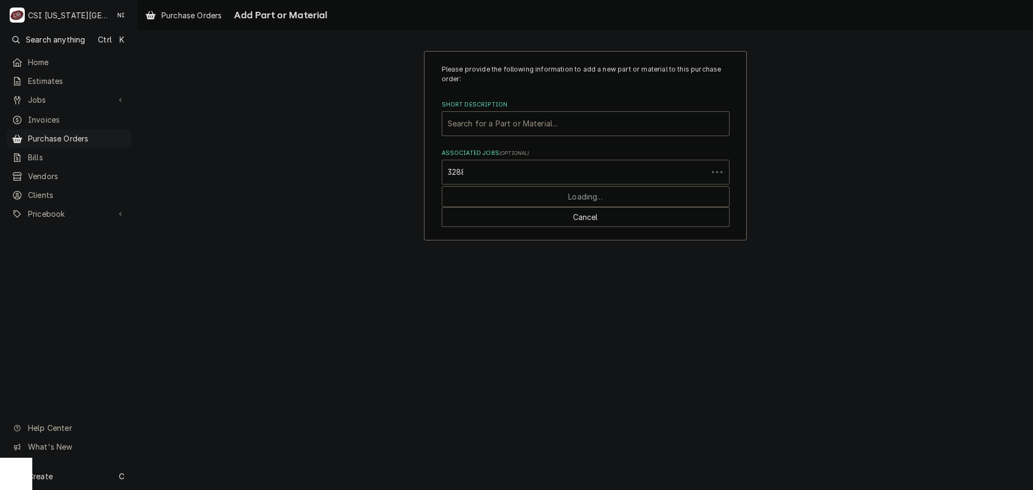
type input "32889"
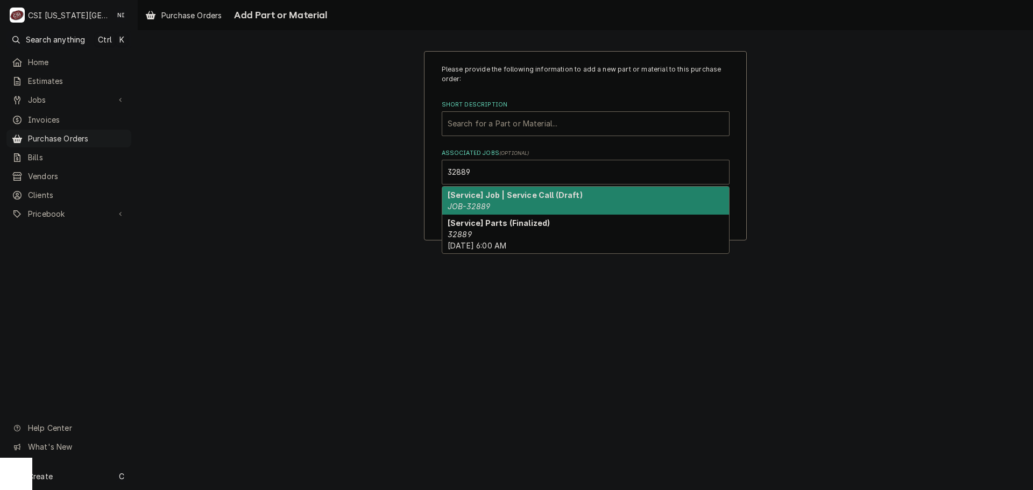
click at [498, 200] on strong "[Service] Job | Service Call (Draft)" at bounding box center [515, 194] width 135 height 9
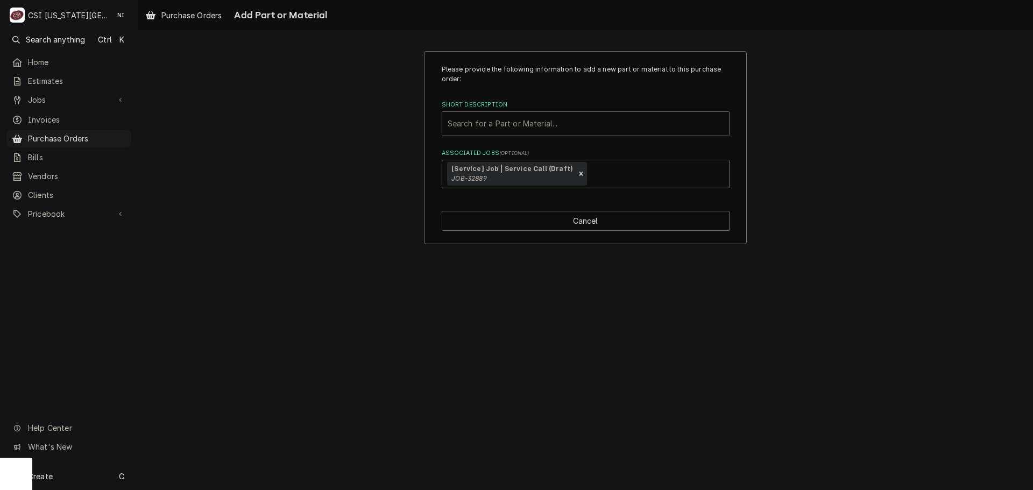
click at [512, 124] on div "Short Description" at bounding box center [586, 123] width 276 height 19
paste input "VUL-00-858844"
type input "VUL-00-858844"
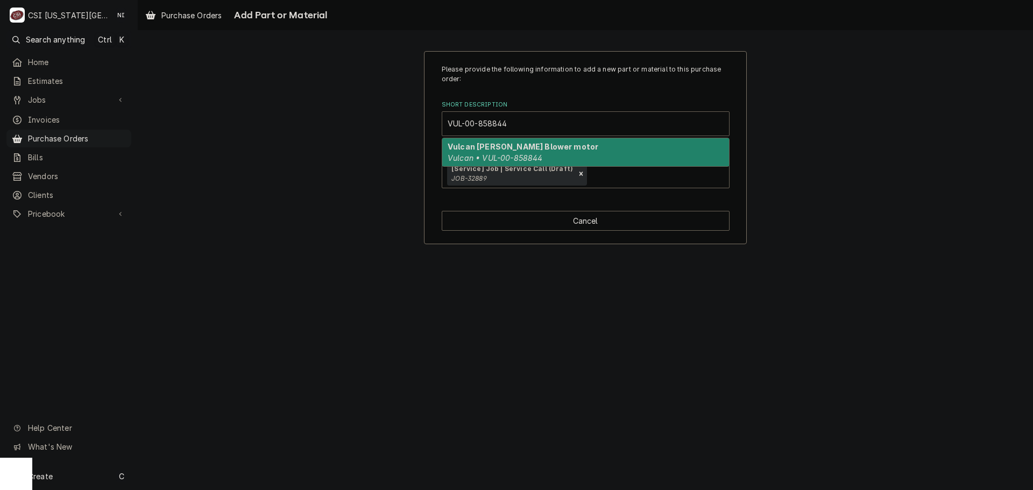
click at [502, 147] on strong "Vulcan [PERSON_NAME] Blower motor" at bounding box center [523, 146] width 151 height 9
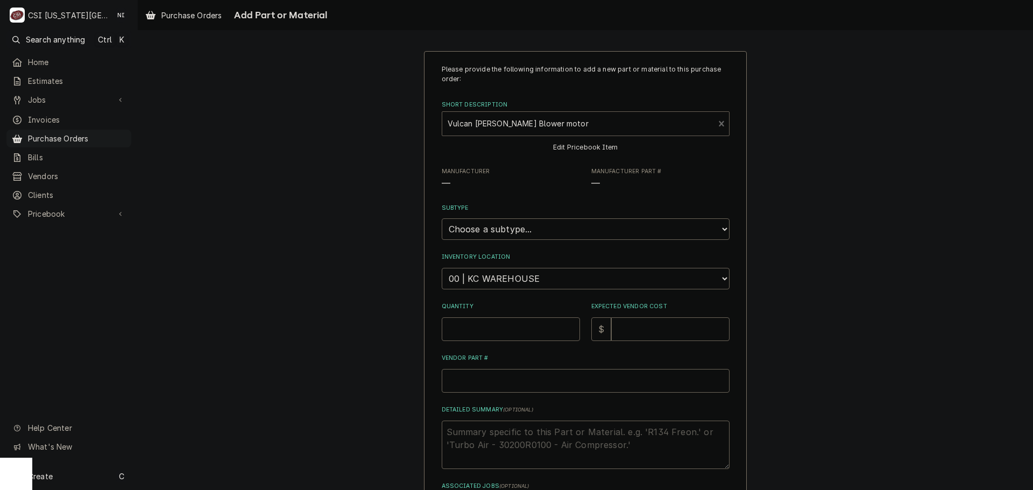
type textarea "x"
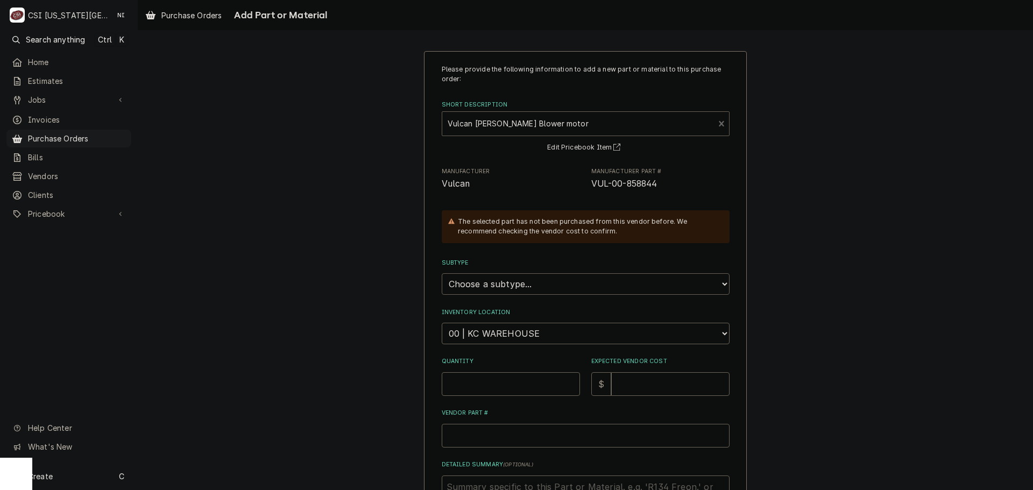
click at [519, 280] on select "Choose a subtype... [#2-DUAL] AFTERHRS-WH-CHG-2 [#2-DUAL] [PERSON_NAME]-EQUIP […" at bounding box center [586, 284] width 288 height 22
select select "45"
click at [442, 274] on select "Choose a subtype... [#2-DUAL] AFTERHRS-WH-CHG-2 [#2-DUAL] [PERSON_NAME]-EQUIP […" at bounding box center [586, 284] width 288 height 22
type textarea "x"
click at [506, 335] on select "Choose a location... 00 | KC WAREHOUSE 00 | MAIN WAREHOUSE 01 | [PERSON_NAME] #…" at bounding box center [586, 334] width 288 height 22
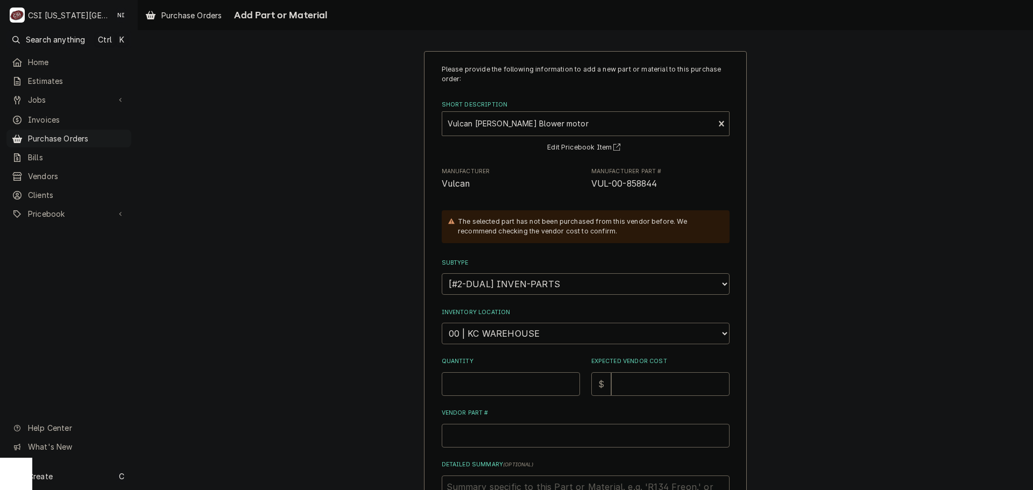
select select "2778"
click at [442, 323] on select "Choose a location... 00 | KC WAREHOUSE 00 | MAIN WAREHOUSE 01 | [PERSON_NAME] #…" at bounding box center [586, 334] width 288 height 22
click at [500, 388] on input "Quantity" at bounding box center [511, 384] width 138 height 24
type textarea "x"
type input "1"
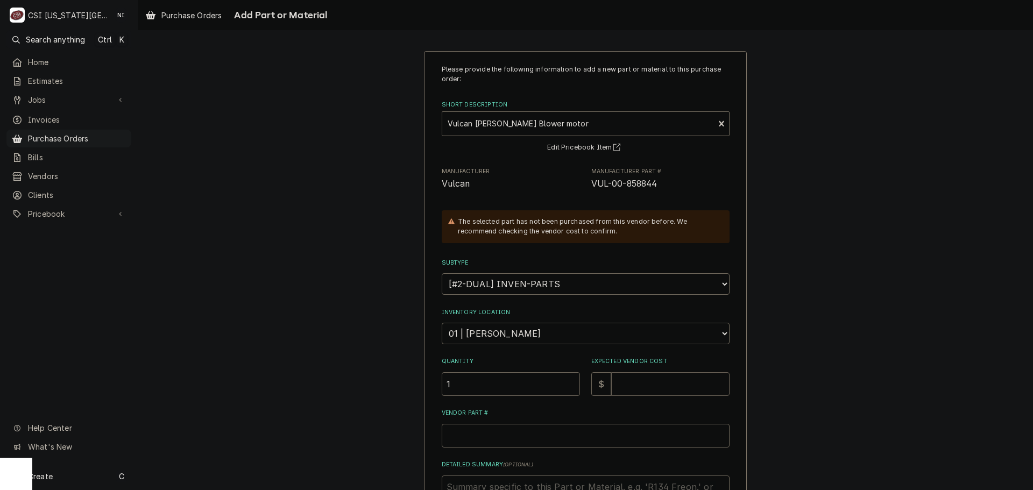
type textarea "x"
type input "6"
type textarea "x"
type input "61"
type textarea "x"
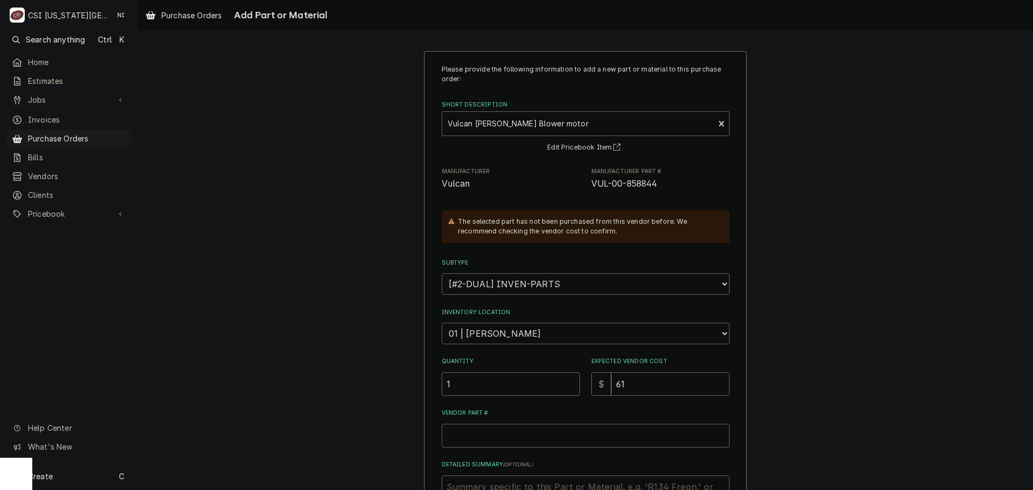
type input "617"
type textarea "x"
type input "6173"
type textarea "x"
type input "617"
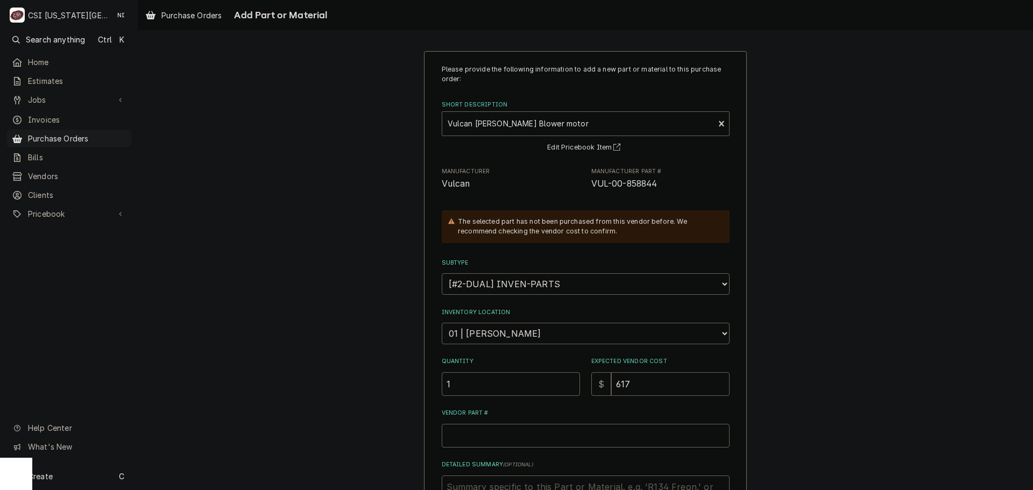
type textarea "x"
type input "617.6"
type textarea "x"
type input "617.64"
click at [524, 431] on input "Vendor Part #" at bounding box center [586, 436] width 288 height 24
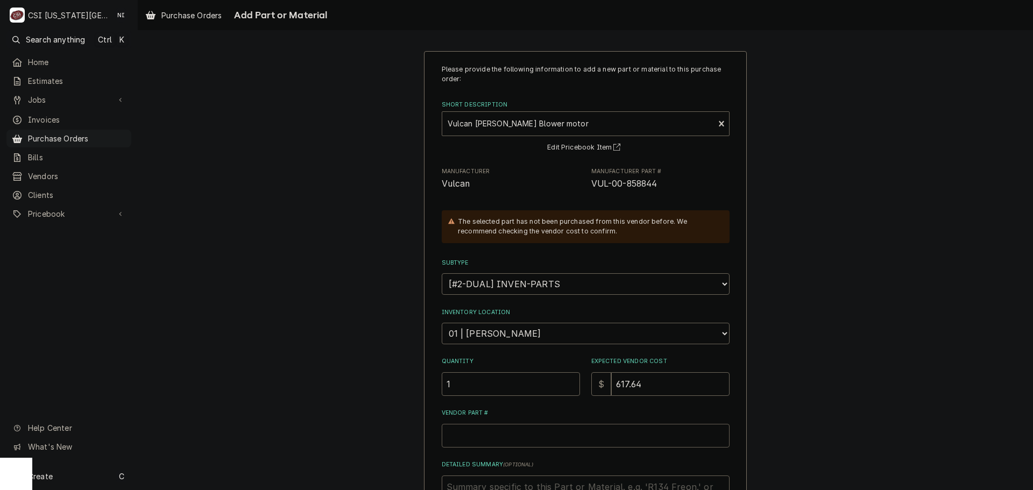
paste input "VUL-00-858844"
type textarea "x"
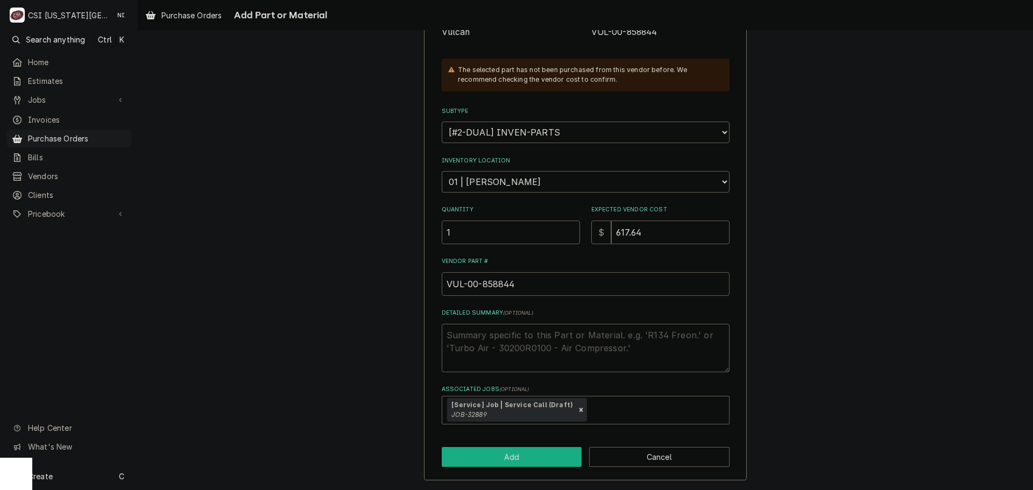
type input "VUL-00-858844"
click at [535, 462] on button "Add" at bounding box center [512, 457] width 140 height 20
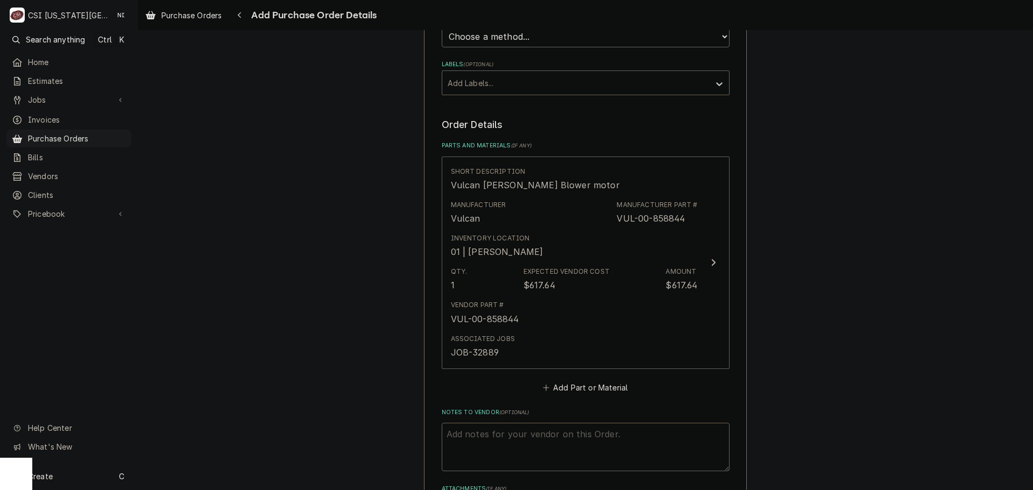
scroll to position [514, 0]
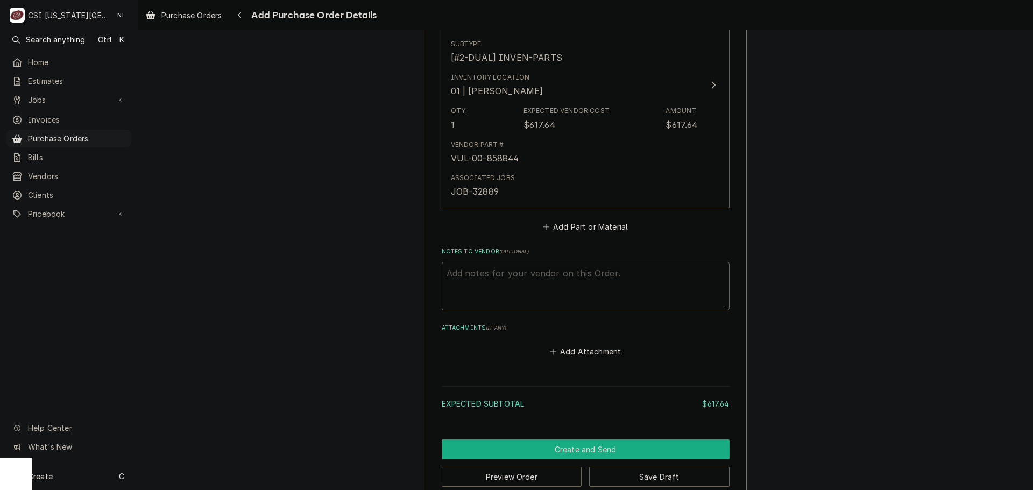
click at [610, 447] on button "Create and Send" at bounding box center [586, 449] width 288 height 20
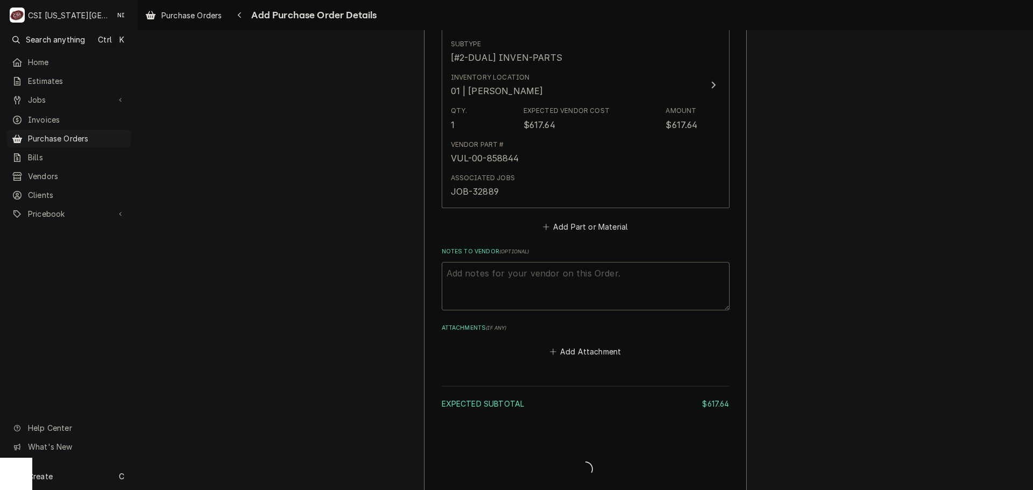
type textarea "x"
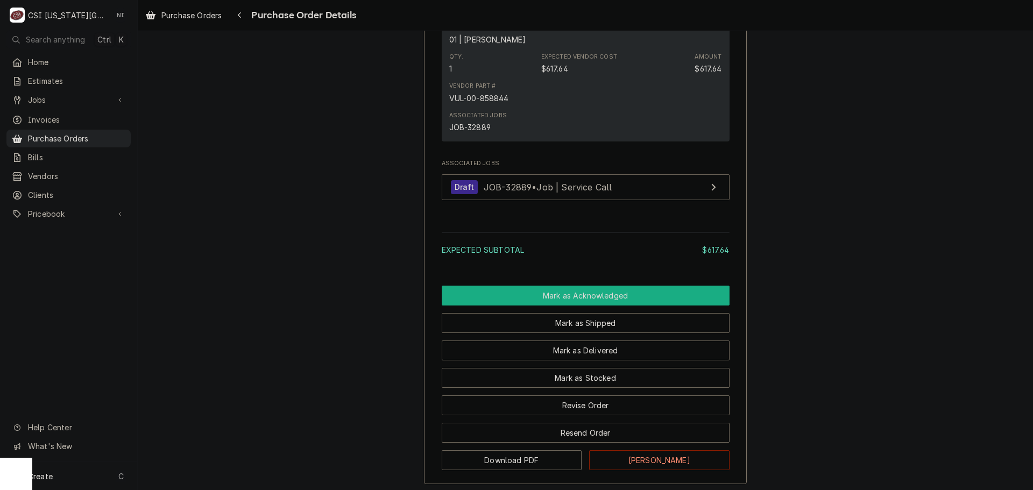
scroll to position [795, 0]
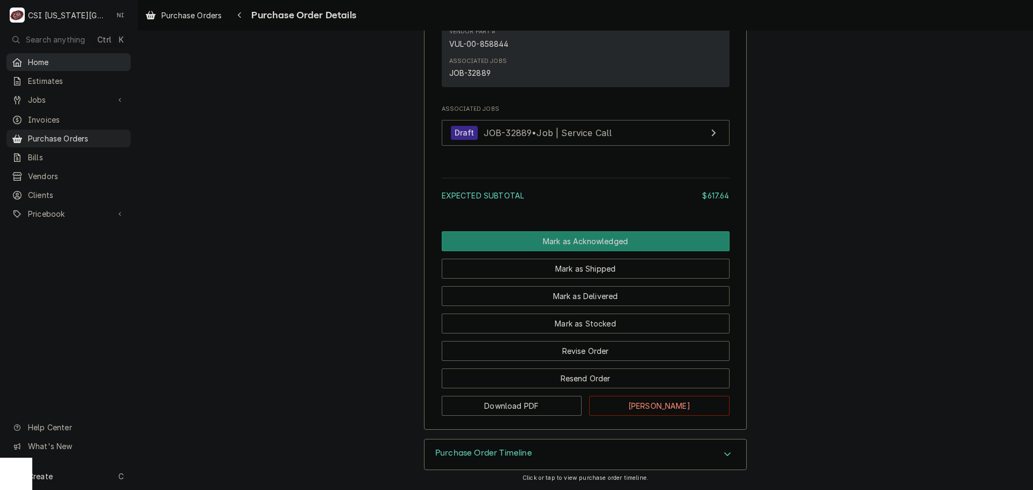
click at [83, 138] on span "Purchase Orders" at bounding box center [76, 138] width 97 height 11
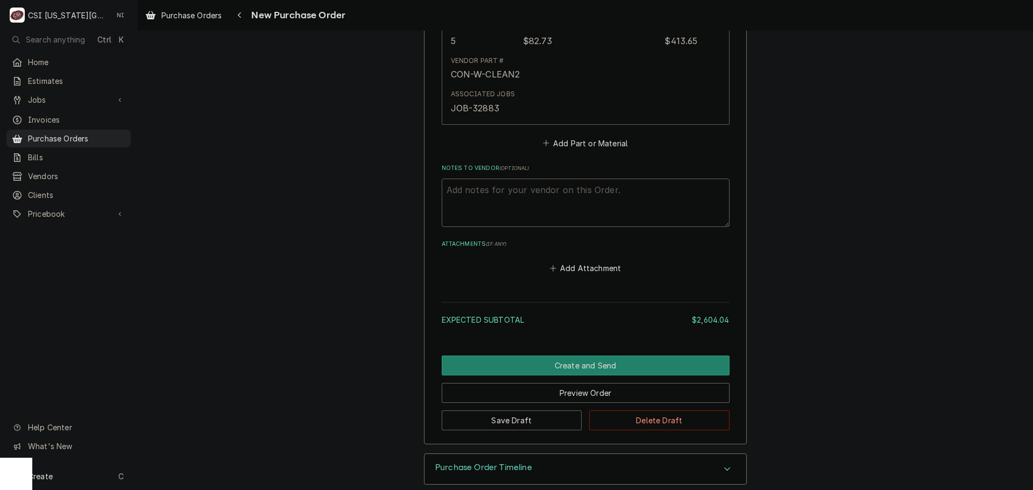
scroll to position [1869, 0]
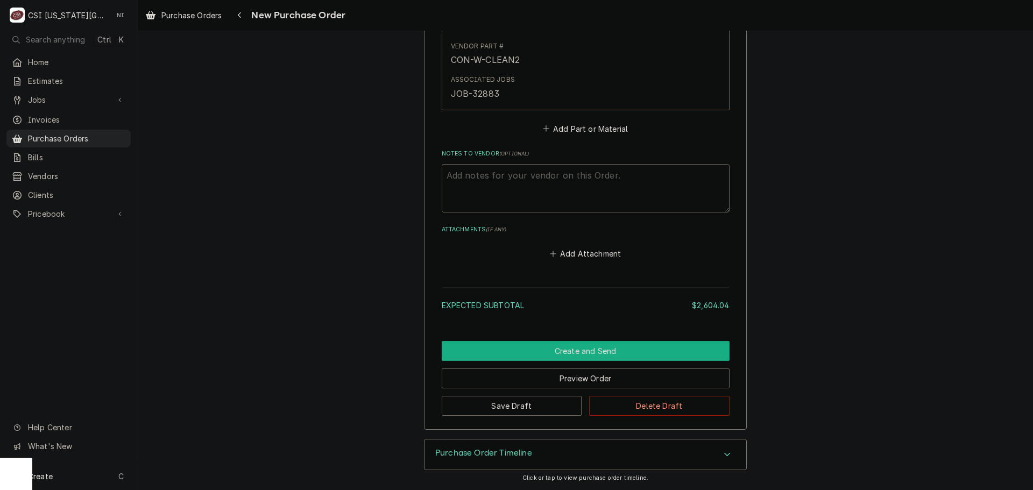
drag, startPoint x: 602, startPoint y: 347, endPoint x: 657, endPoint y: 341, distance: 55.8
click at [602, 347] on button "Create and Send" at bounding box center [586, 351] width 288 height 20
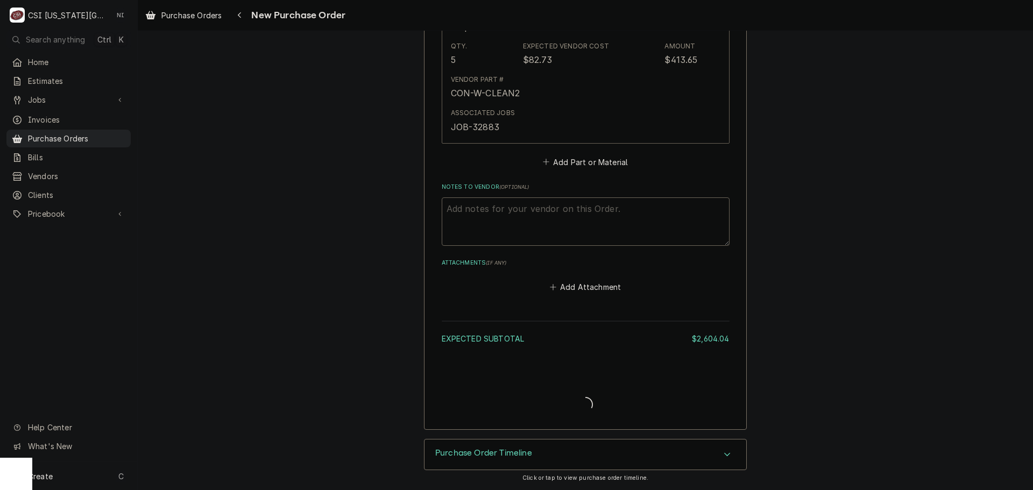
scroll to position [1836, 0]
type textarea "x"
